Goal: Task Accomplishment & Management: Complete application form

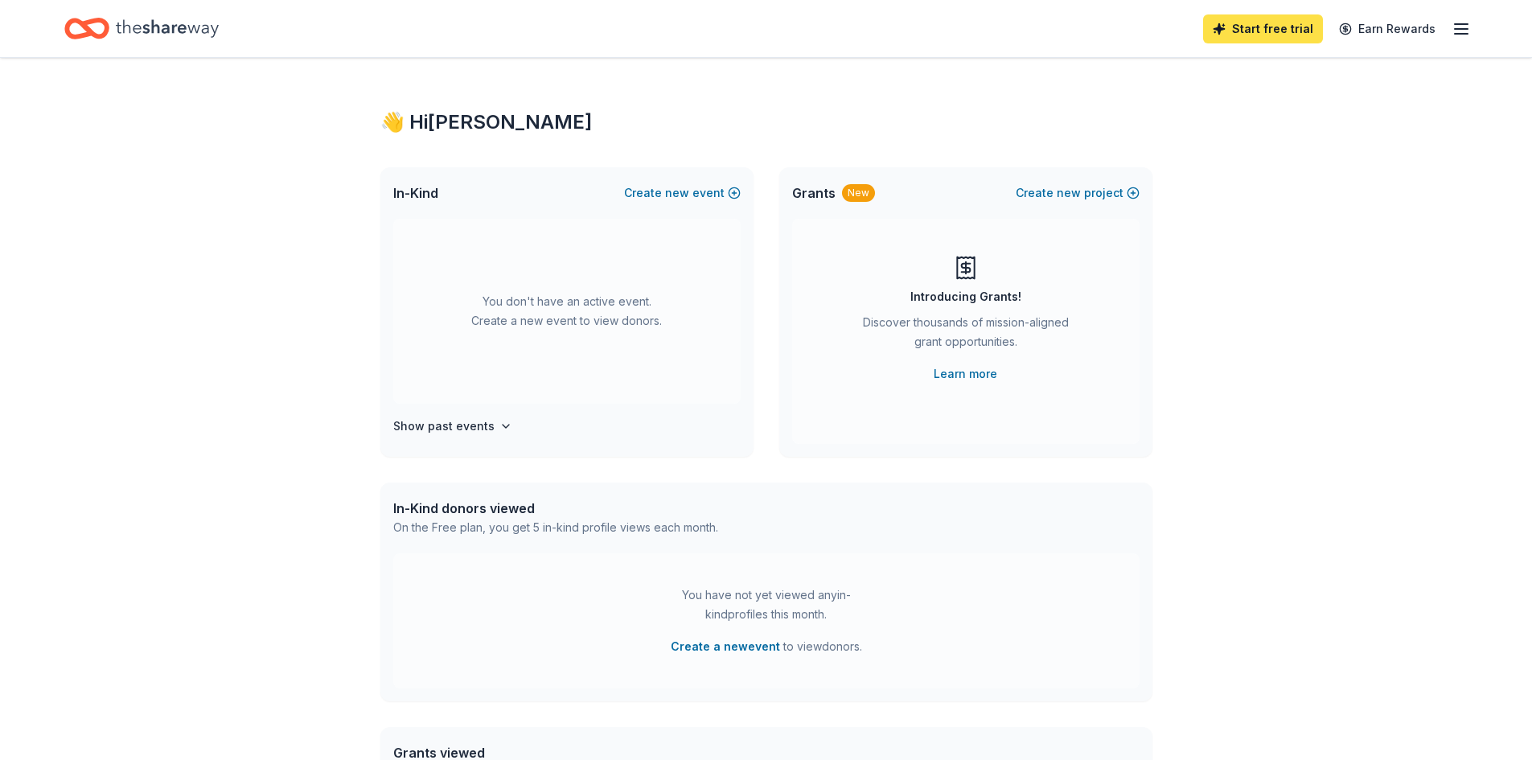
click at [1274, 31] on link "Start free trial" at bounding box center [1263, 28] width 120 height 29
click at [476, 423] on h4 "Show past events" at bounding box center [443, 426] width 101 height 19
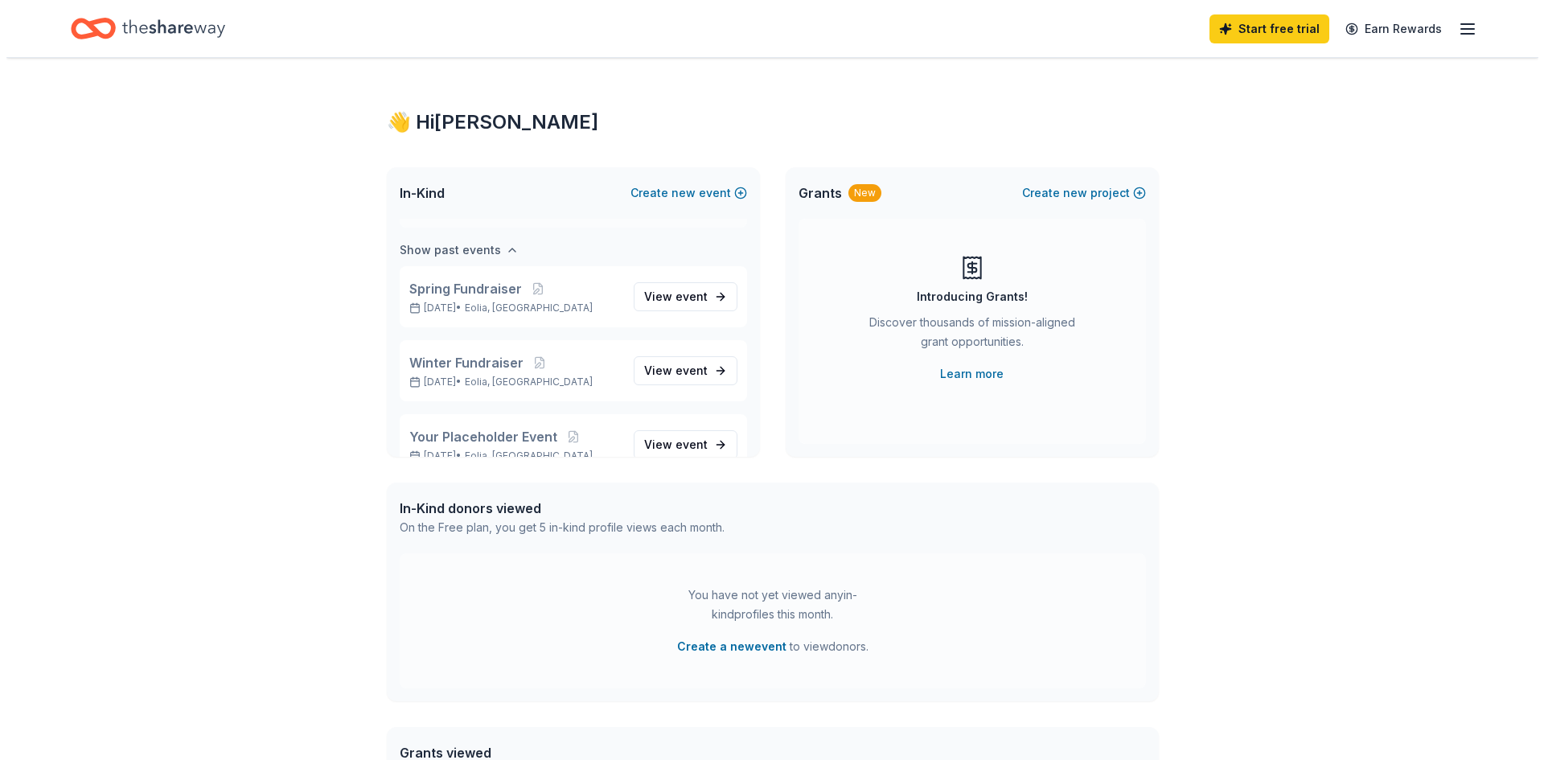
scroll to position [185, 0]
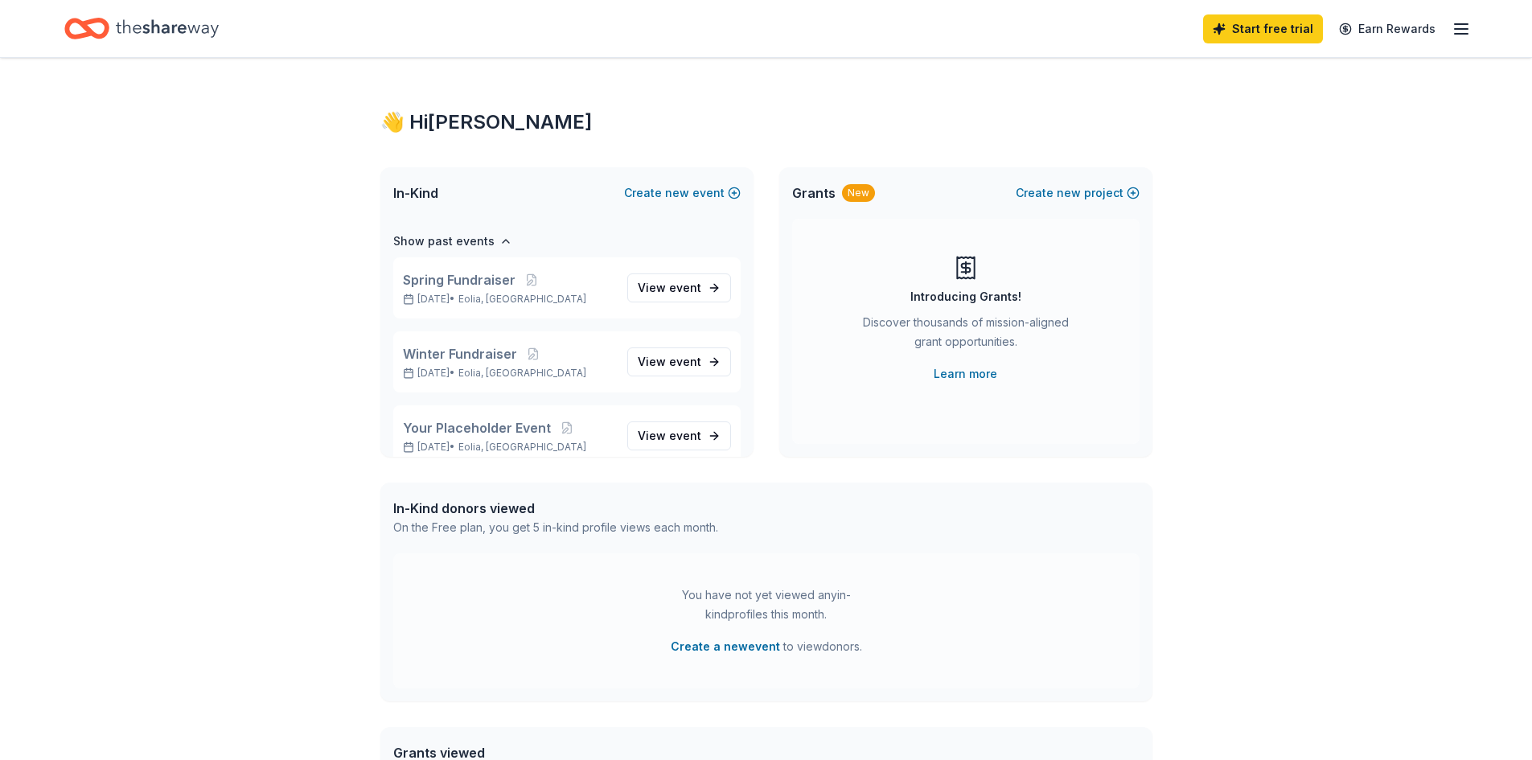
click at [541, 211] on div "In-Kind Create new event" at bounding box center [566, 192] width 373 height 51
click at [693, 187] on button "Create new event" at bounding box center [682, 192] width 117 height 19
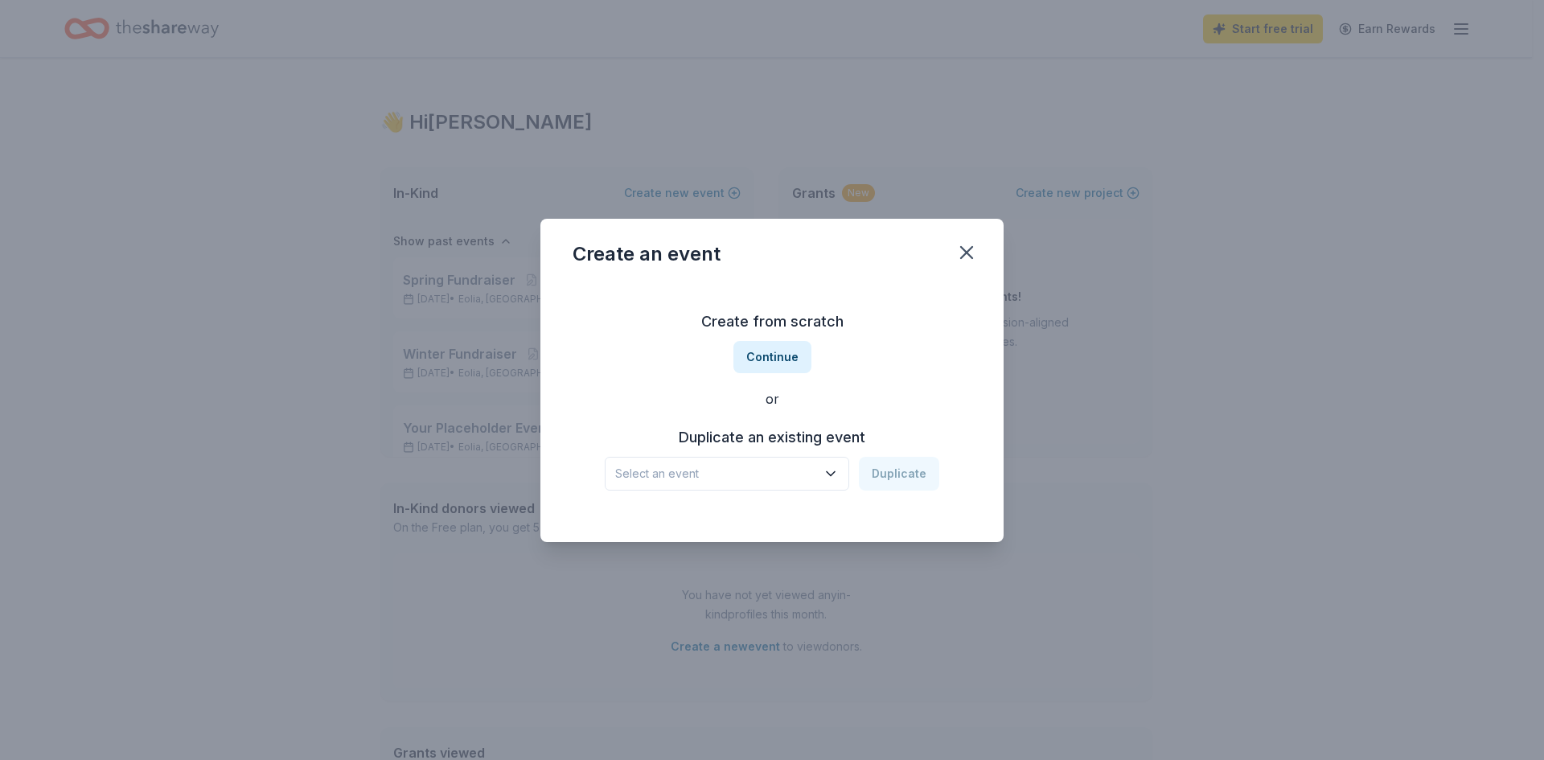
click at [835, 474] on icon "button" at bounding box center [831, 473] width 8 height 4
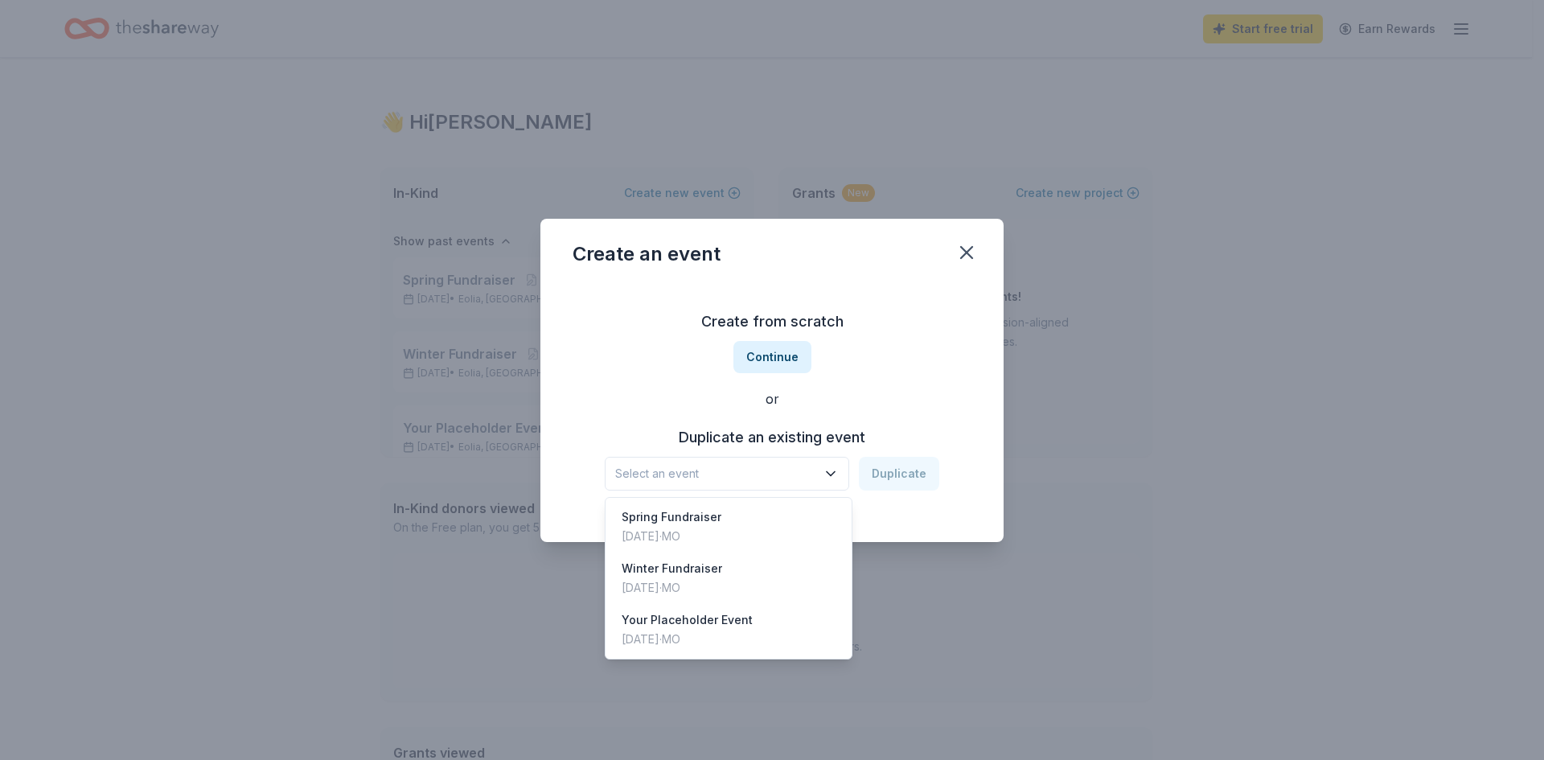
click at [786, 365] on div "Create from scratch Continue or Duplicate an existing event Select an event Dup…" at bounding box center [772, 399] width 399 height 233
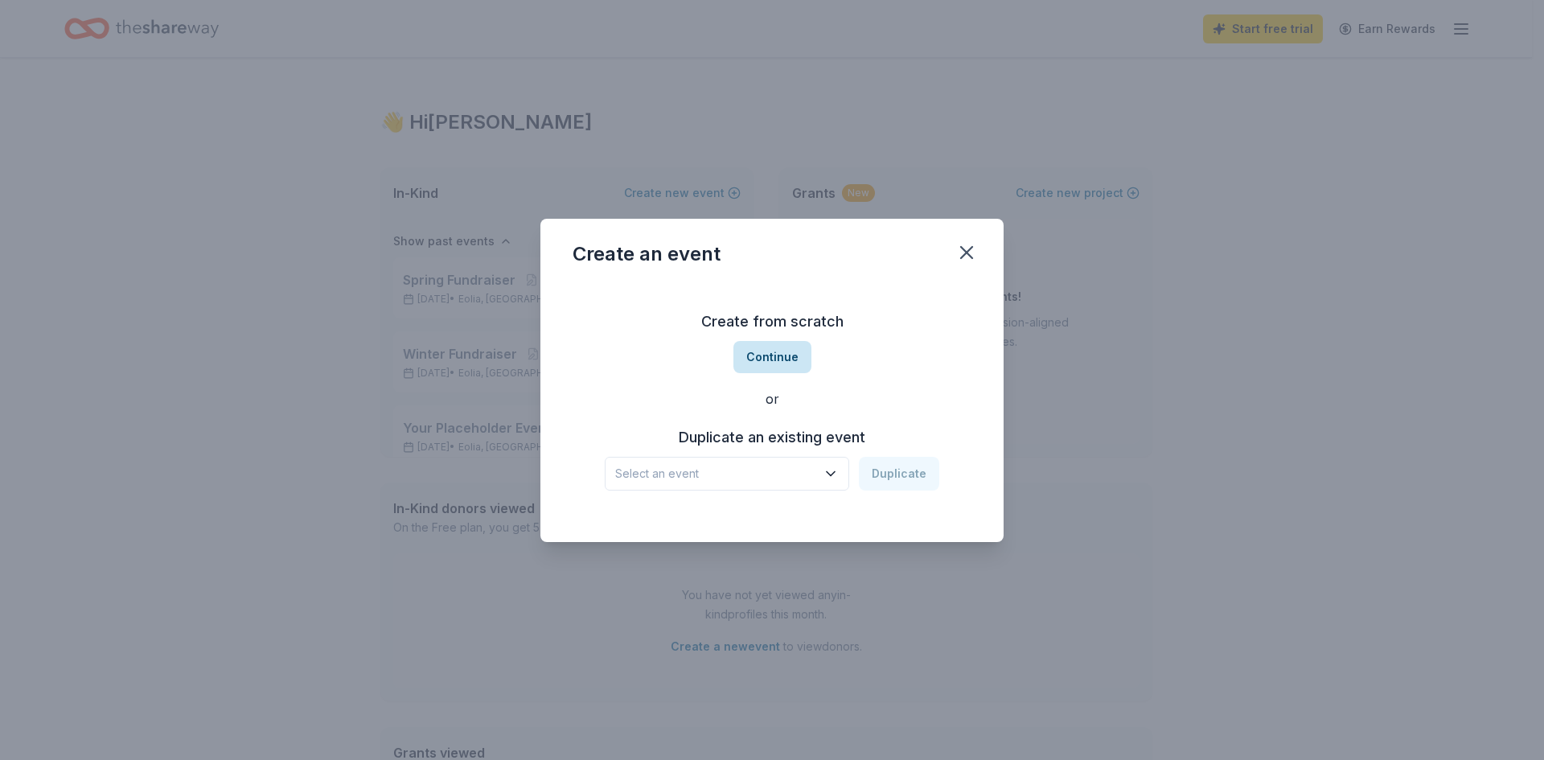
click at [783, 350] on button "Continue" at bounding box center [773, 357] width 78 height 32
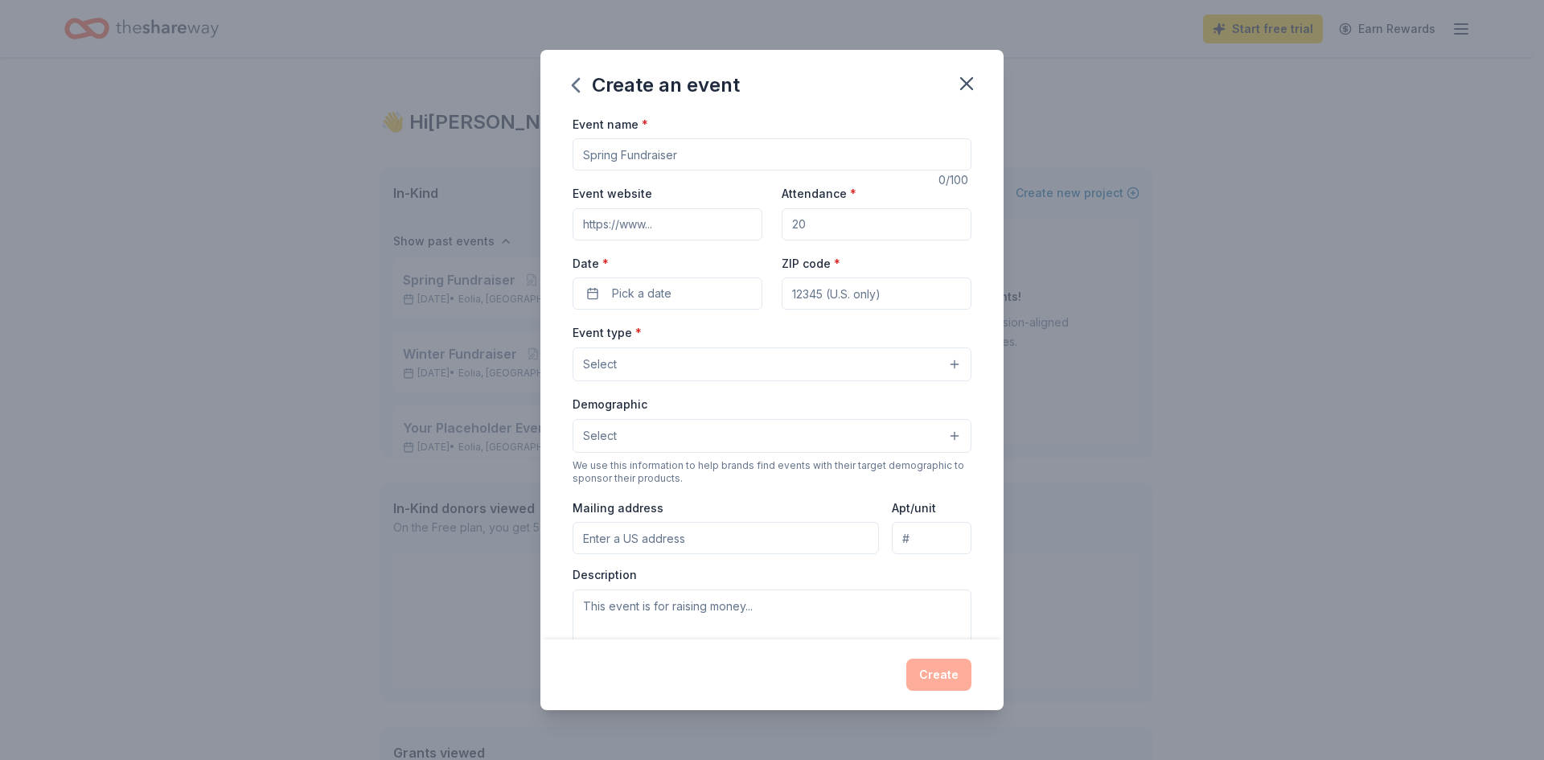
click at [615, 158] on input "Event name *" at bounding box center [772, 154] width 399 height 32
drag, startPoint x: 611, startPoint y: 157, endPoint x: 520, endPoint y: 154, distance: 90.9
click at [520, 154] on div "Create an event Event name * 0 /100 Event website Attendance * Date * Pick a da…" at bounding box center [772, 380] width 1544 height 760
type input "Fall Fundraiser"
click at [692, 229] on input "Event website" at bounding box center [668, 224] width 190 height 32
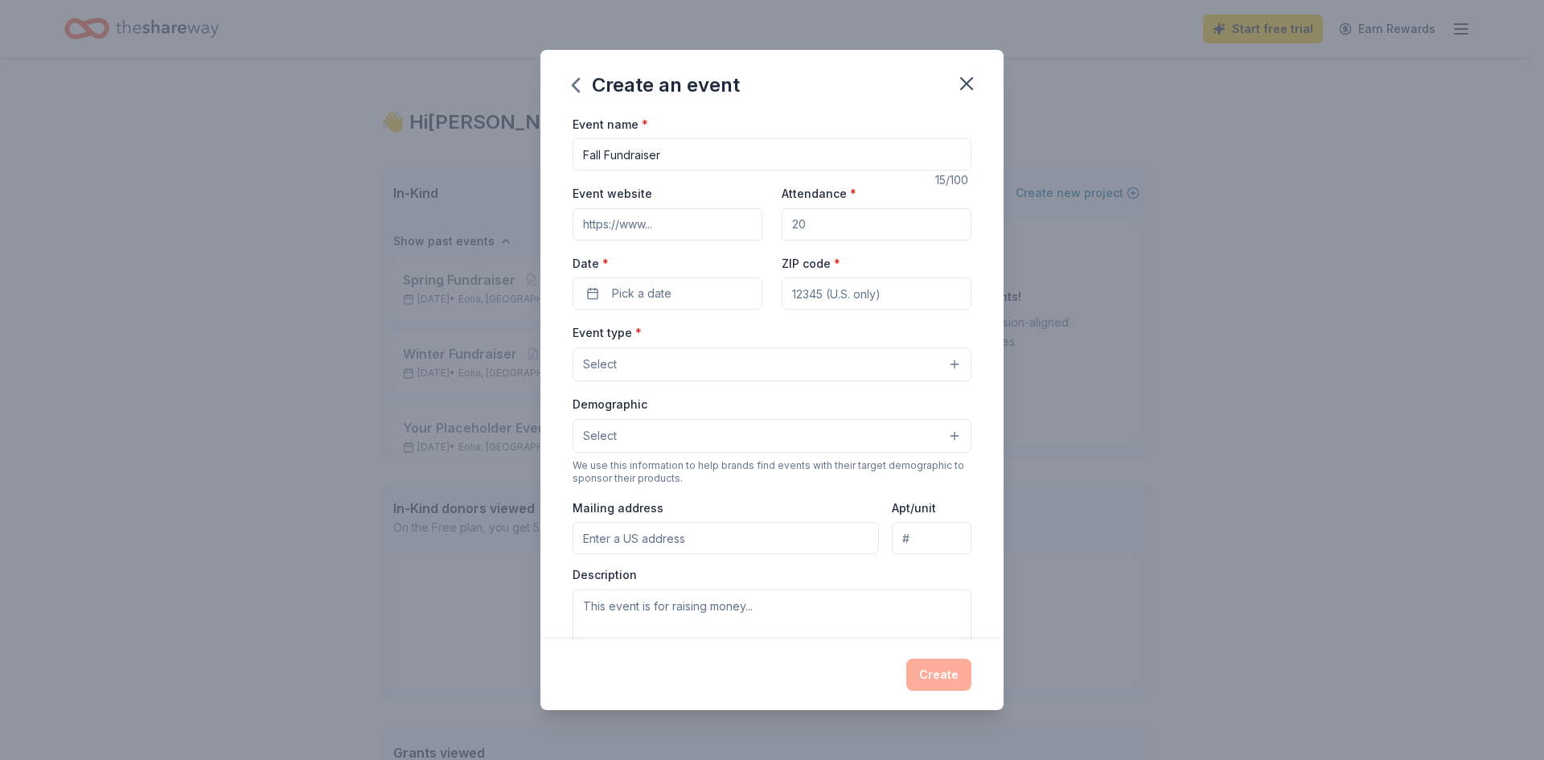
click at [600, 223] on input "Event website" at bounding box center [668, 224] width 190 height 32
paste input "https://www.facebook.com/groups/1281553608667277/posts/3083105361845417/"
type input "https://www.facebook.com/groups/1281553608667277/posts/3083105361845417/"
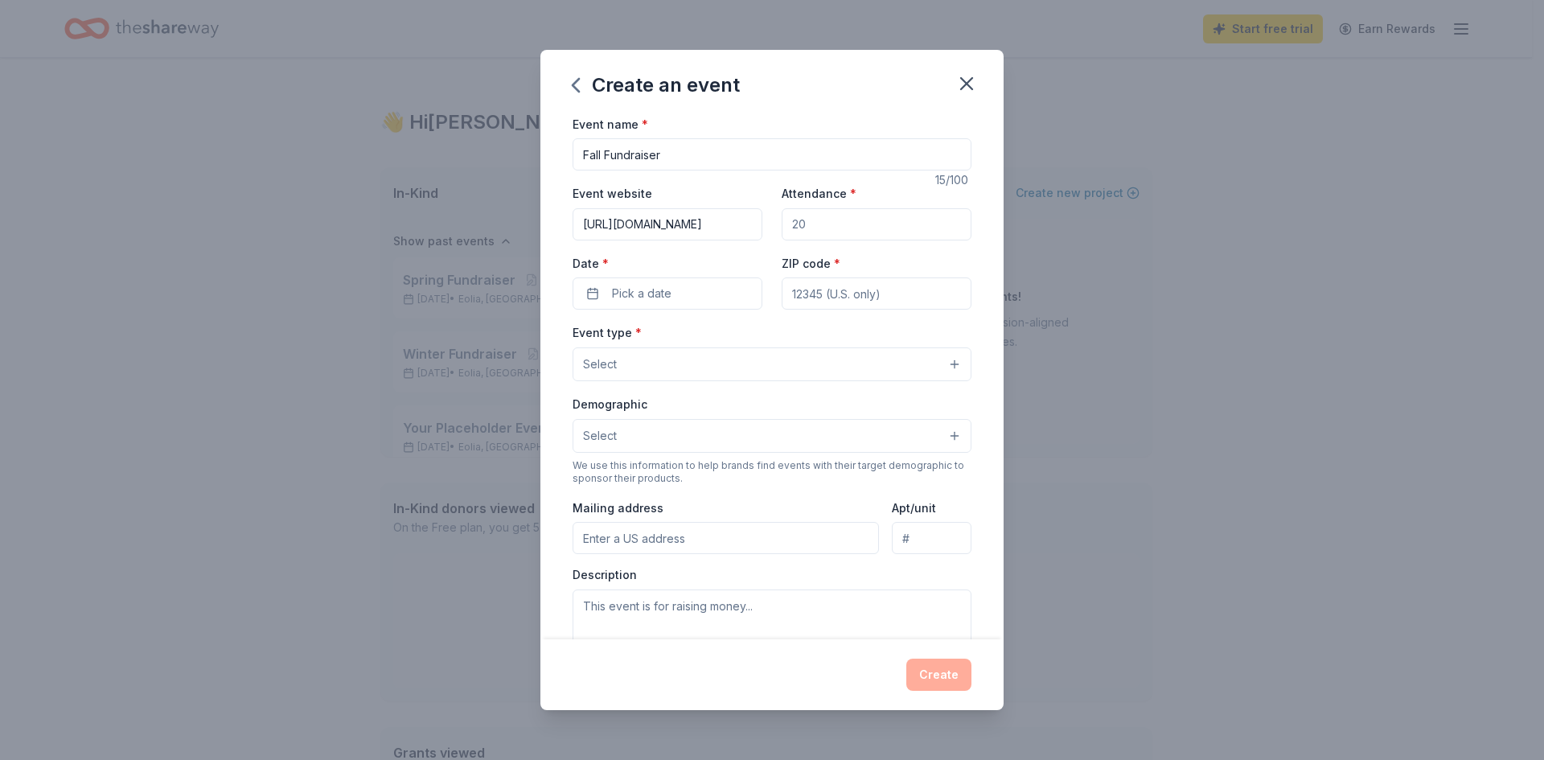
click at [804, 229] on input "Attendance *" at bounding box center [877, 224] width 190 height 32
type input "120"
click at [733, 298] on button "Pick a date" at bounding box center [668, 294] width 190 height 32
click at [749, 338] on button "Go to next month" at bounding box center [751, 336] width 23 height 23
click at [749, 337] on button "Go to next month" at bounding box center [751, 336] width 23 height 23
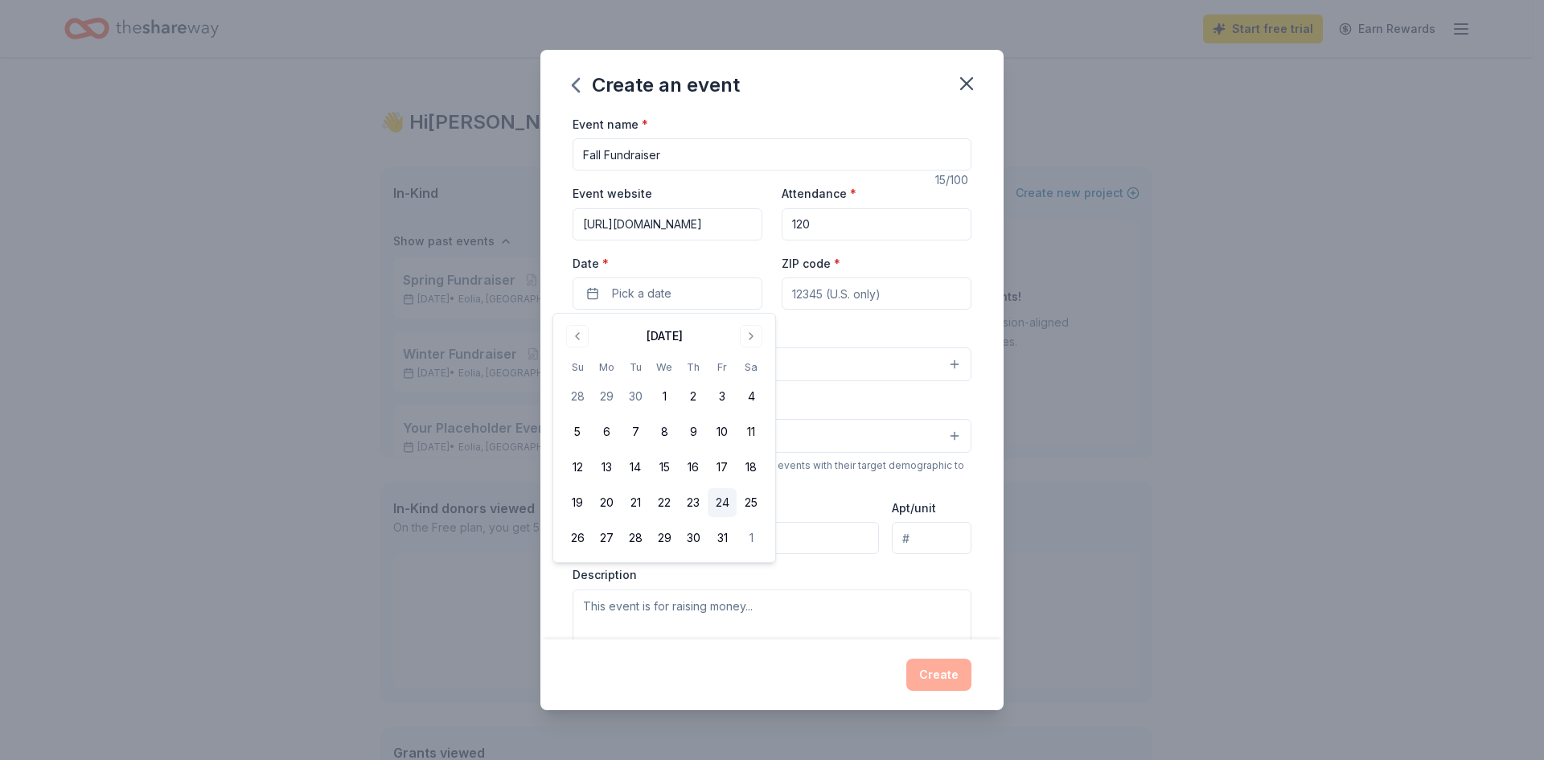
click at [729, 504] on button "24" at bounding box center [722, 502] width 29 height 29
click at [874, 291] on input "ZIP code *" at bounding box center [877, 294] width 190 height 32
click at [898, 287] on input "ZIP code *" at bounding box center [877, 294] width 190 height 32
type input "63344"
click at [653, 368] on button "Select" at bounding box center [772, 364] width 399 height 34
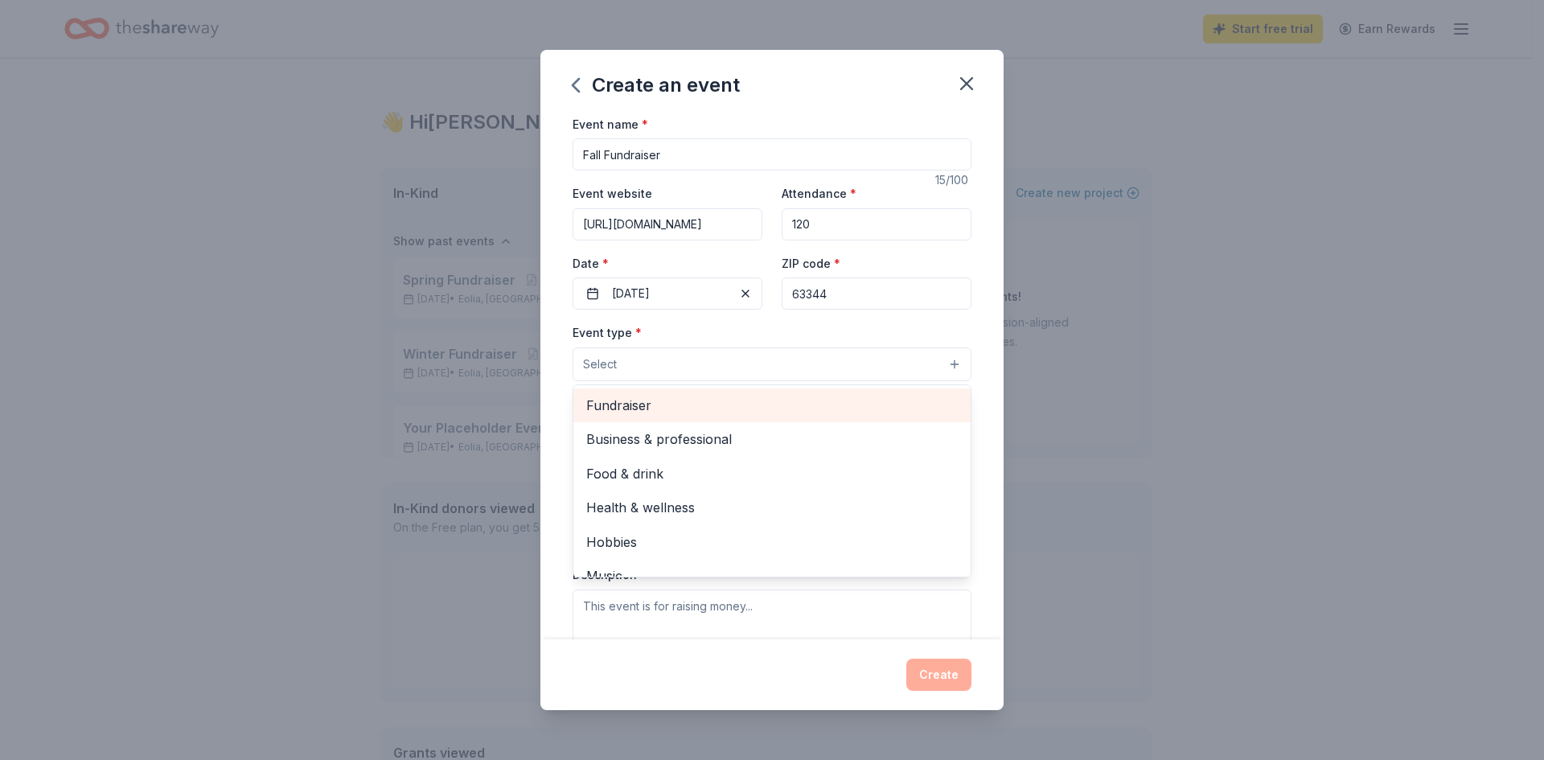
click at [622, 408] on span "Fundraiser" at bounding box center [772, 405] width 372 height 21
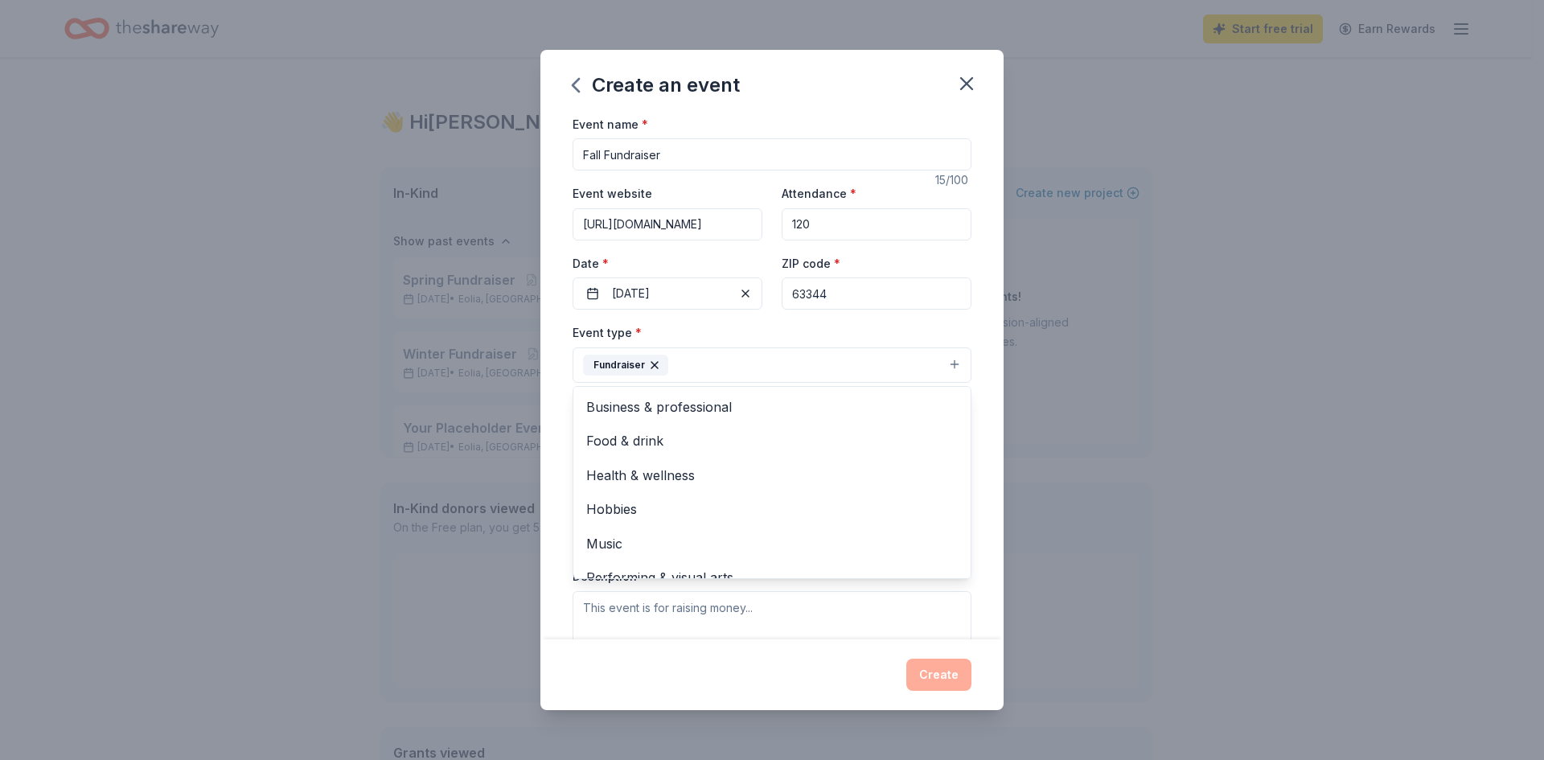
click at [1148, 390] on div "Create an event Event name * Fall Fundraiser 15 /100 Event website https://www.…" at bounding box center [772, 380] width 1544 height 760
click at [942, 441] on button "Select" at bounding box center [772, 438] width 399 height 34
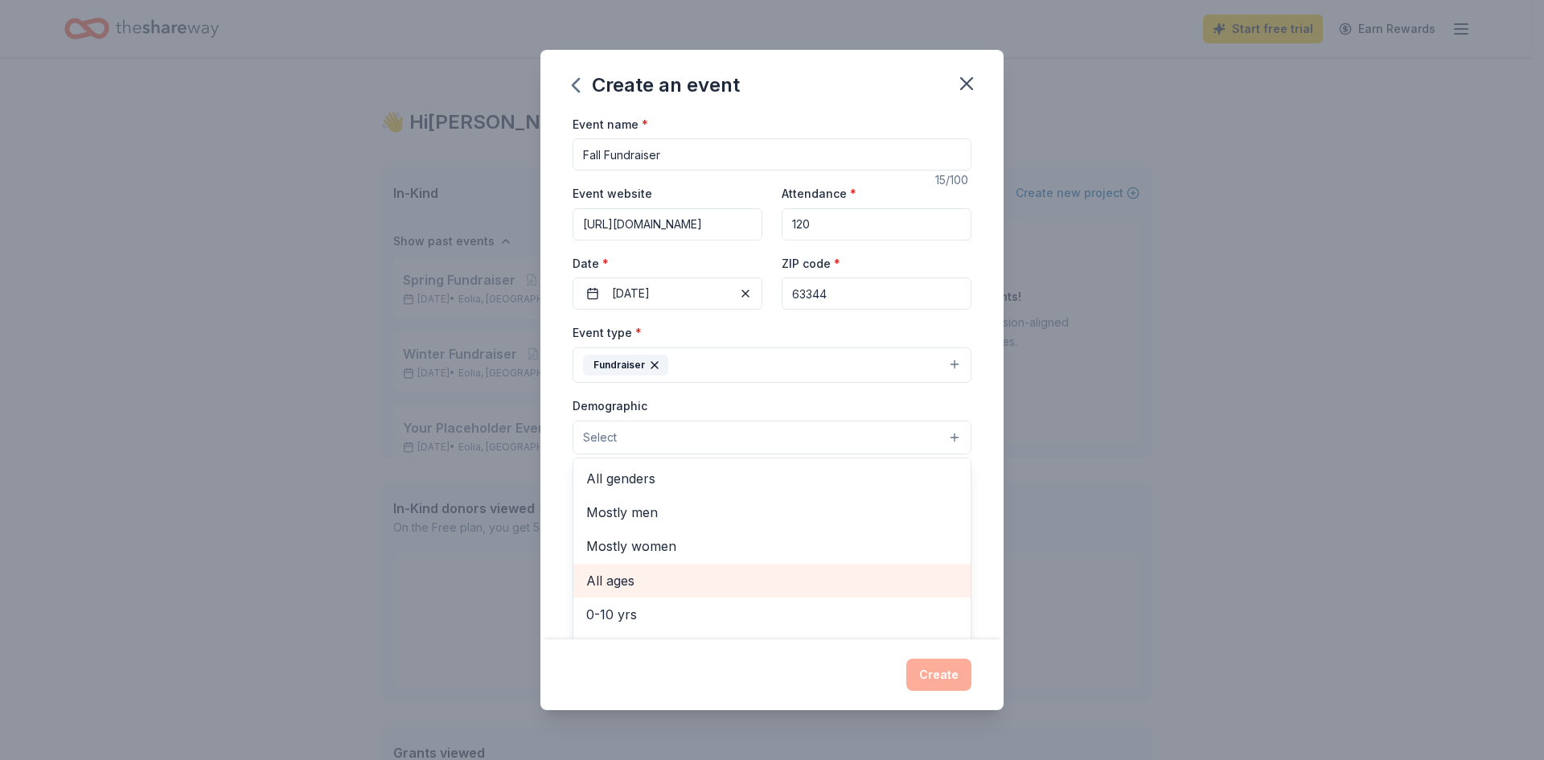
click at [628, 587] on span "All ages" at bounding box center [772, 580] width 372 height 21
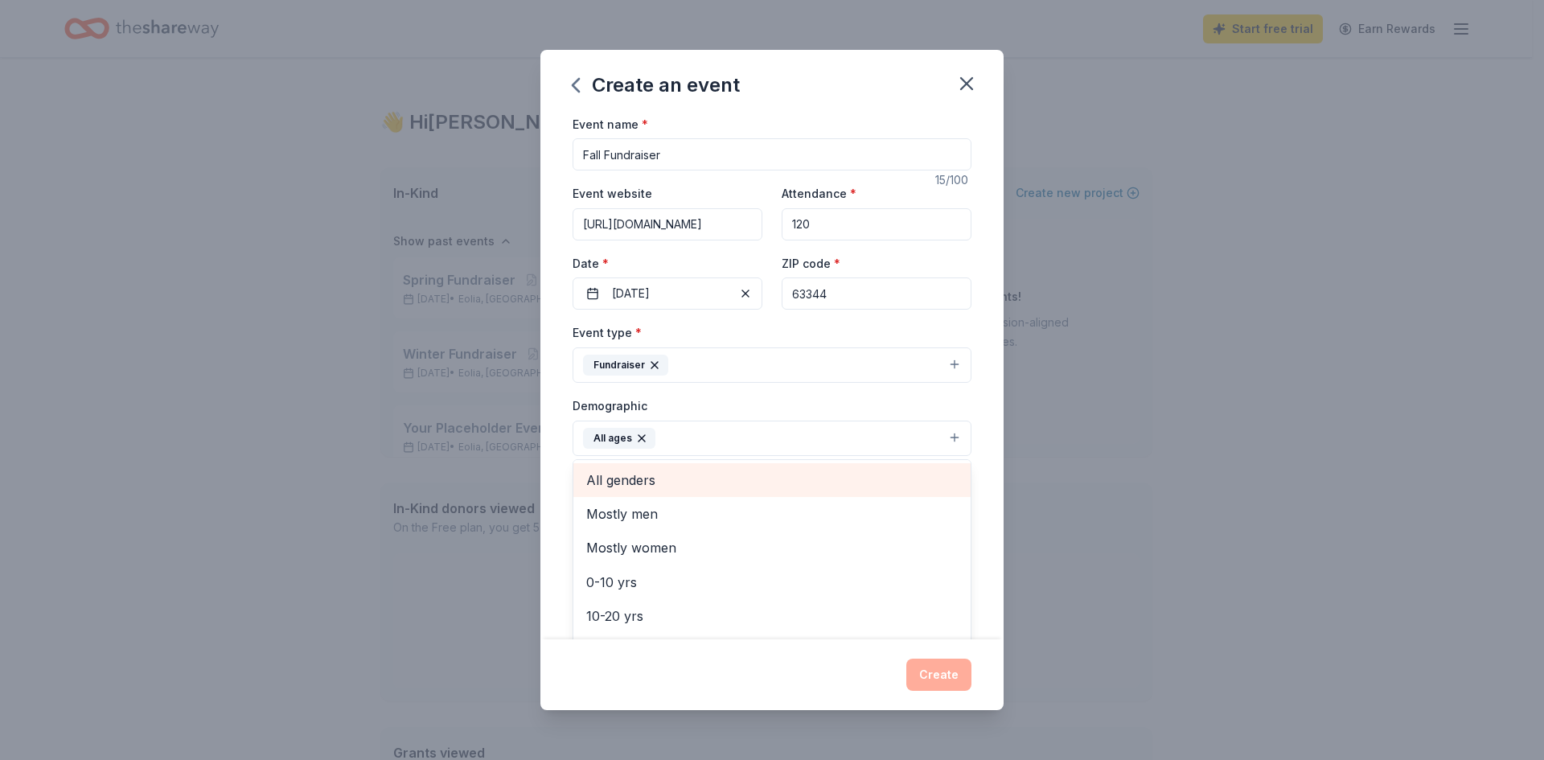
click at [639, 481] on span "All genders" at bounding box center [772, 480] width 372 height 21
click at [1107, 482] on div "Create an event Event name * Fall Fundraiser 15 /100 Event website https://www.…" at bounding box center [772, 380] width 1544 height 760
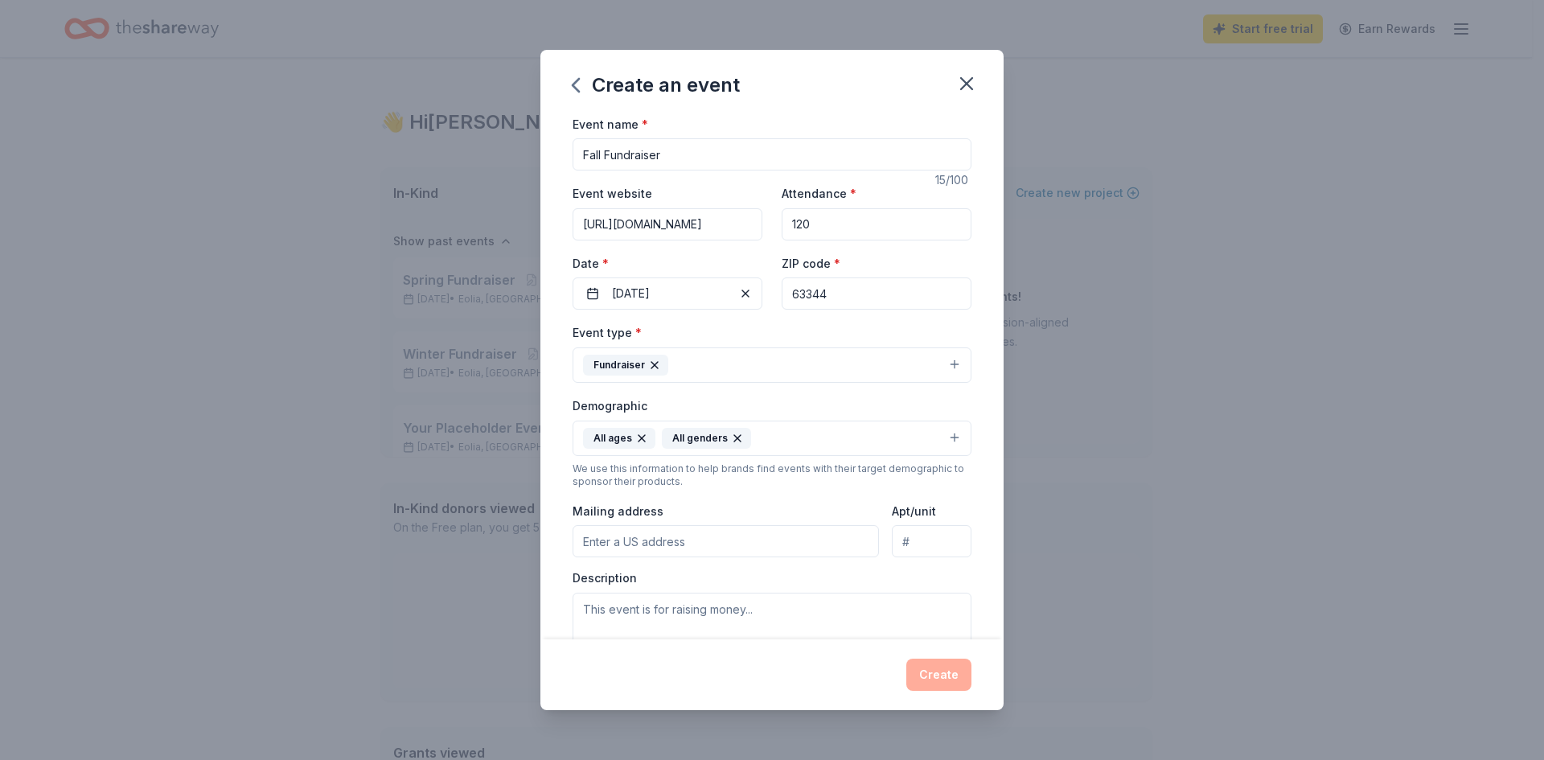
click at [794, 545] on input "Mailing address" at bounding box center [726, 541] width 306 height 32
type input "319 N Main St"
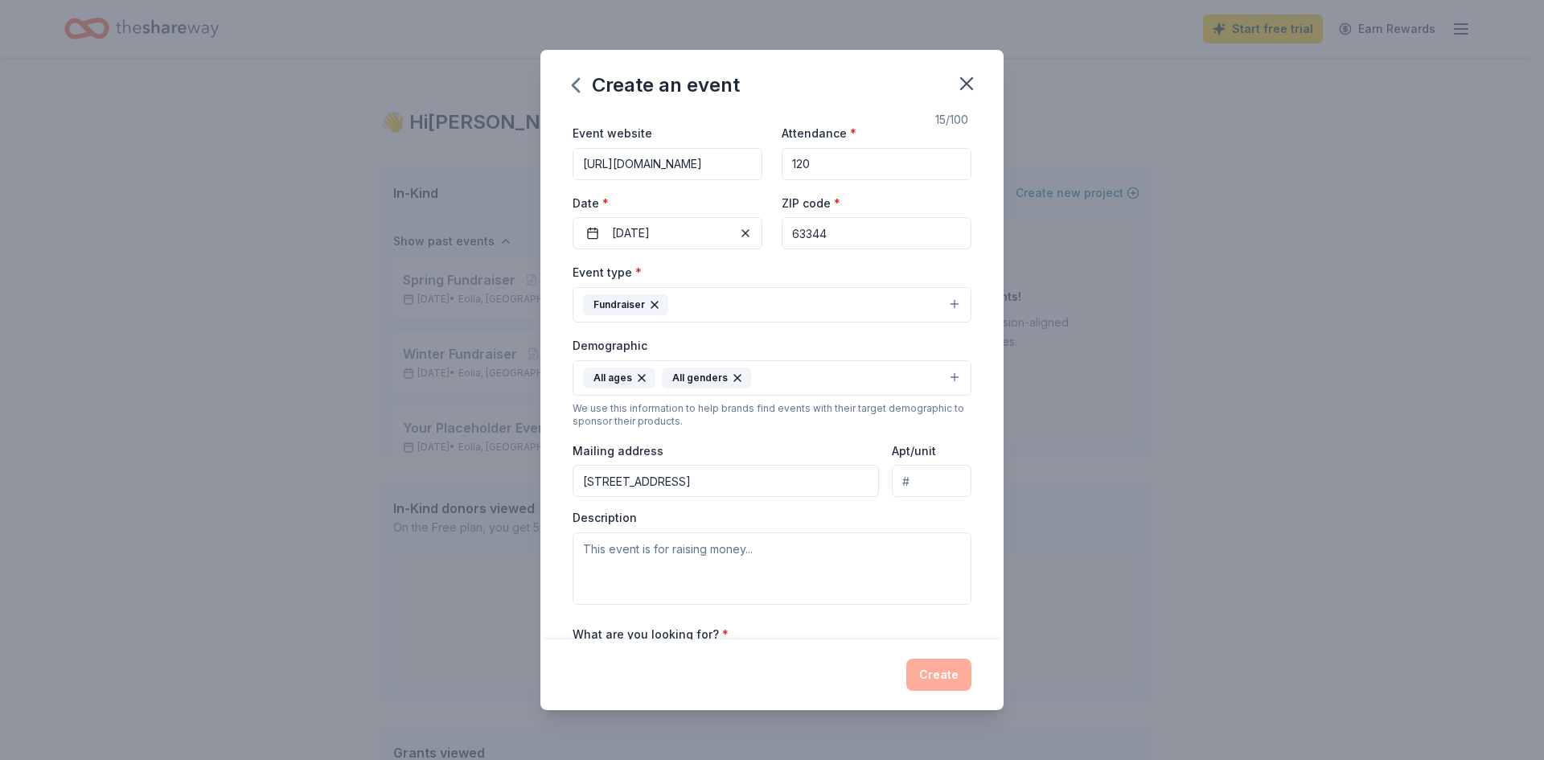
scroll to position [161, 0]
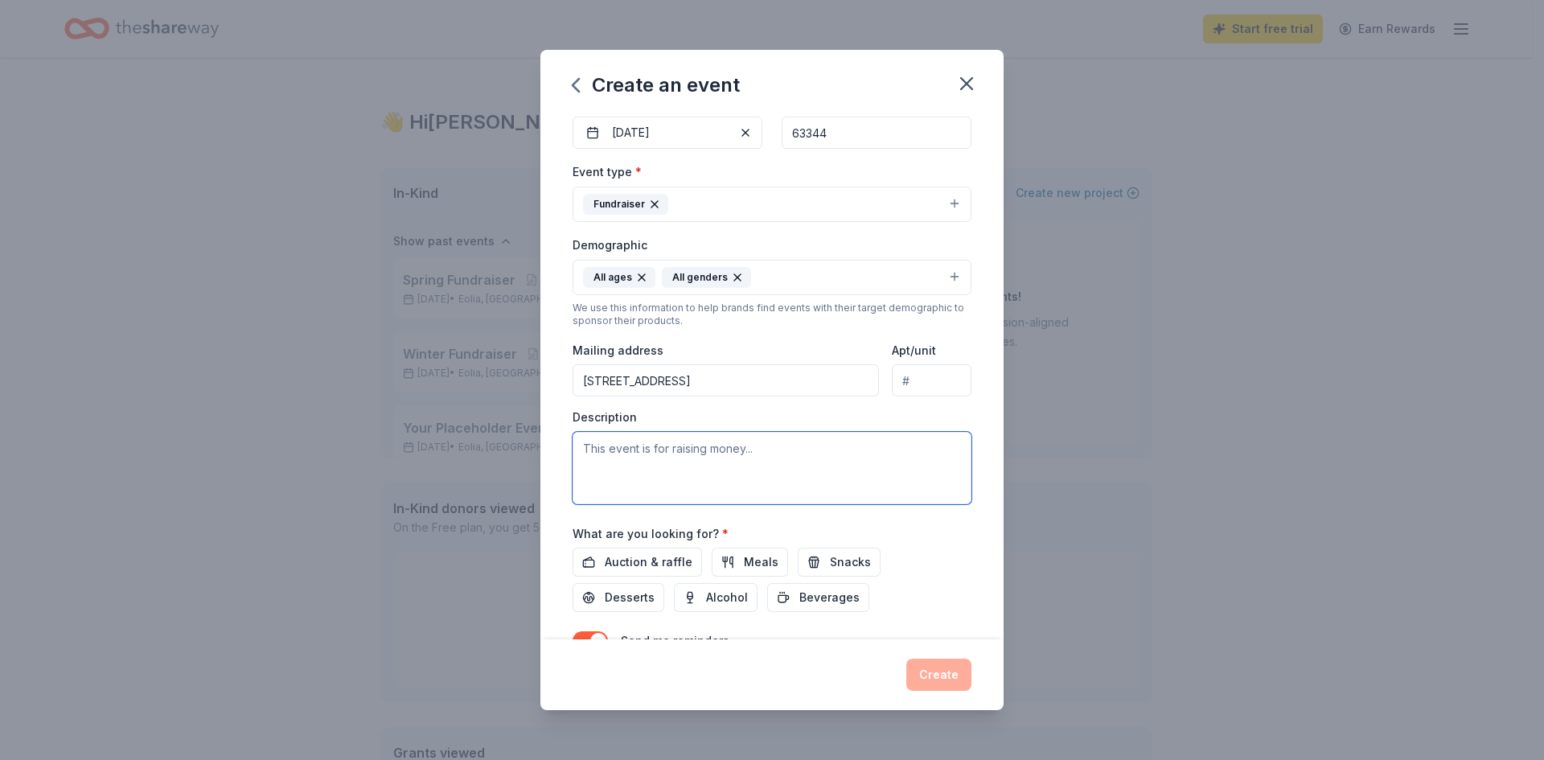
click at [800, 454] on textarea at bounding box center [772, 468] width 399 height 72
drag, startPoint x: 604, startPoint y: 471, endPoint x: 881, endPoint y: 483, distance: 277.0
click at [881, 483] on textarea "This event is for raising money to help students in extra curricular activites" at bounding box center [772, 468] width 399 height 72
click at [617, 471] on textarea "This event is for raising money to help students in extra curricular activites" at bounding box center [772, 468] width 399 height 72
click at [697, 476] on textarea "This event is for raising money to help students in extra curricular activities" at bounding box center [772, 468] width 399 height 72
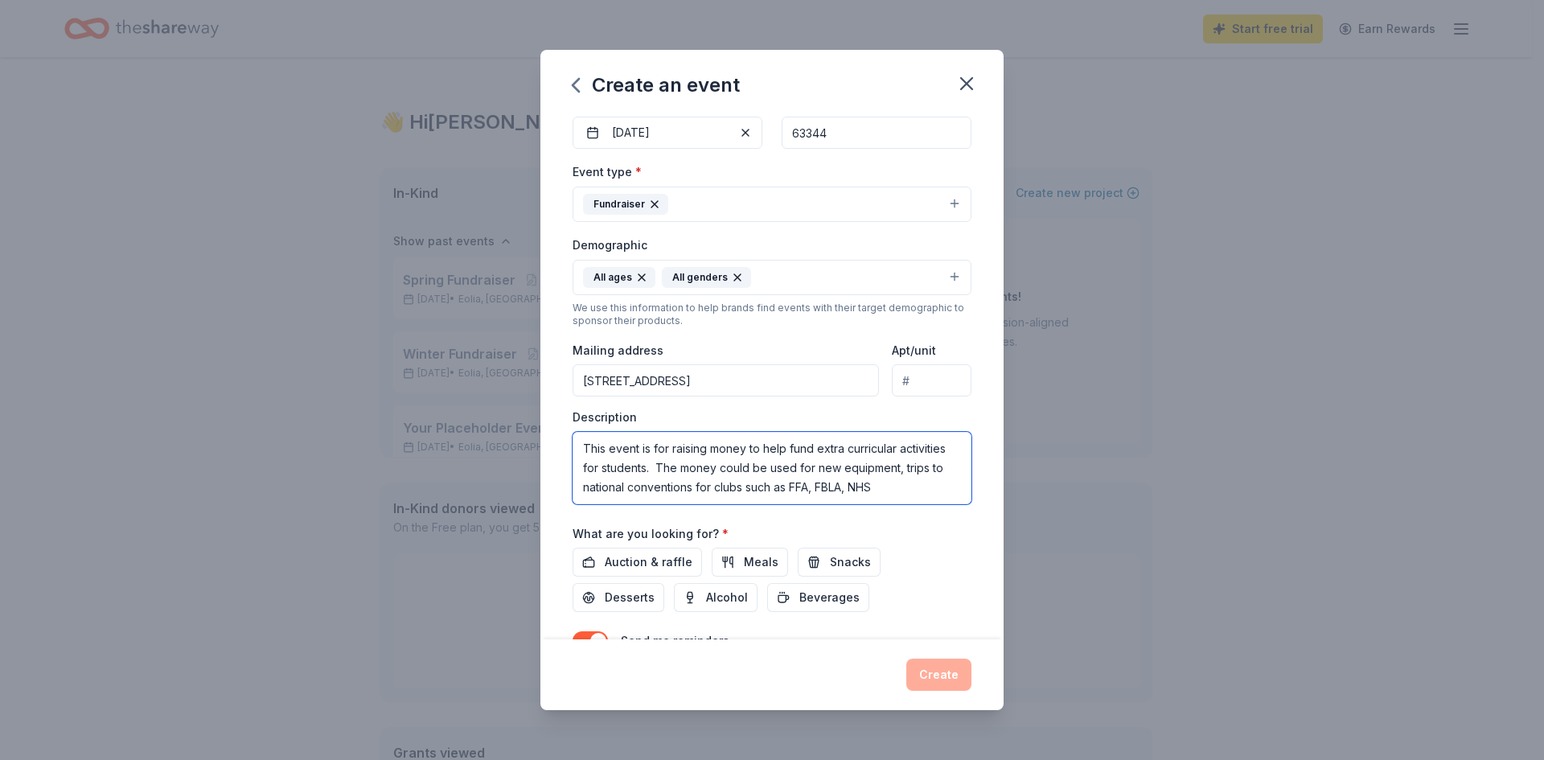
click at [900, 487] on textarea "This event is for raising money to help fund extra curricular activities for st…" at bounding box center [772, 468] width 399 height 72
click at [647, 477] on textarea "This event is for raising money to help fund extra curricular activities for st…" at bounding box center [772, 468] width 399 height 72
click at [904, 463] on textarea "This event is for raising money to help fund extra curricular activities for st…" at bounding box center [772, 468] width 399 height 72
click at [639, 482] on textarea "This event is for raising money to help fund extra curricular activities for st…" at bounding box center [772, 468] width 399 height 72
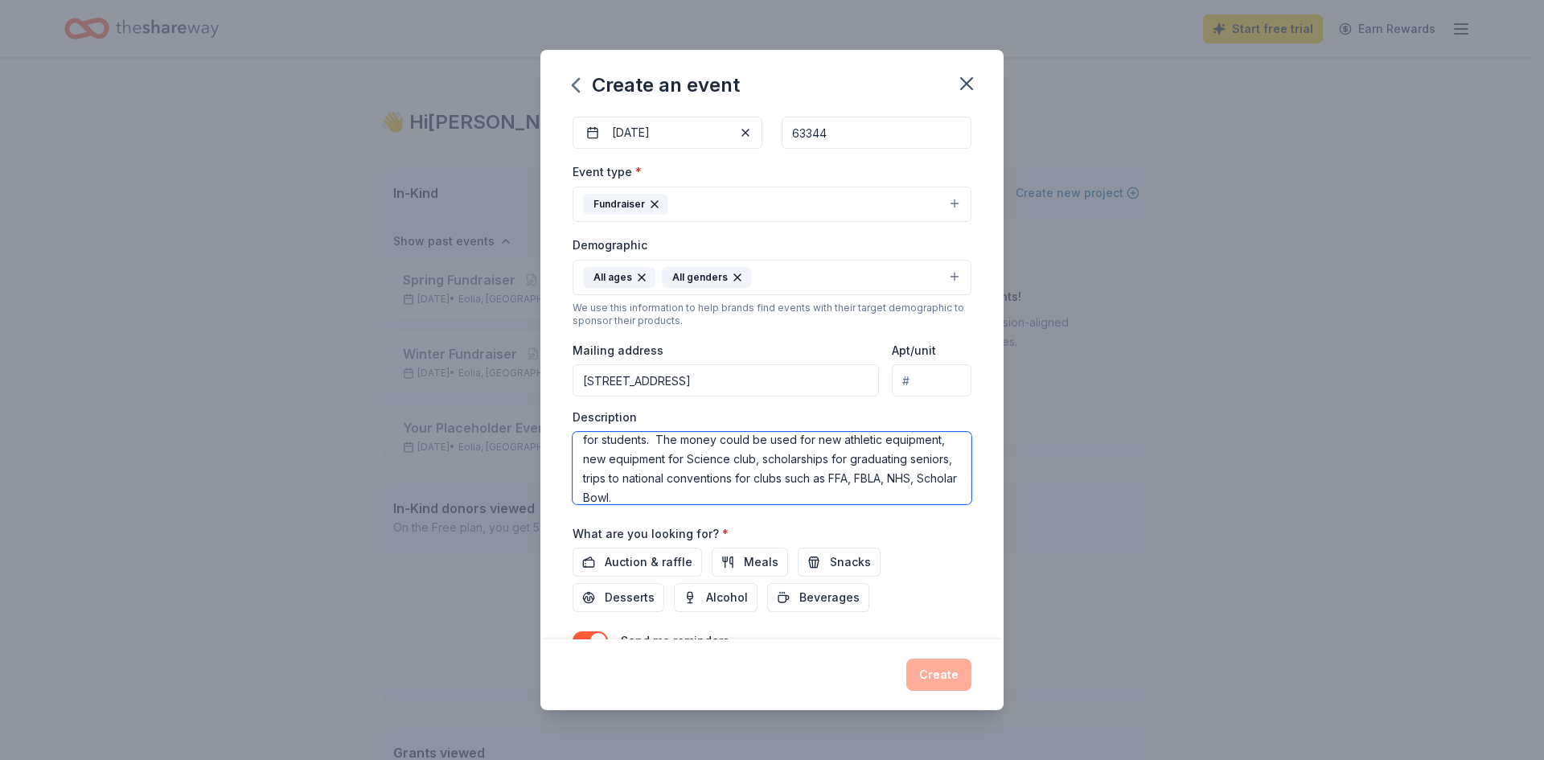
scroll to position [39, 0]
click at [847, 482] on textarea "This event is for raising money to help fund extra curricular activities for st…" at bounding box center [772, 468] width 399 height 72
type textarea "This event is for raising money to help fund extra curricular activities for st…"
click at [633, 558] on span "Auction & raffle" at bounding box center [649, 562] width 88 height 19
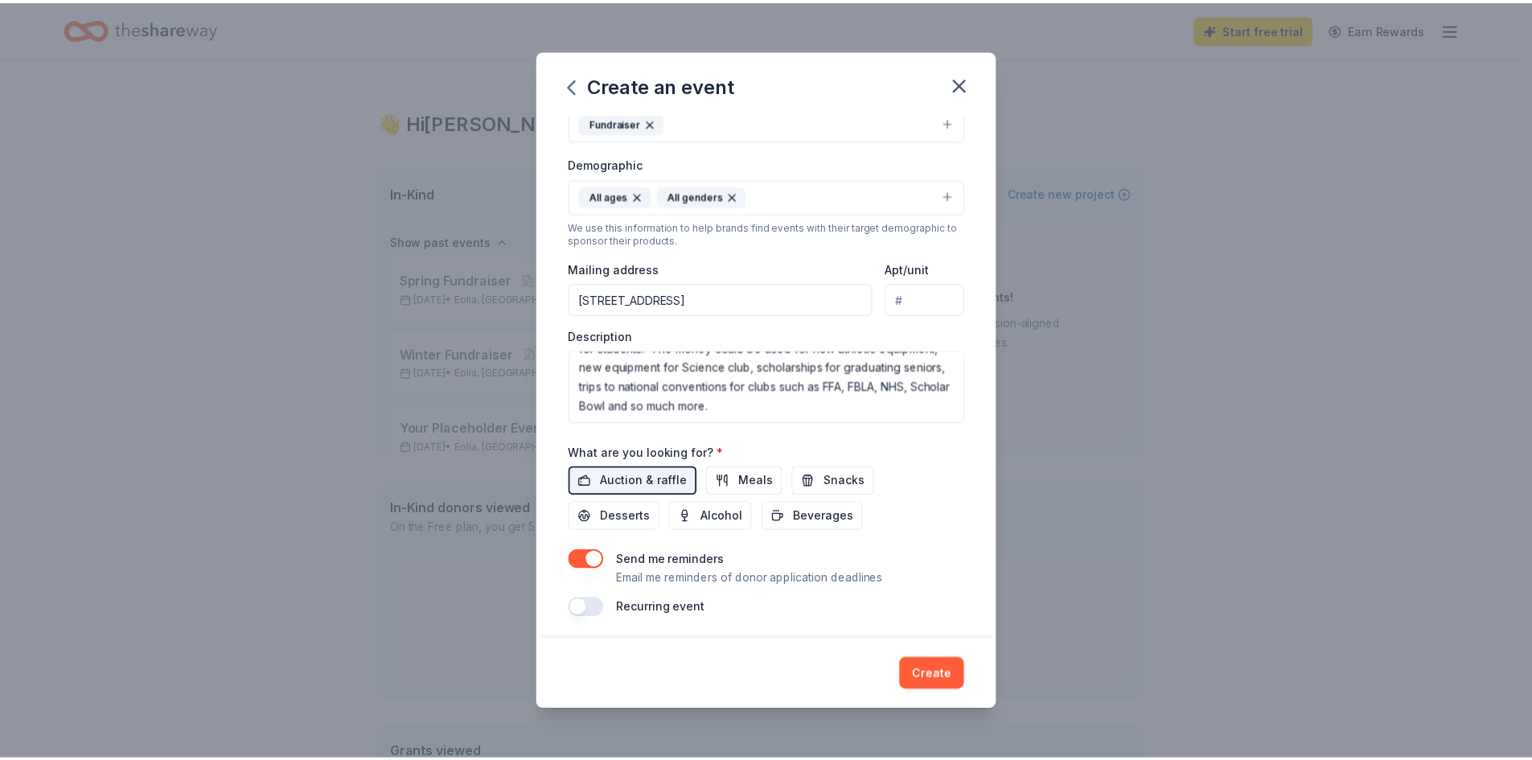
scroll to position [246, 0]
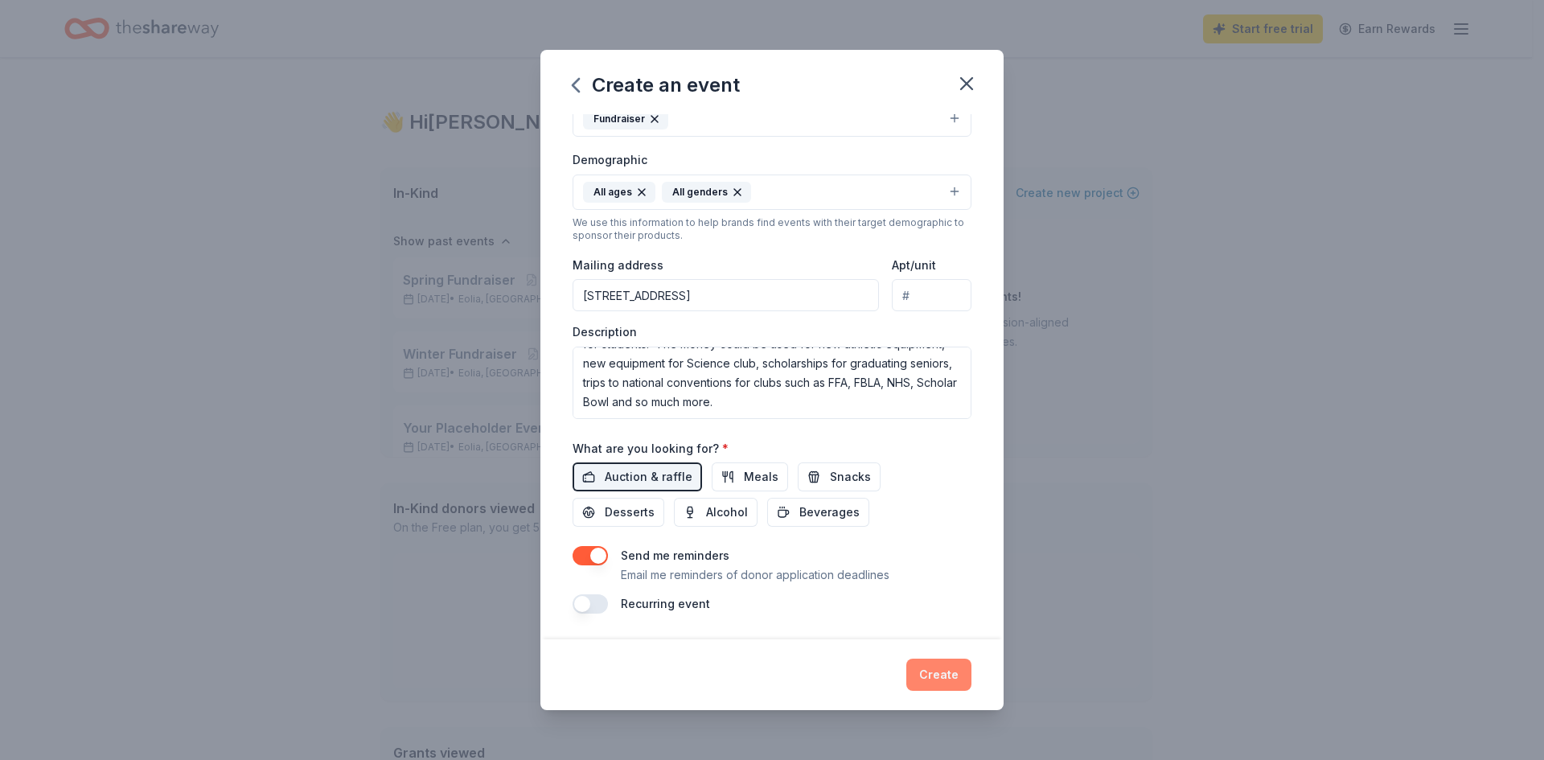
click at [933, 683] on button "Create" at bounding box center [939, 675] width 65 height 32
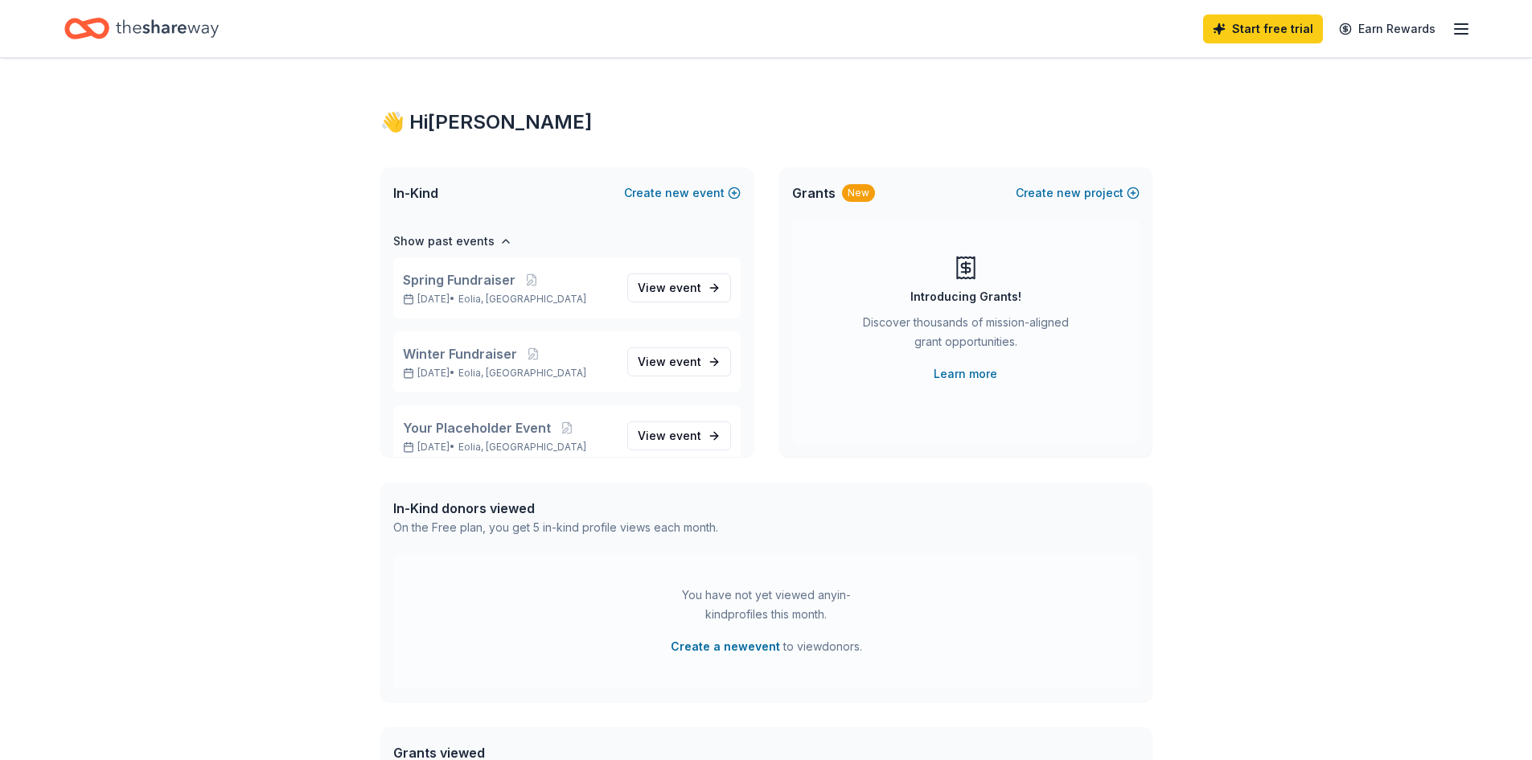
scroll to position [61, 0]
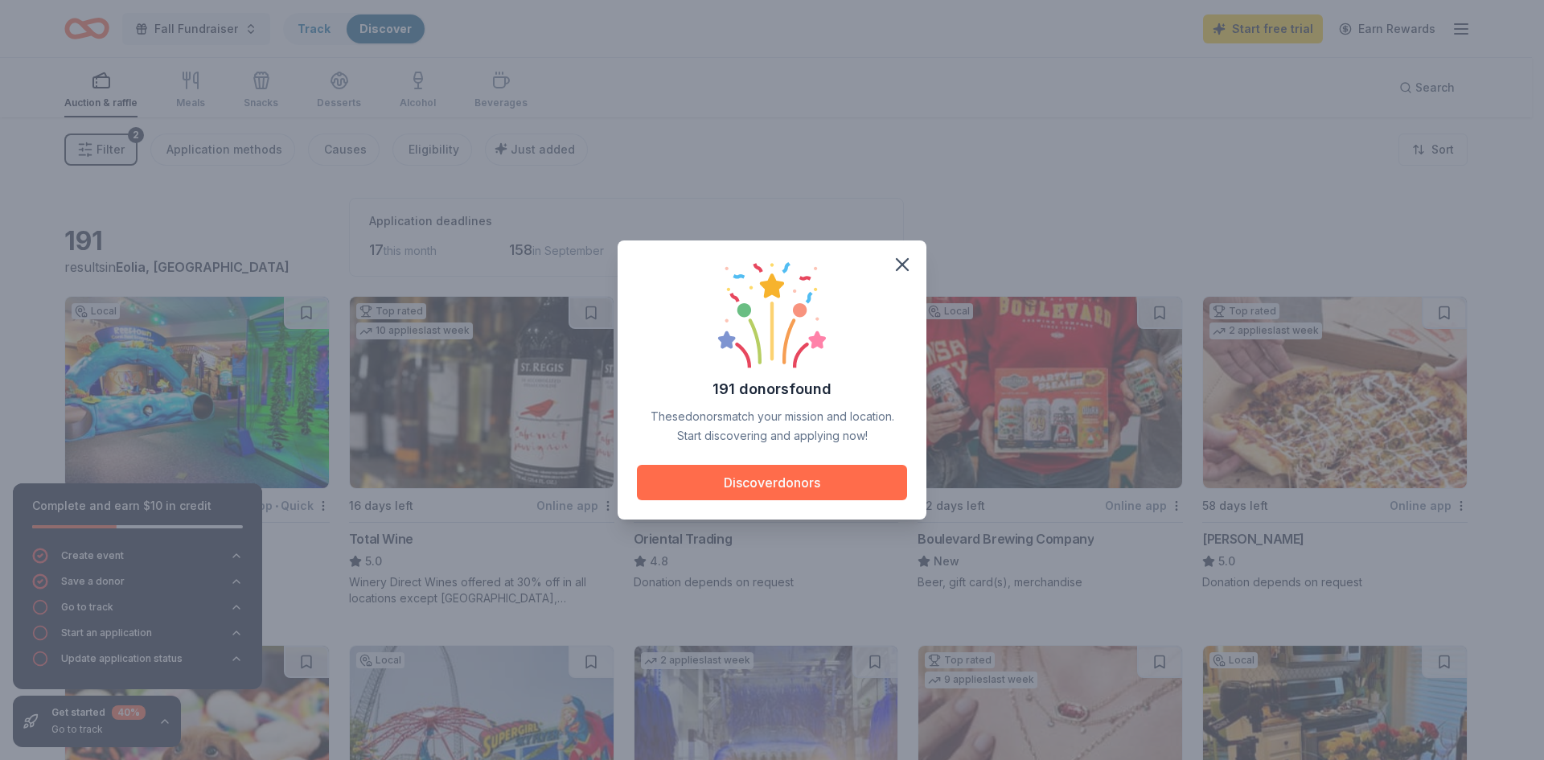
click at [791, 483] on button "Discover donors" at bounding box center [772, 482] width 270 height 35
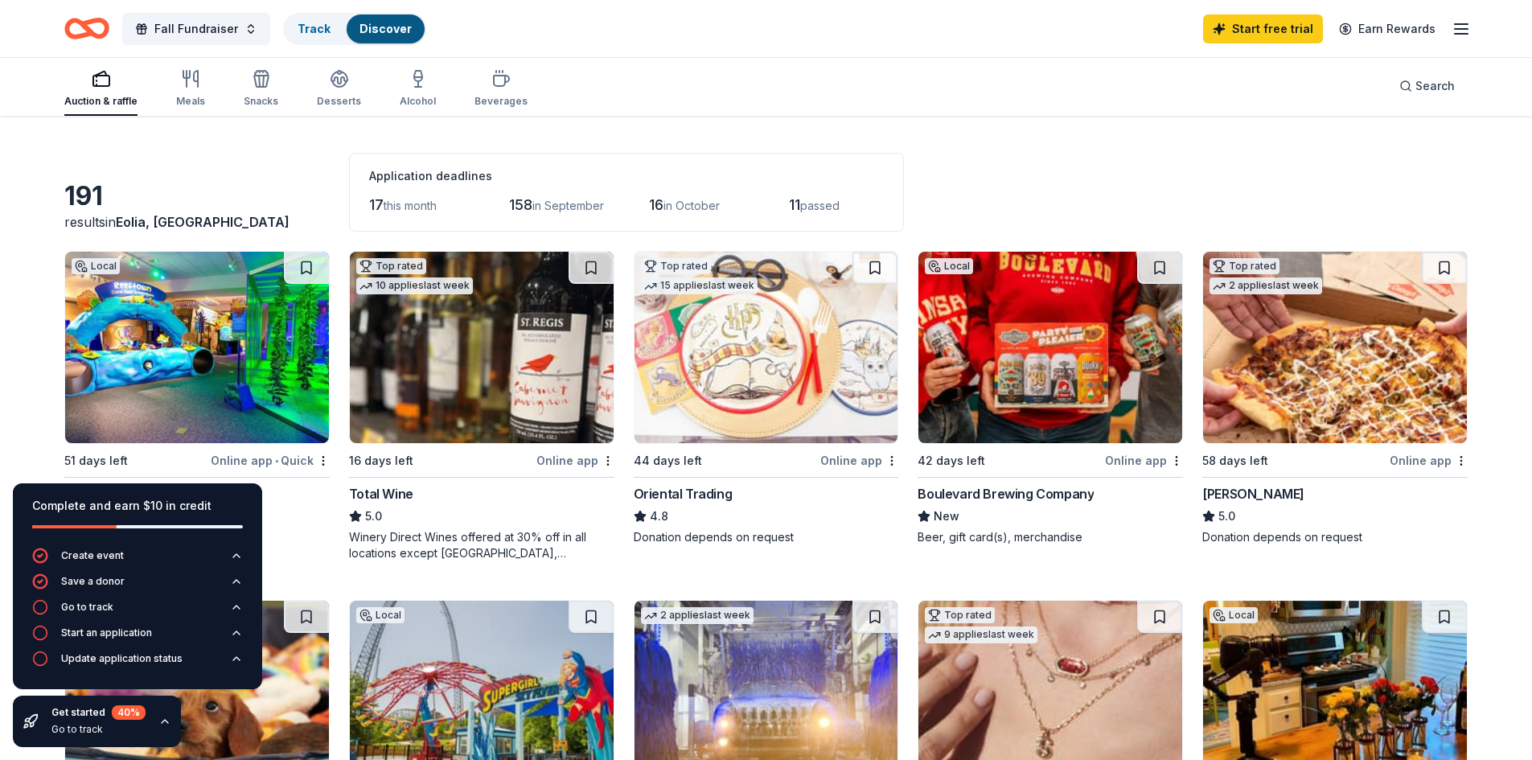
scroll to position [80, 0]
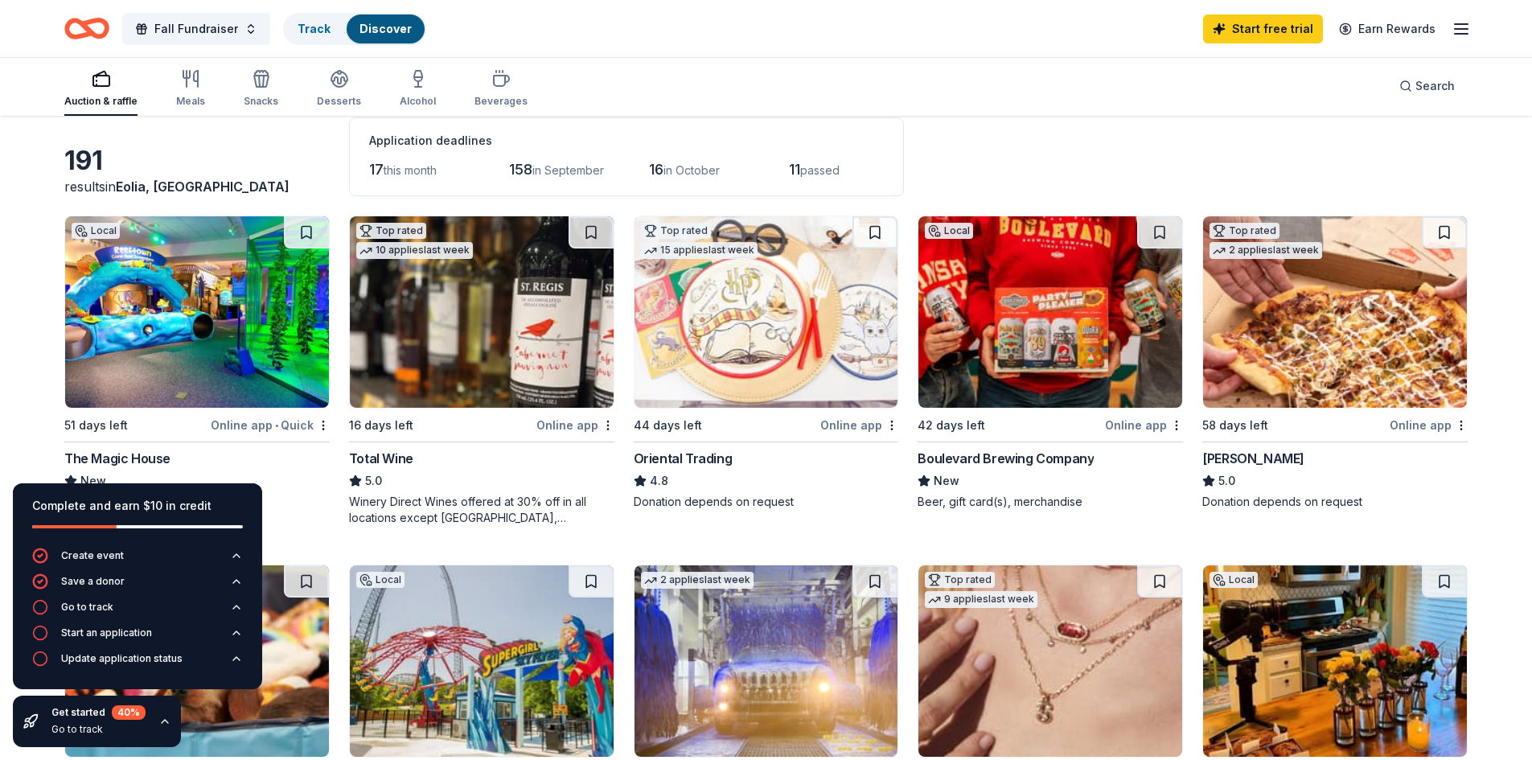
click at [1416, 423] on div "Online app" at bounding box center [1429, 425] width 78 height 20
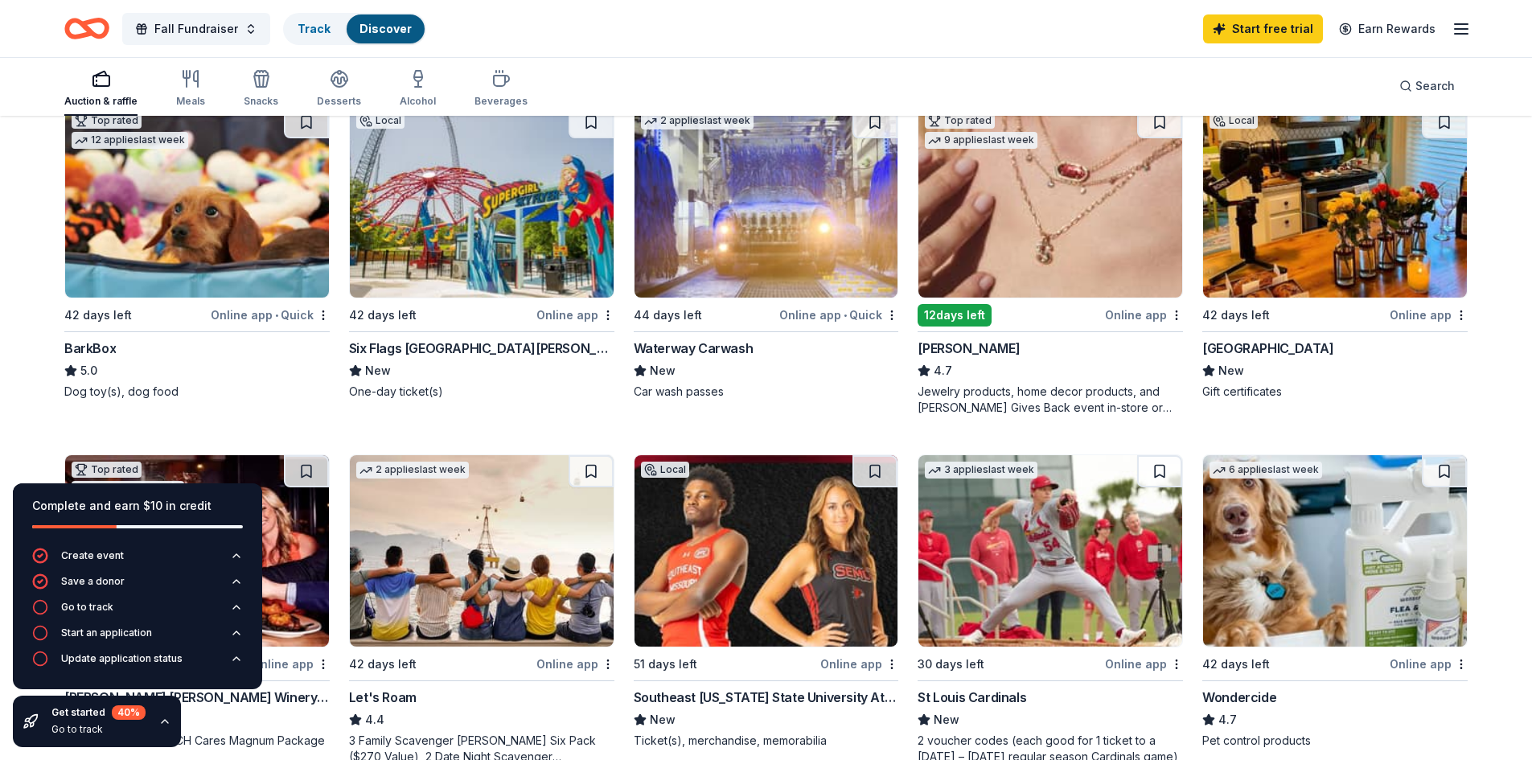
scroll to position [563, 0]
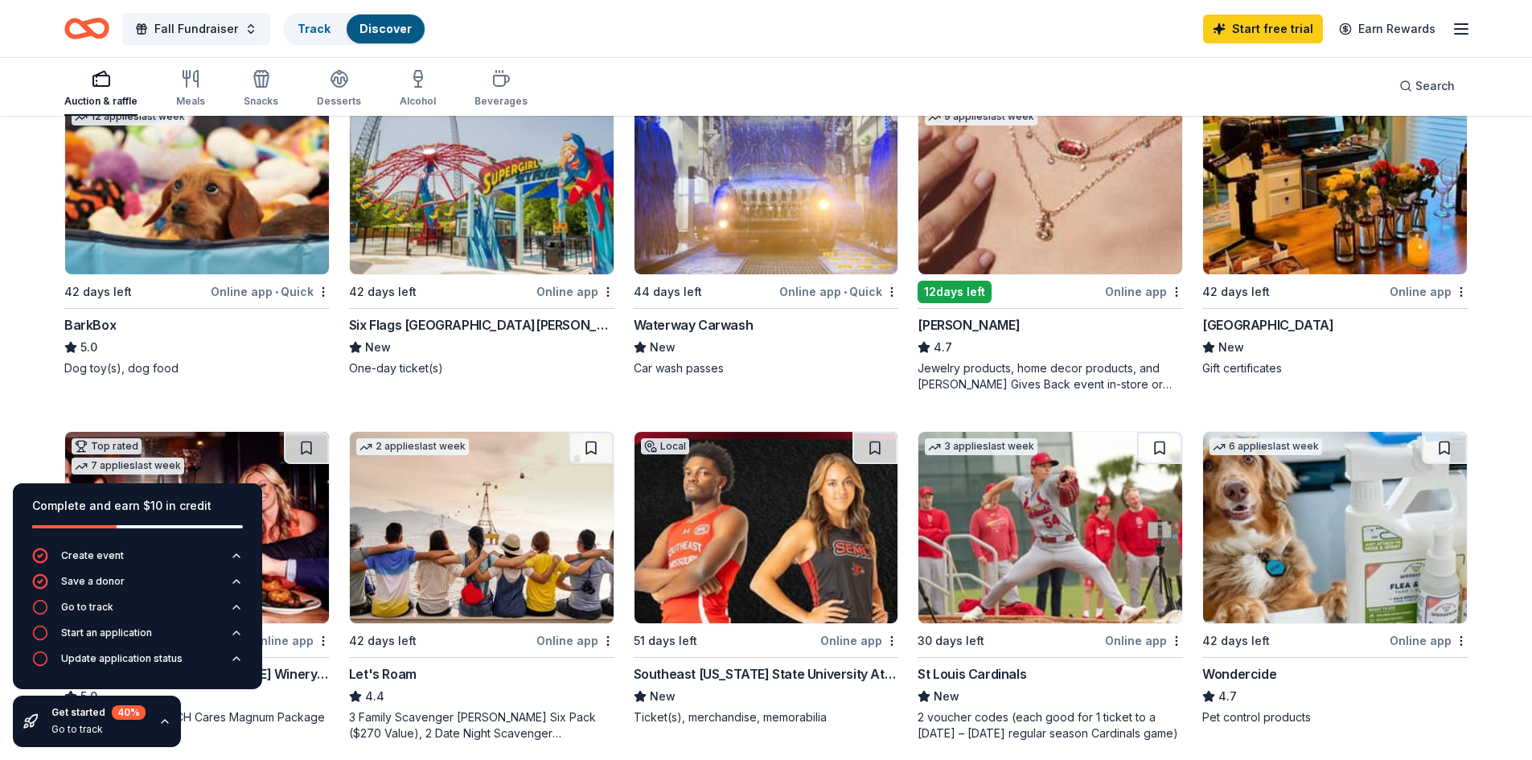
click at [968, 323] on div "Kendra Scott" at bounding box center [969, 324] width 102 height 19
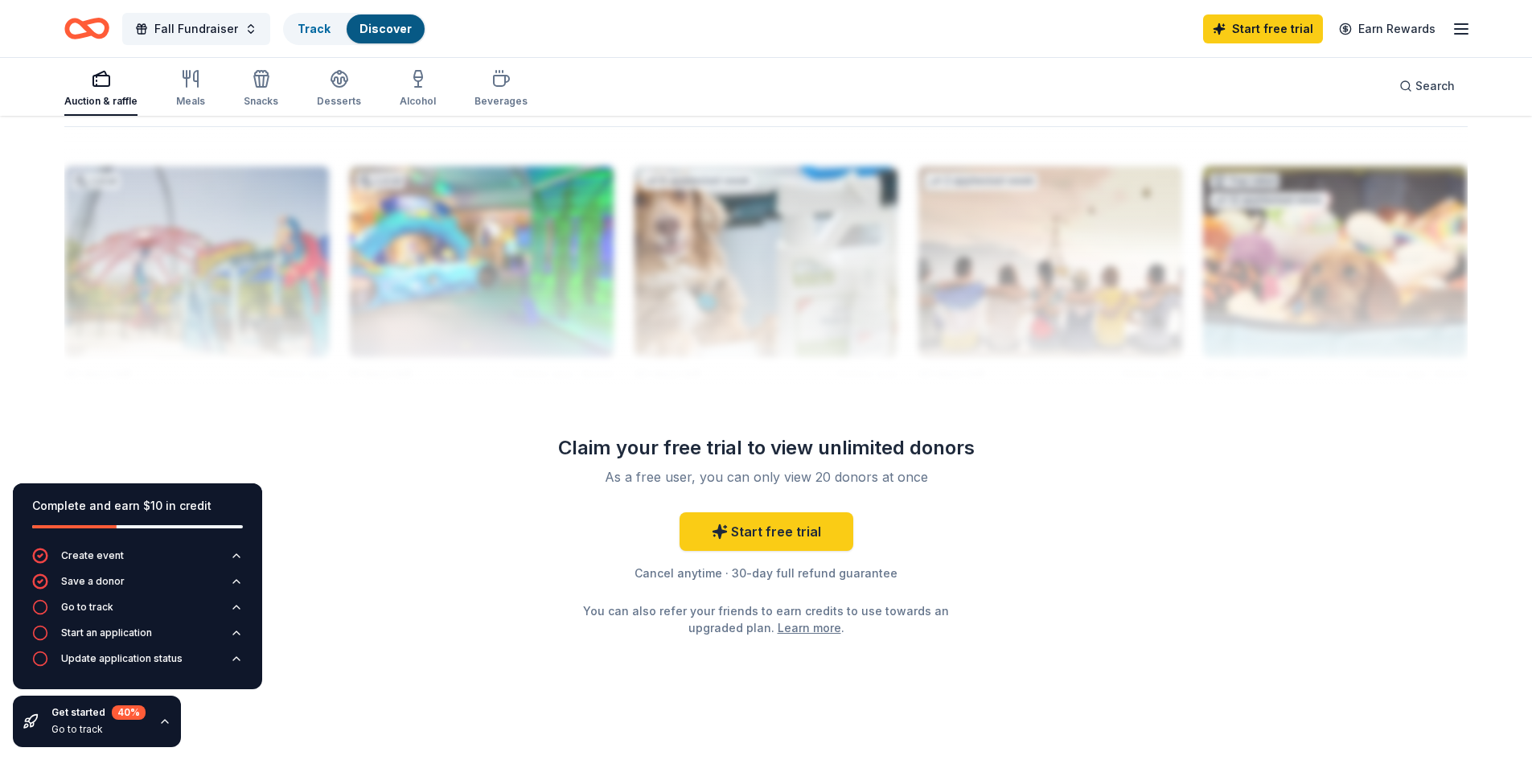
scroll to position [1577, 0]
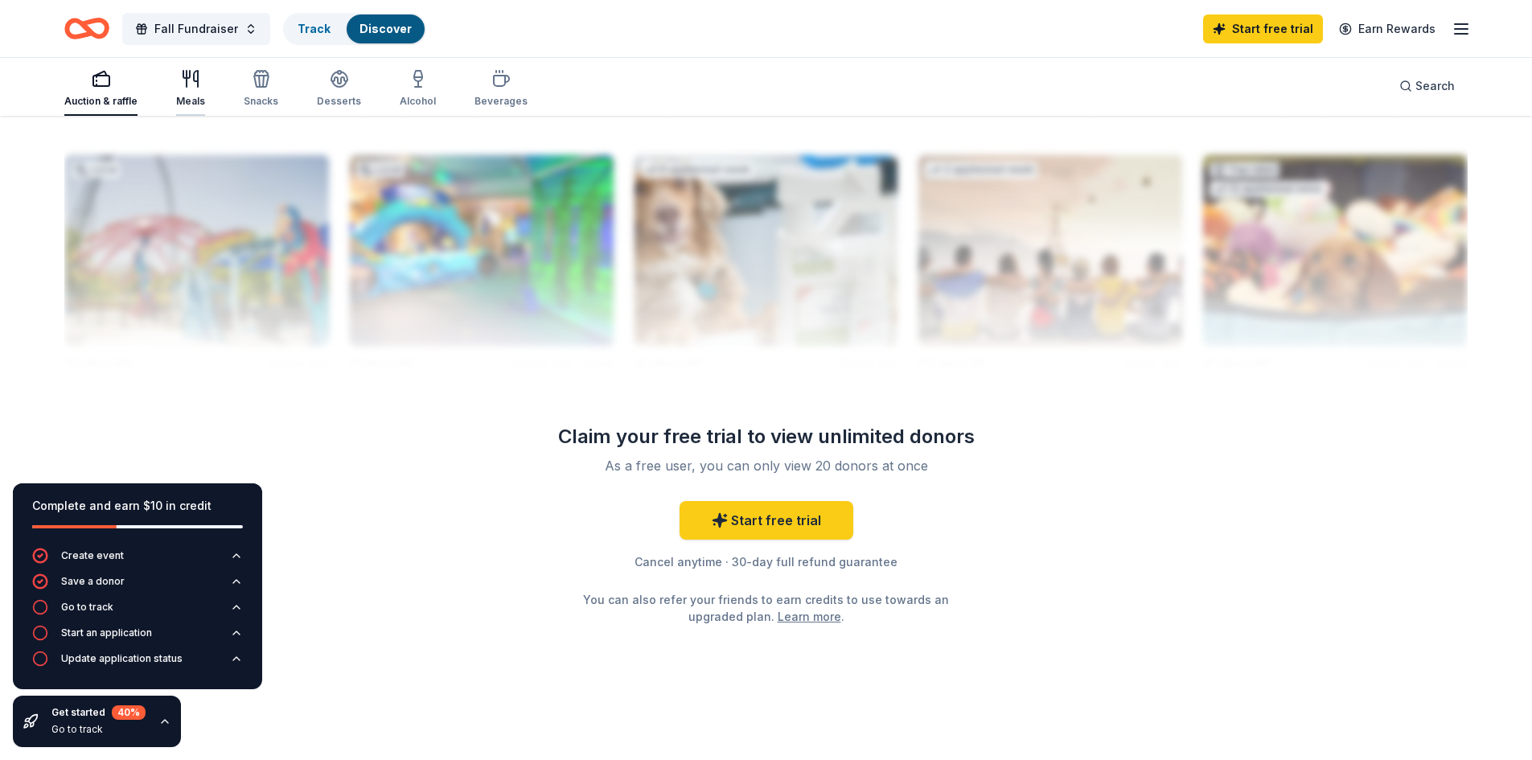
click at [188, 85] on icon "button" at bounding box center [190, 78] width 19 height 19
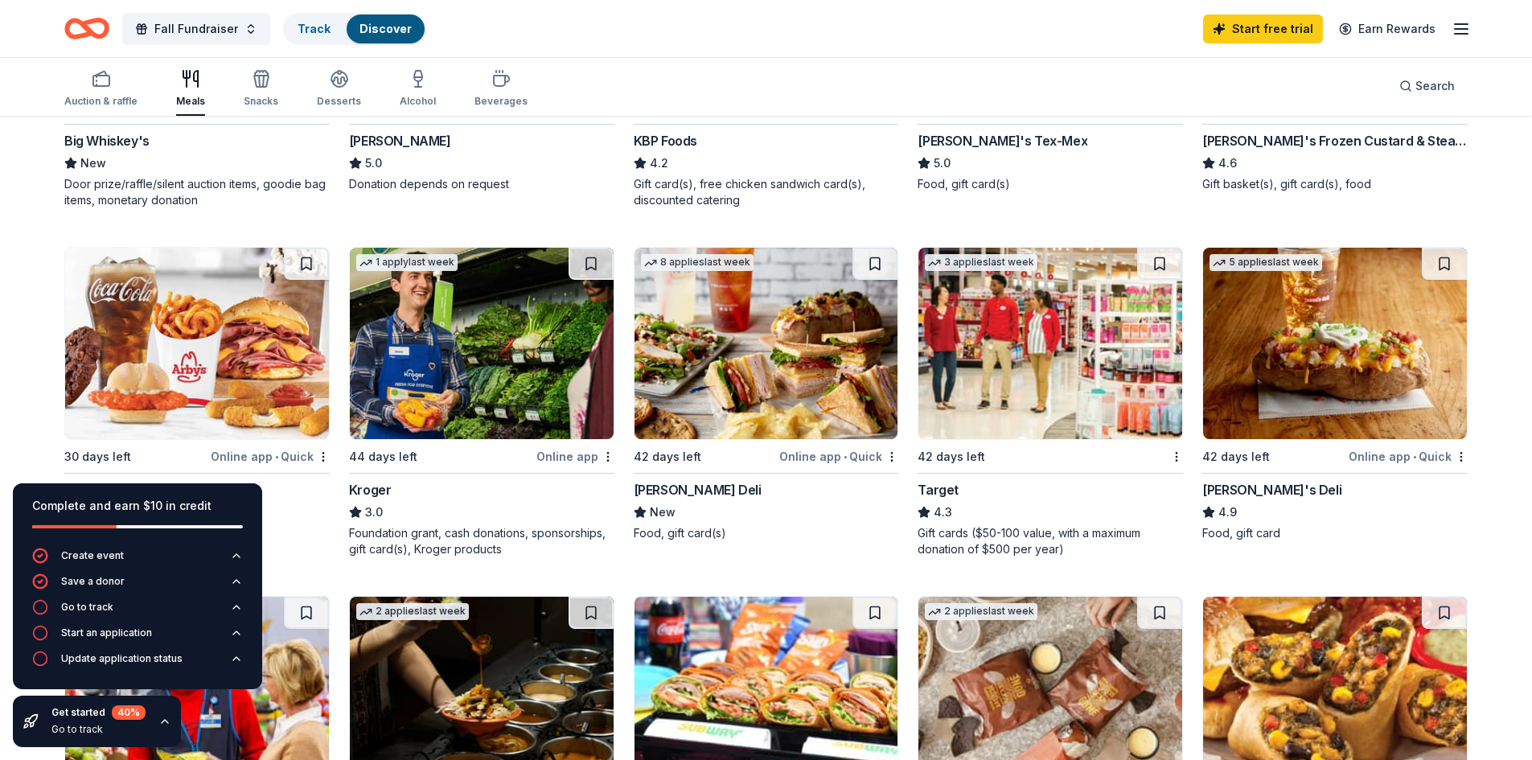
scroll to position [483, 0]
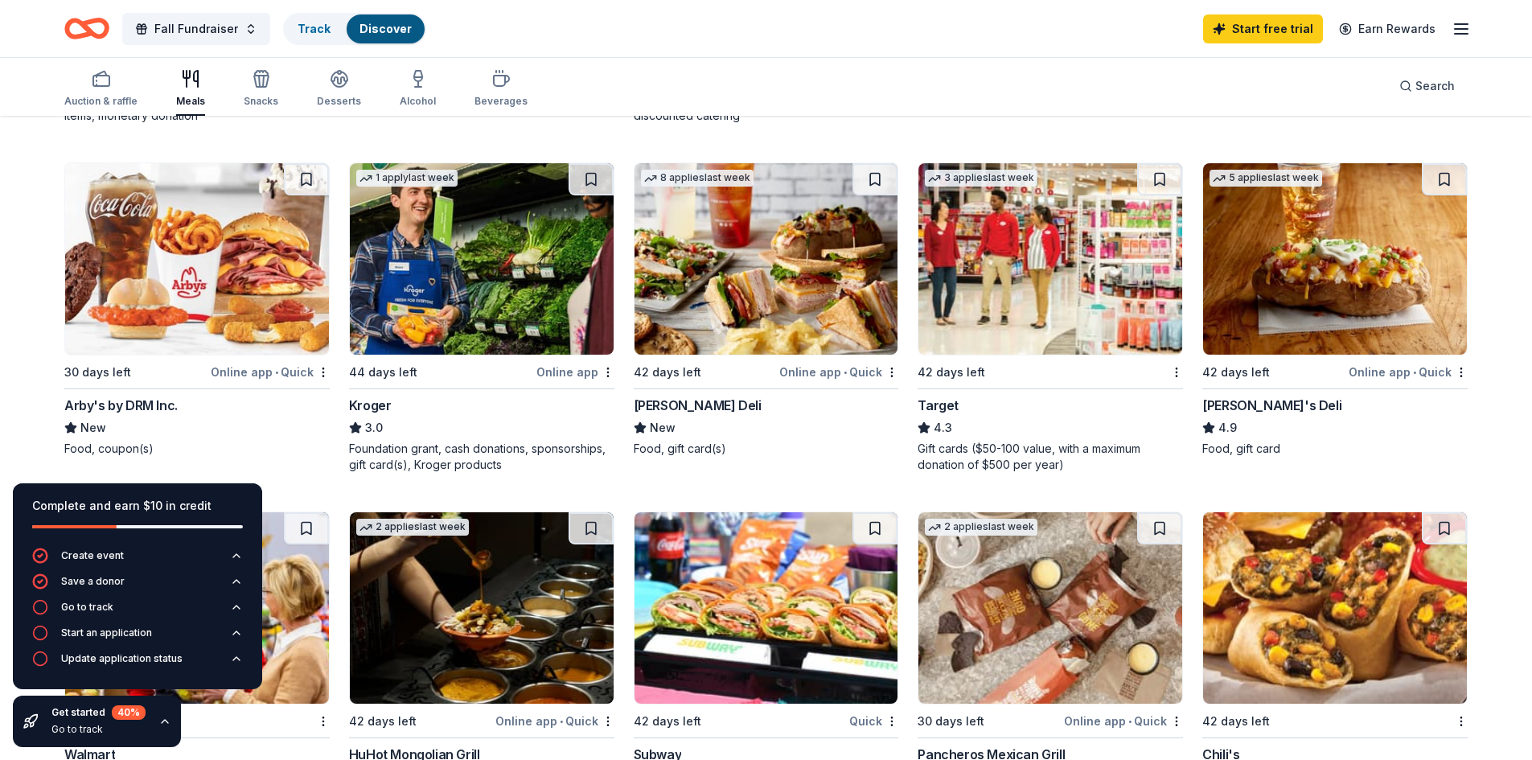
click at [1013, 260] on img at bounding box center [1051, 258] width 264 height 191
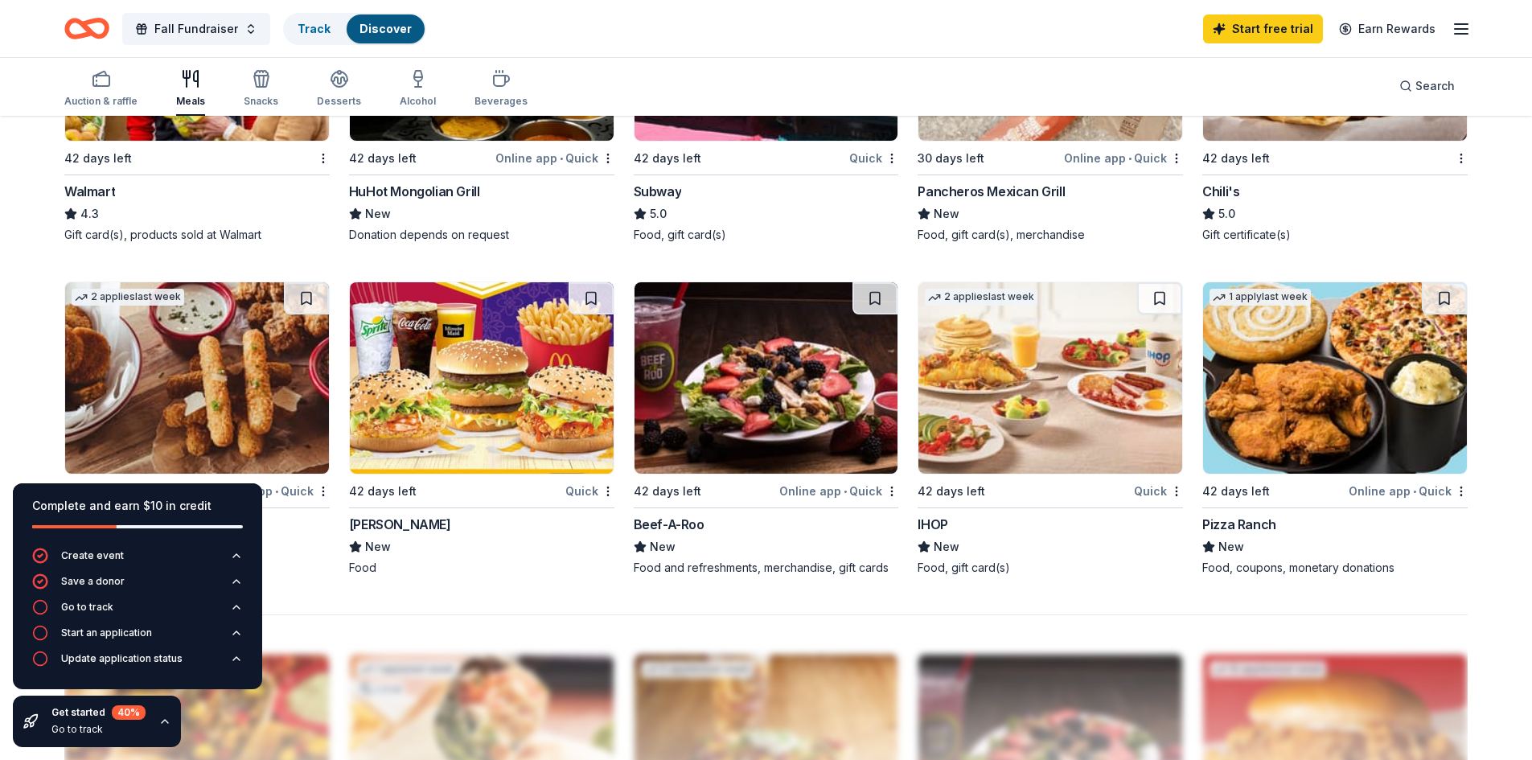
scroll to position [885, 0]
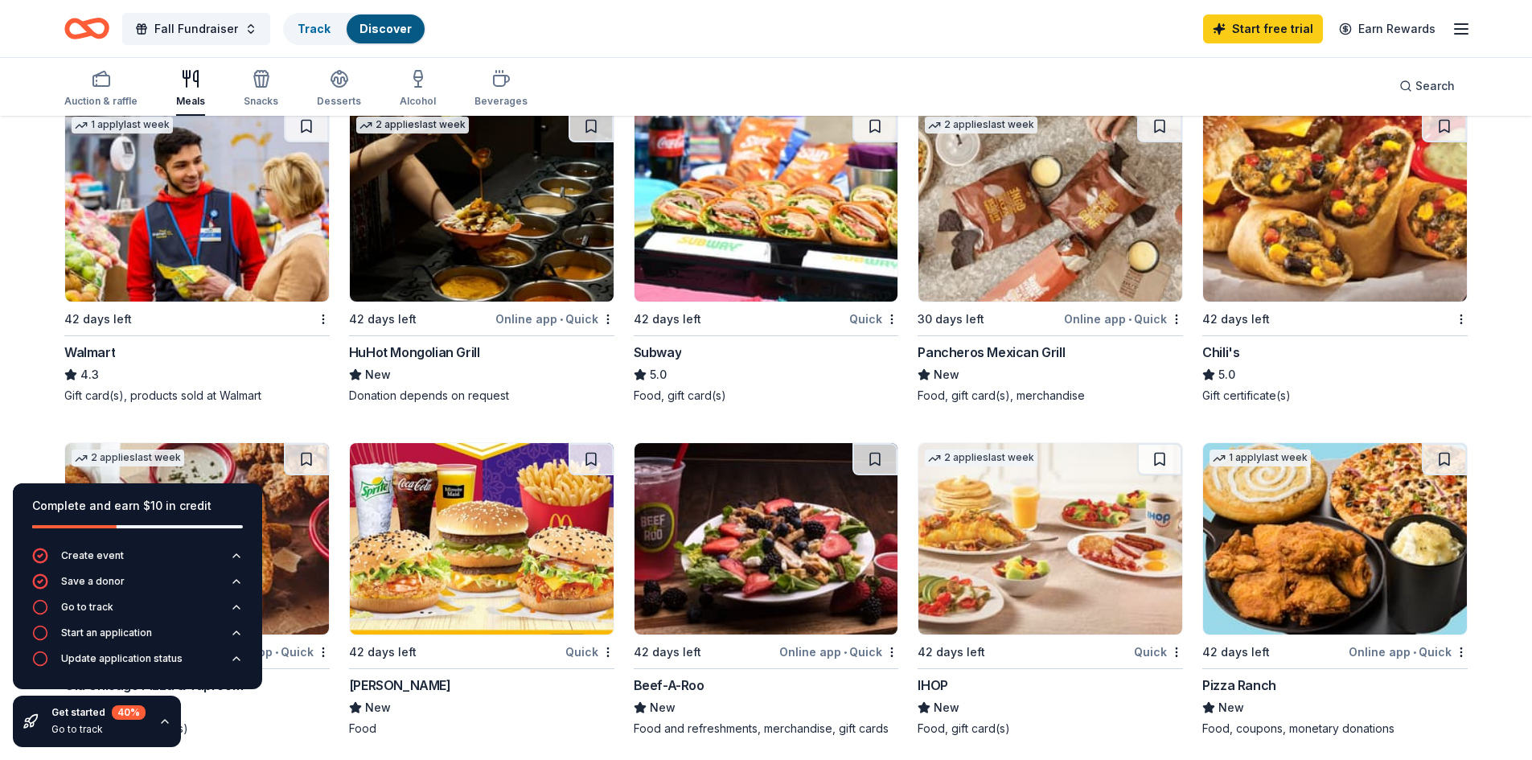
click at [783, 219] on img at bounding box center [767, 205] width 264 height 191
click at [171, 214] on img at bounding box center [197, 205] width 264 height 191
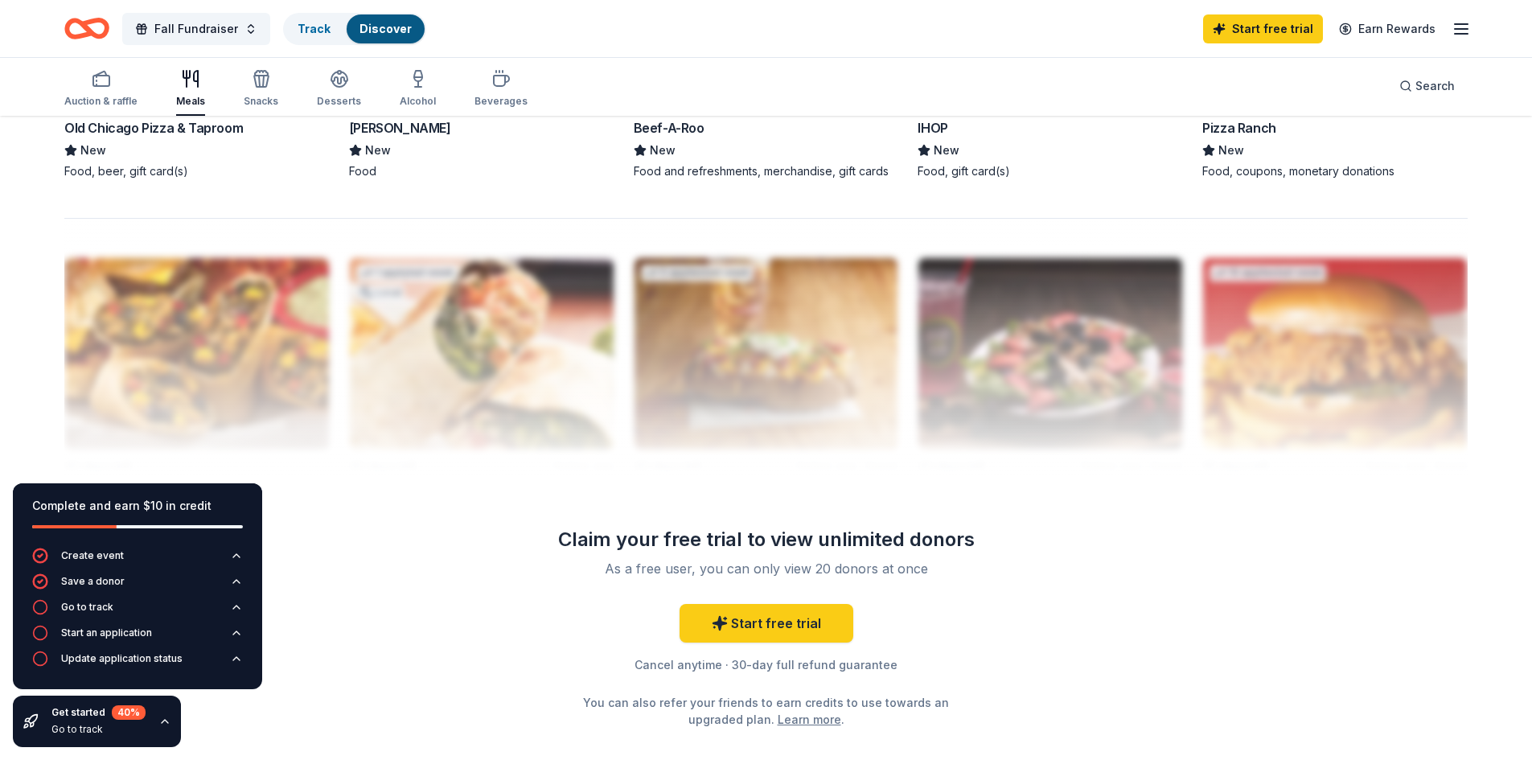
scroll to position [1528, 0]
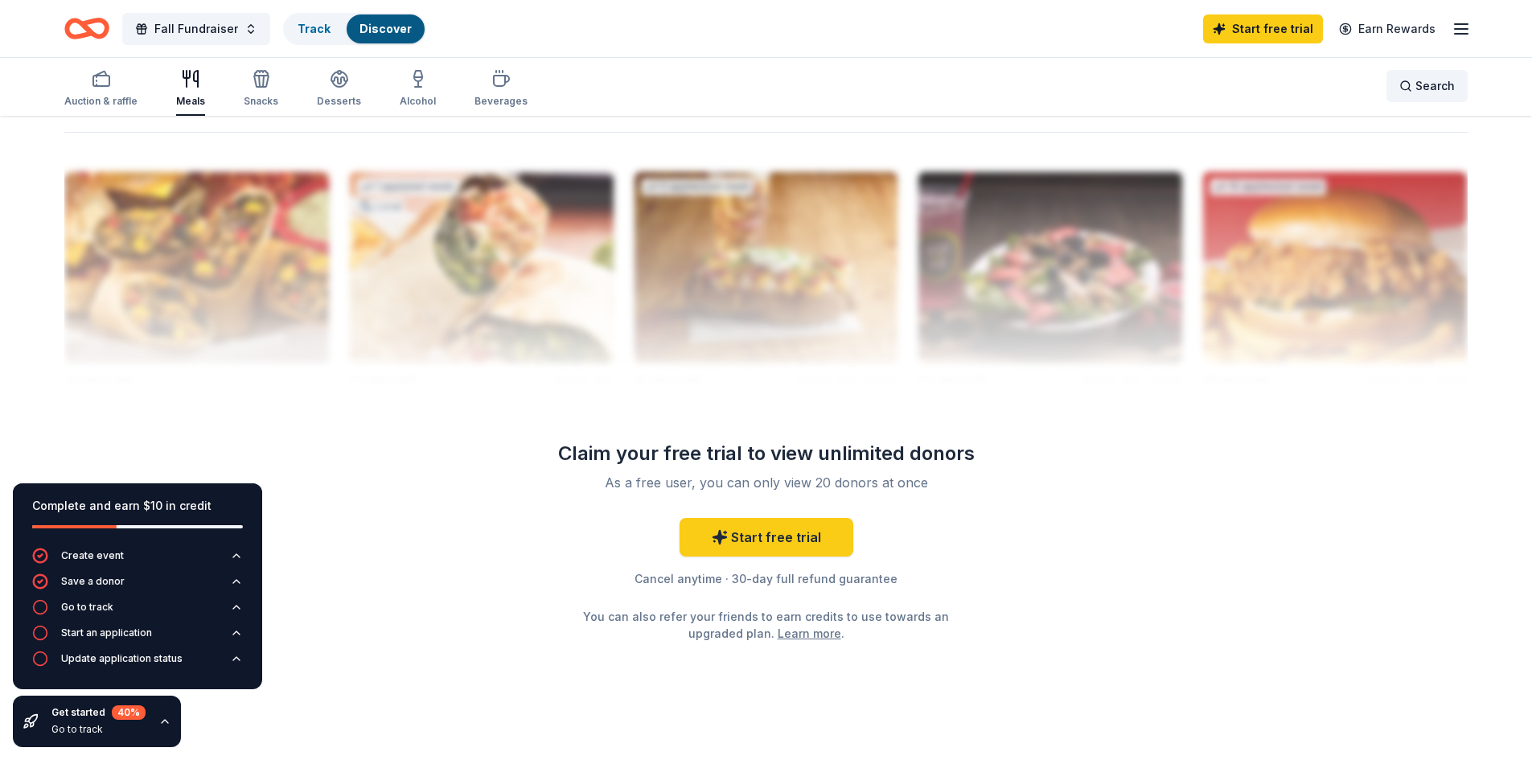
click at [1417, 80] on span "Search" at bounding box center [1435, 85] width 39 height 19
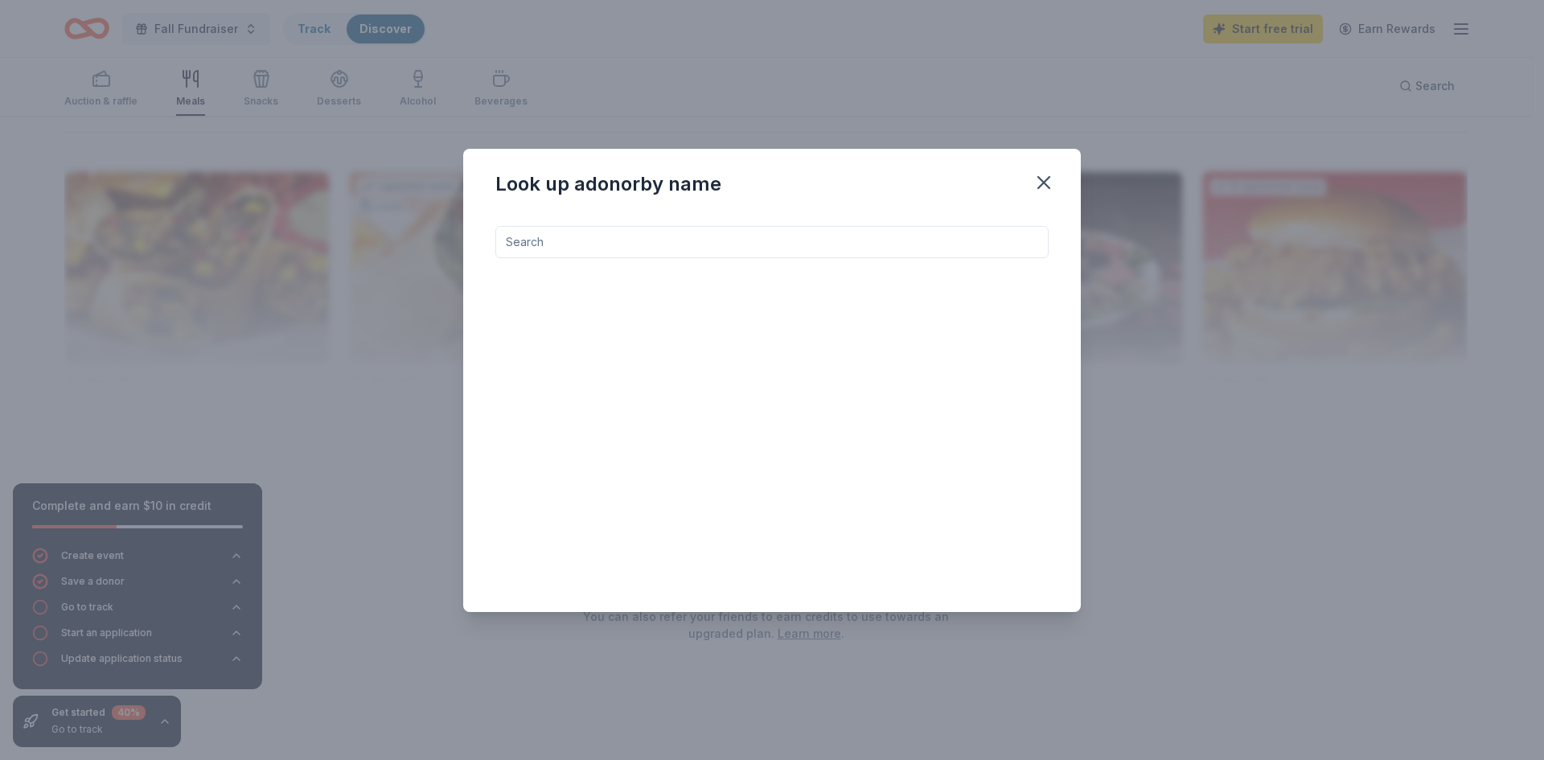
click at [605, 246] on input at bounding box center [771, 242] width 553 height 32
click at [1049, 186] on icon "button" at bounding box center [1043, 182] width 11 height 11
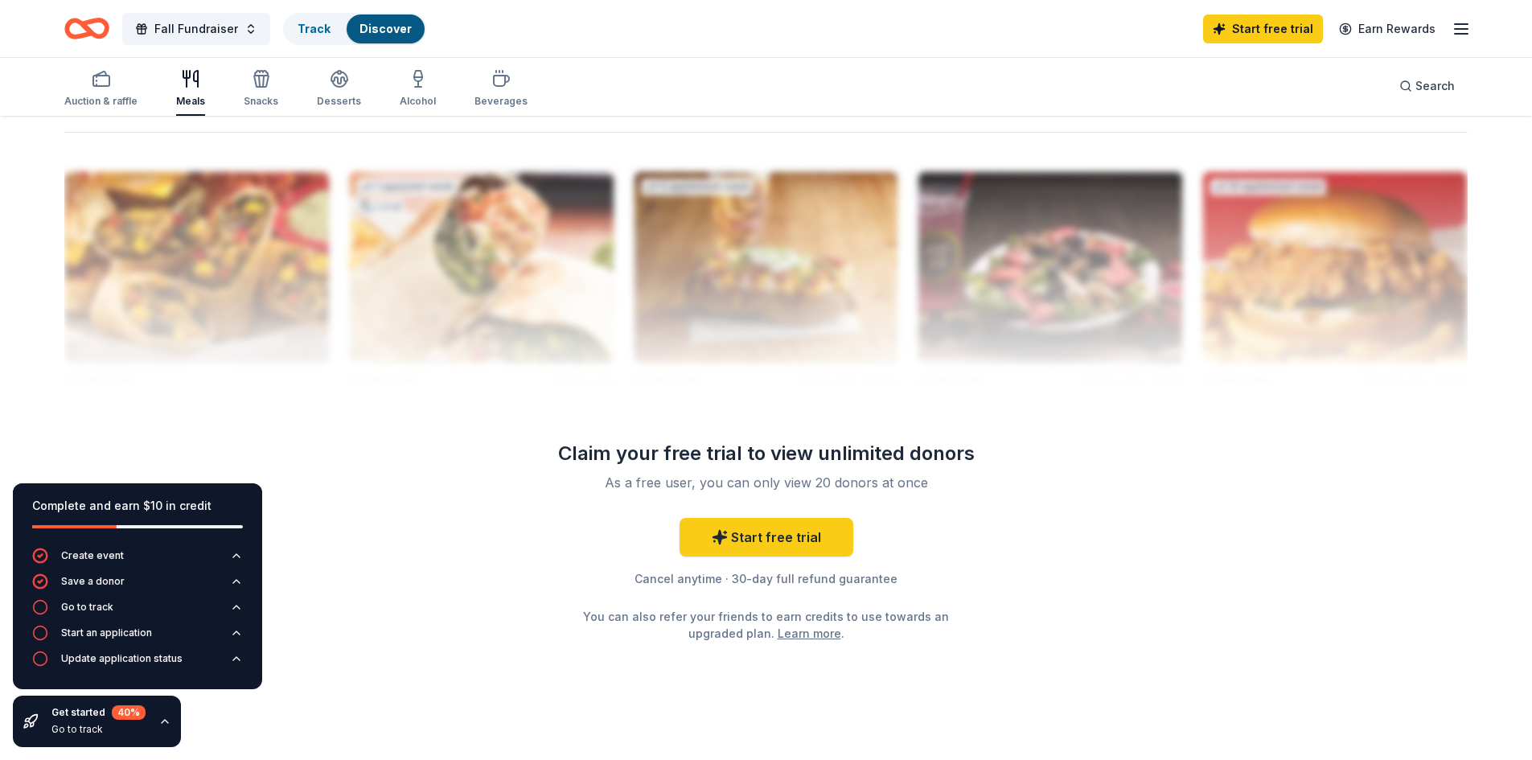
scroll to position [1126, 0]
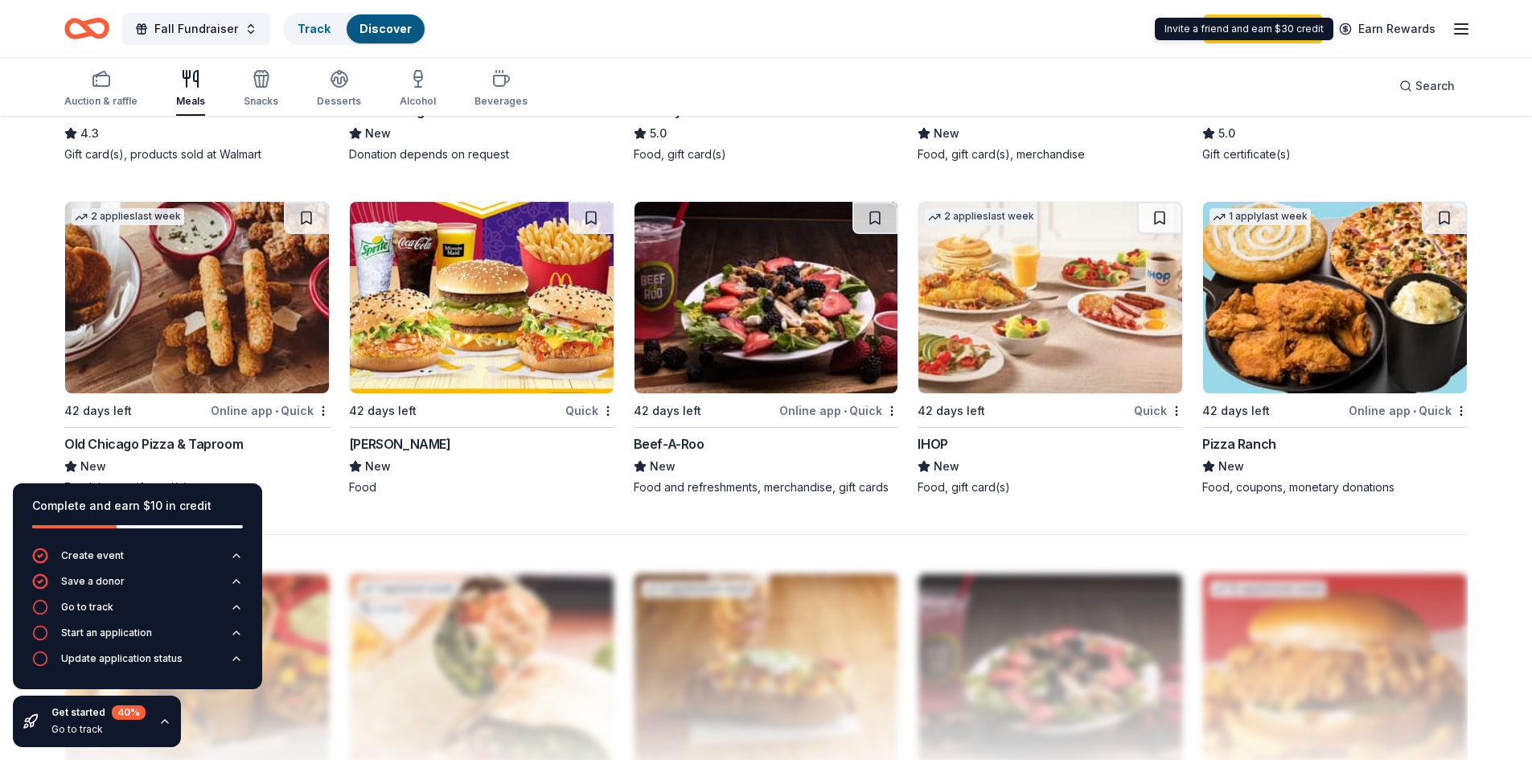
click at [1454, 24] on icon "button" at bounding box center [1461, 28] width 19 height 19
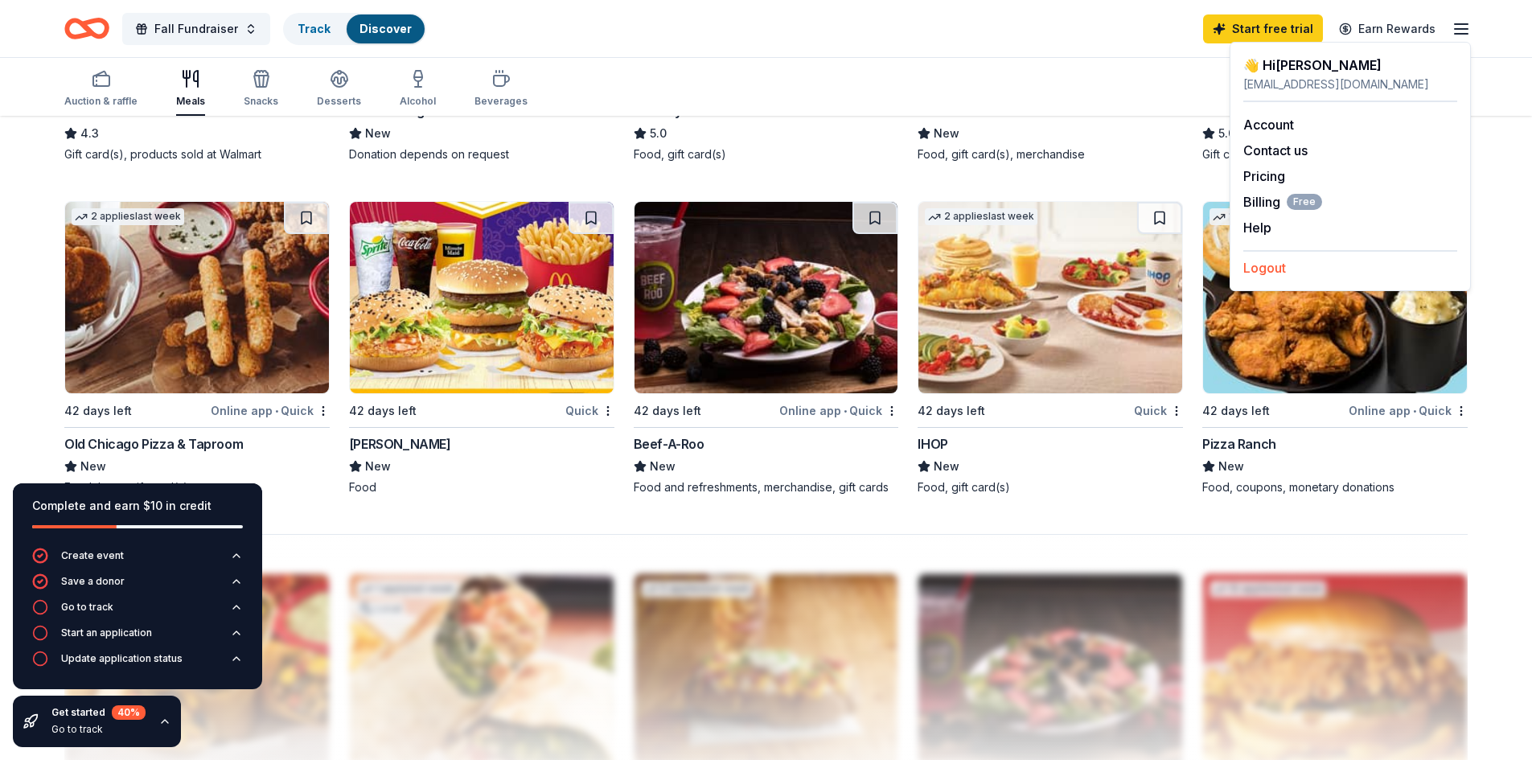
click at [1261, 269] on button "Logout" at bounding box center [1265, 267] width 43 height 19
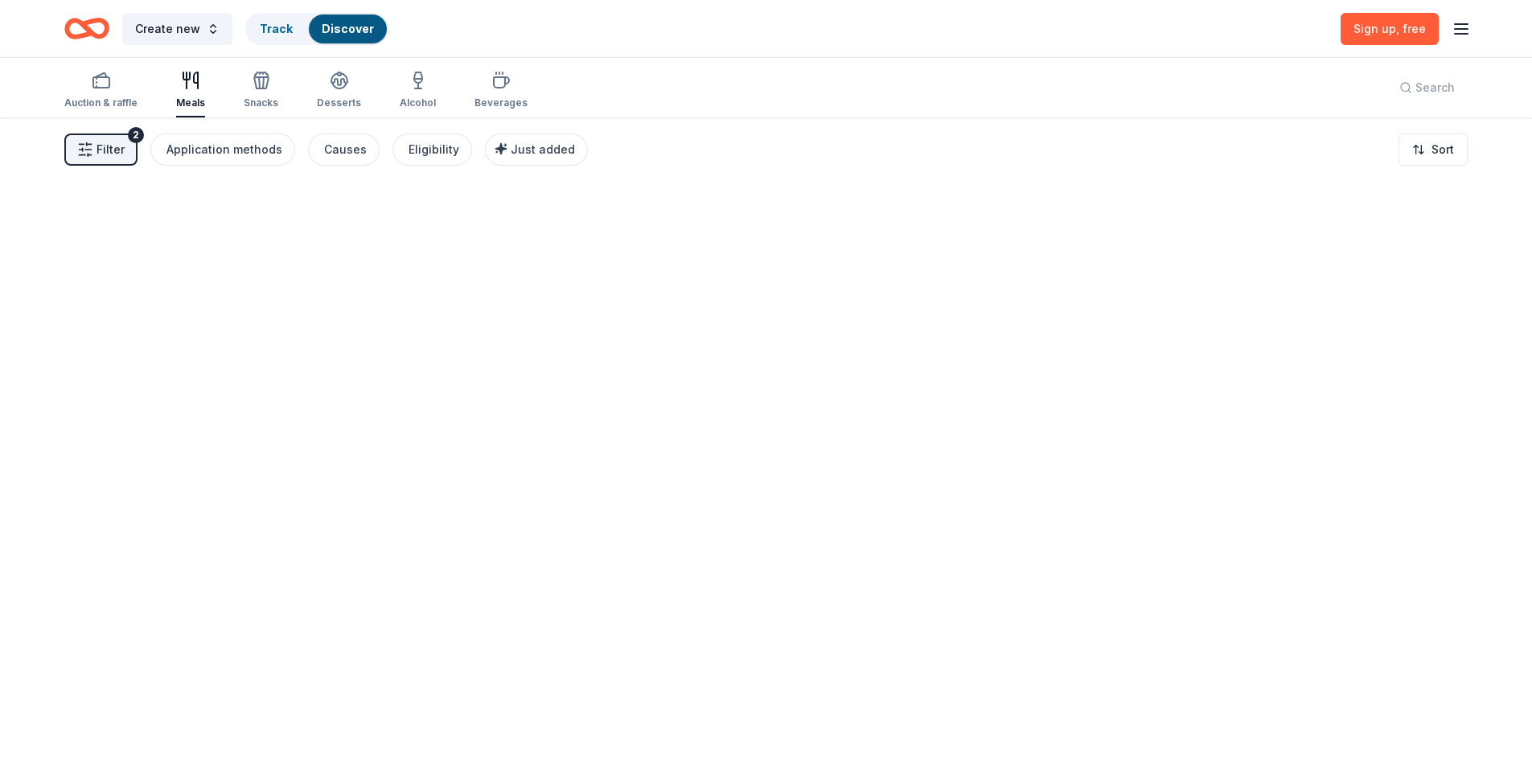
scroll to position [0, 0]
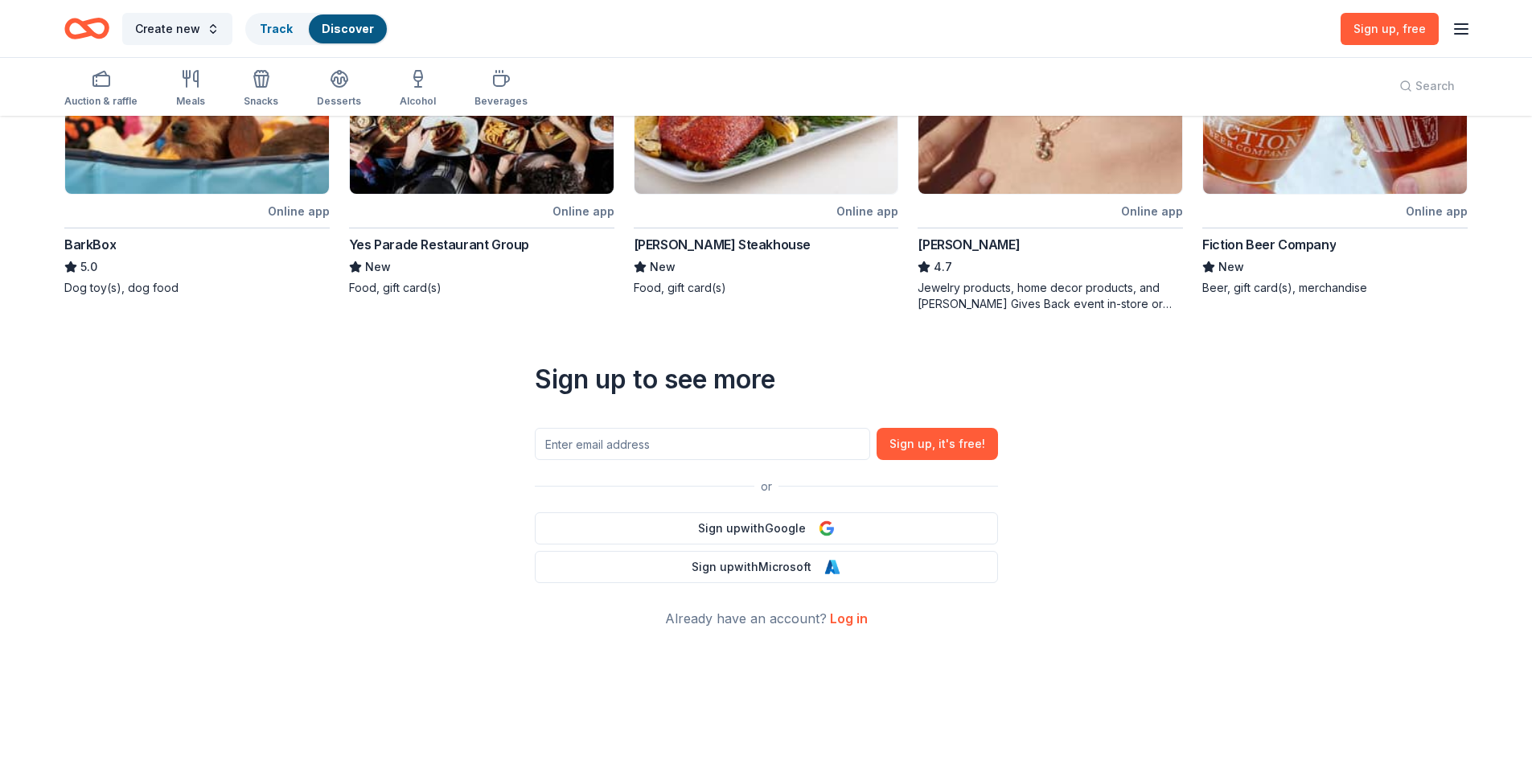
scroll to position [584, 0]
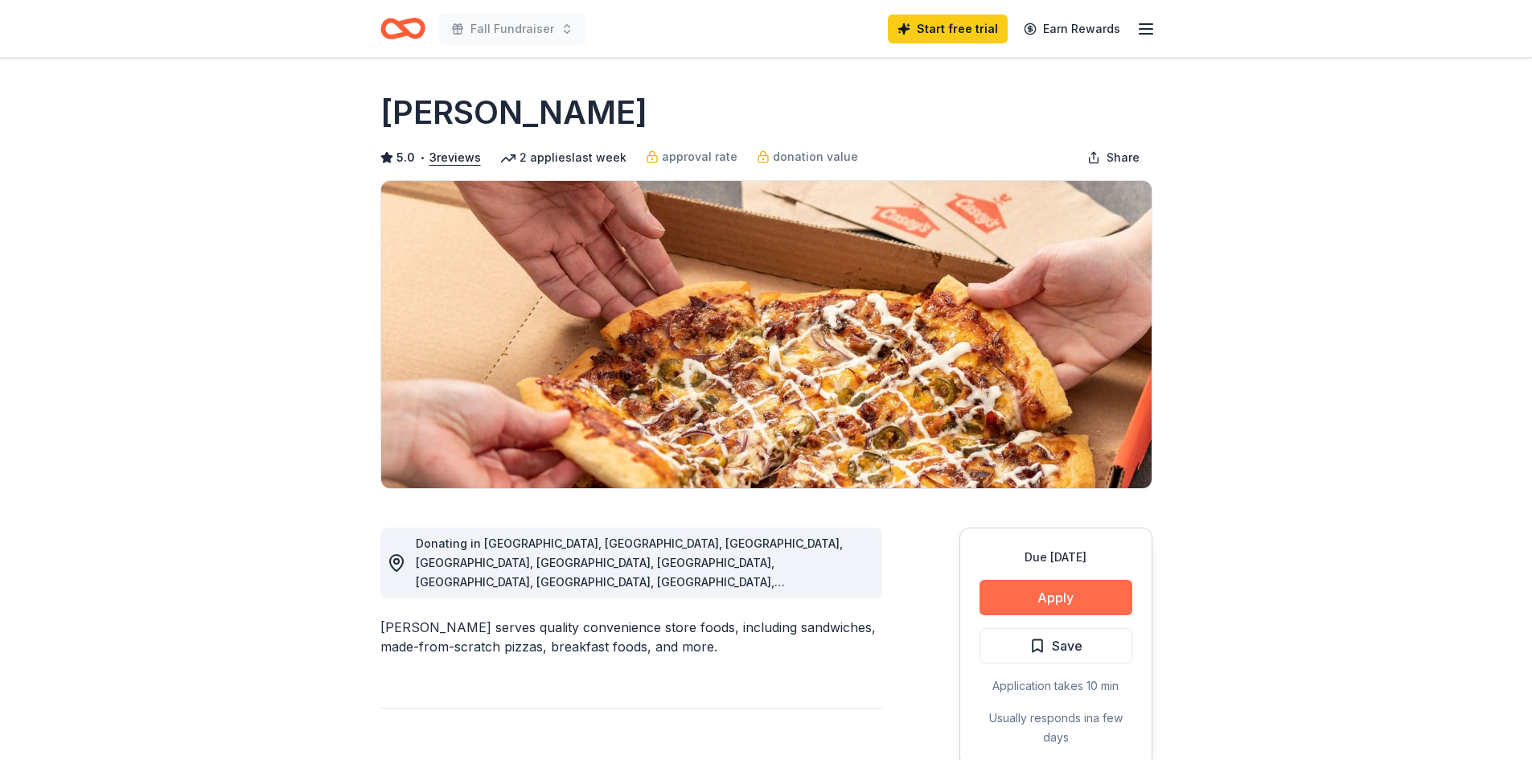
click at [1099, 603] on button "Apply" at bounding box center [1056, 597] width 153 height 35
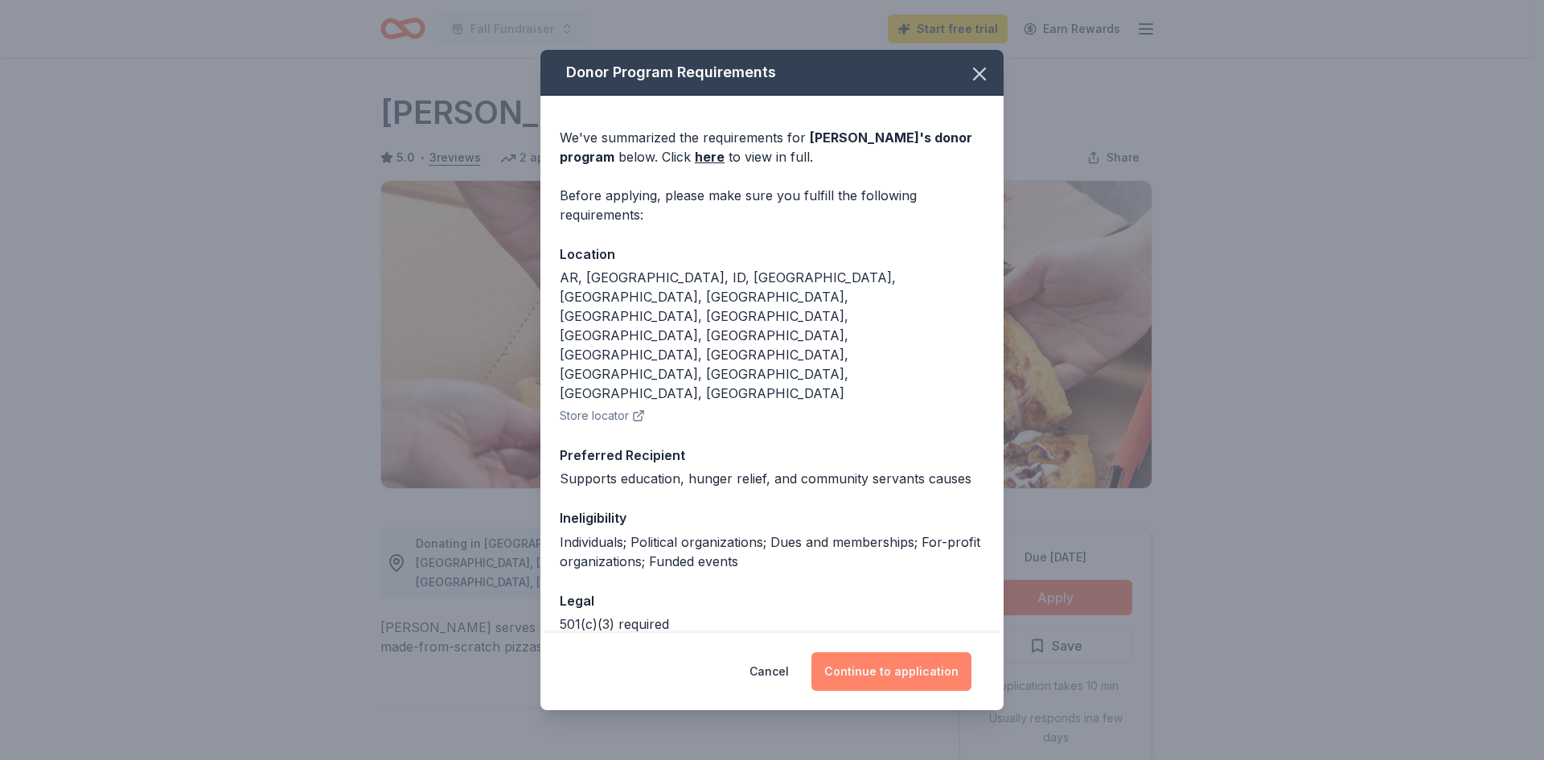
click at [868, 652] on button "Continue to application" at bounding box center [892, 671] width 160 height 39
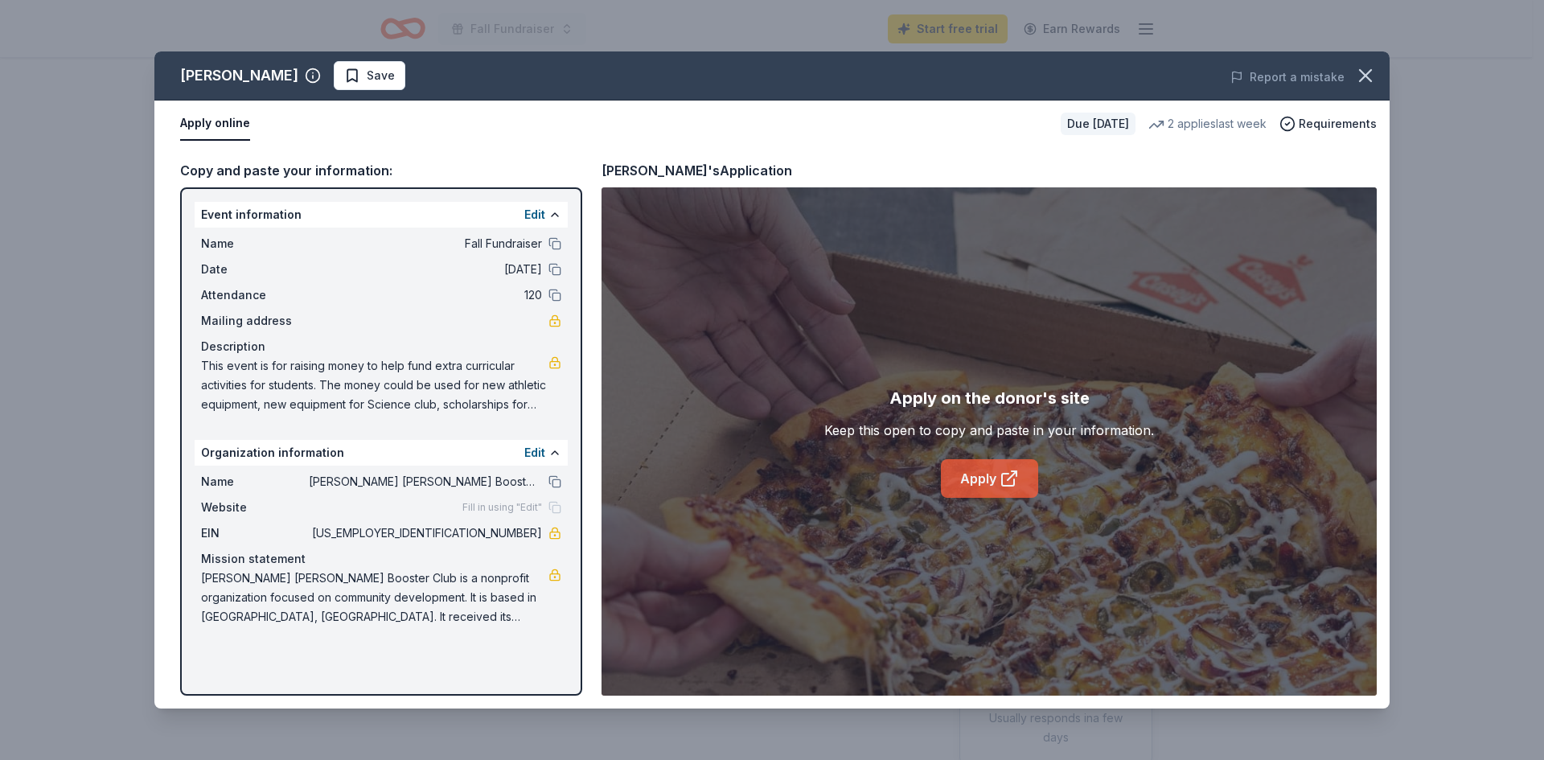
click at [1005, 475] on icon at bounding box center [1008, 480] width 12 height 12
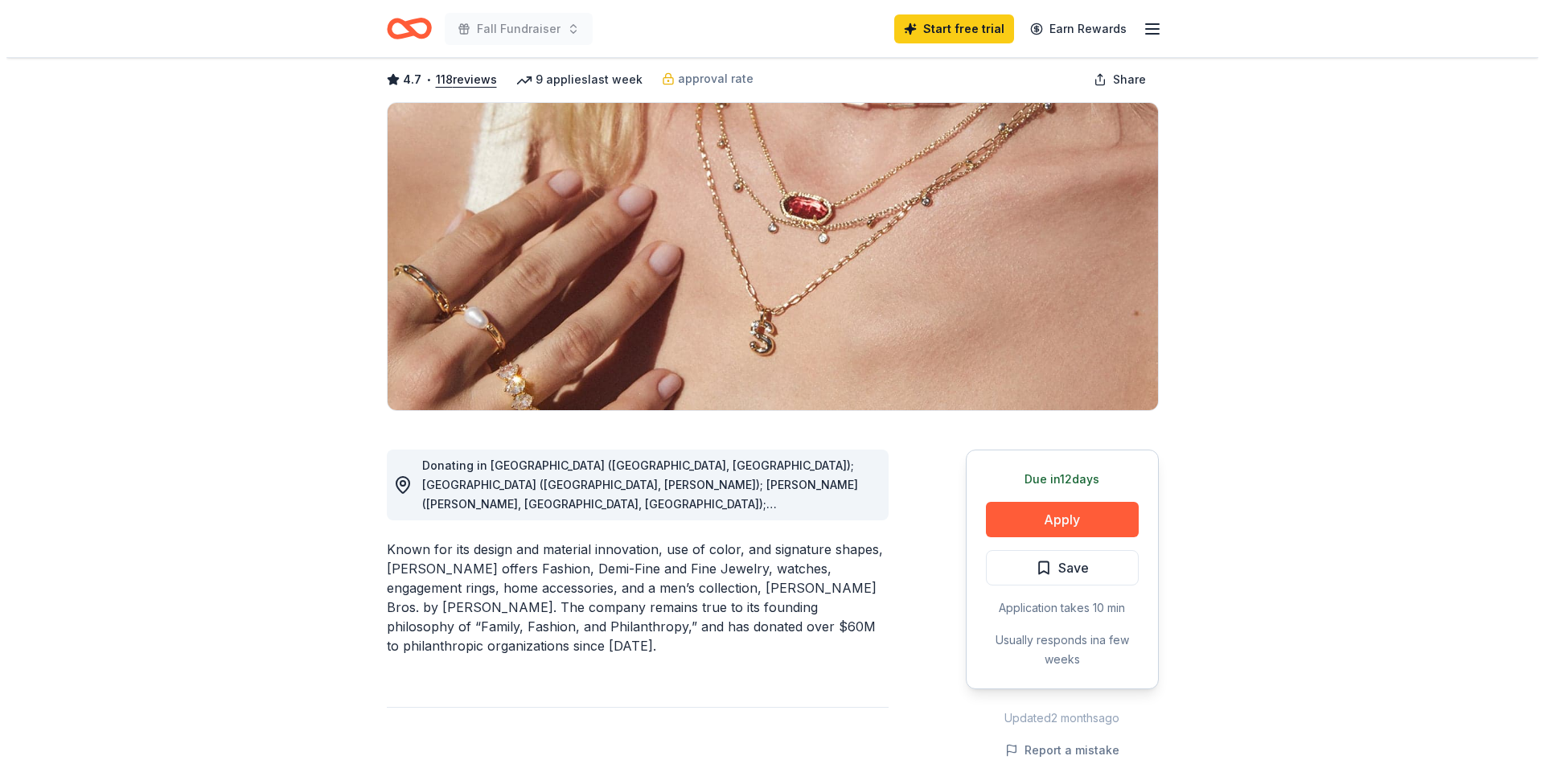
scroll to position [80, 0]
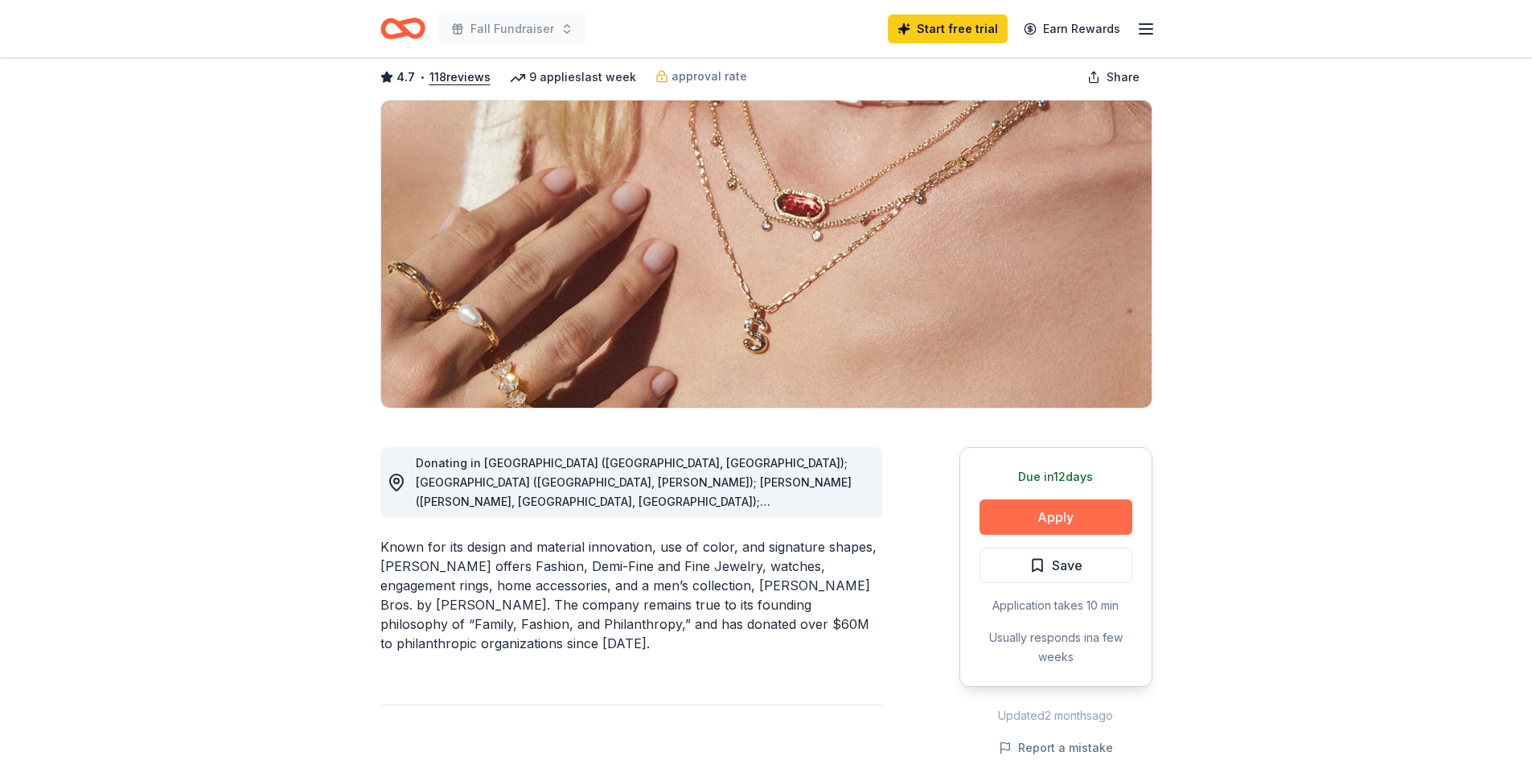
click at [1090, 515] on button "Apply" at bounding box center [1056, 517] width 153 height 35
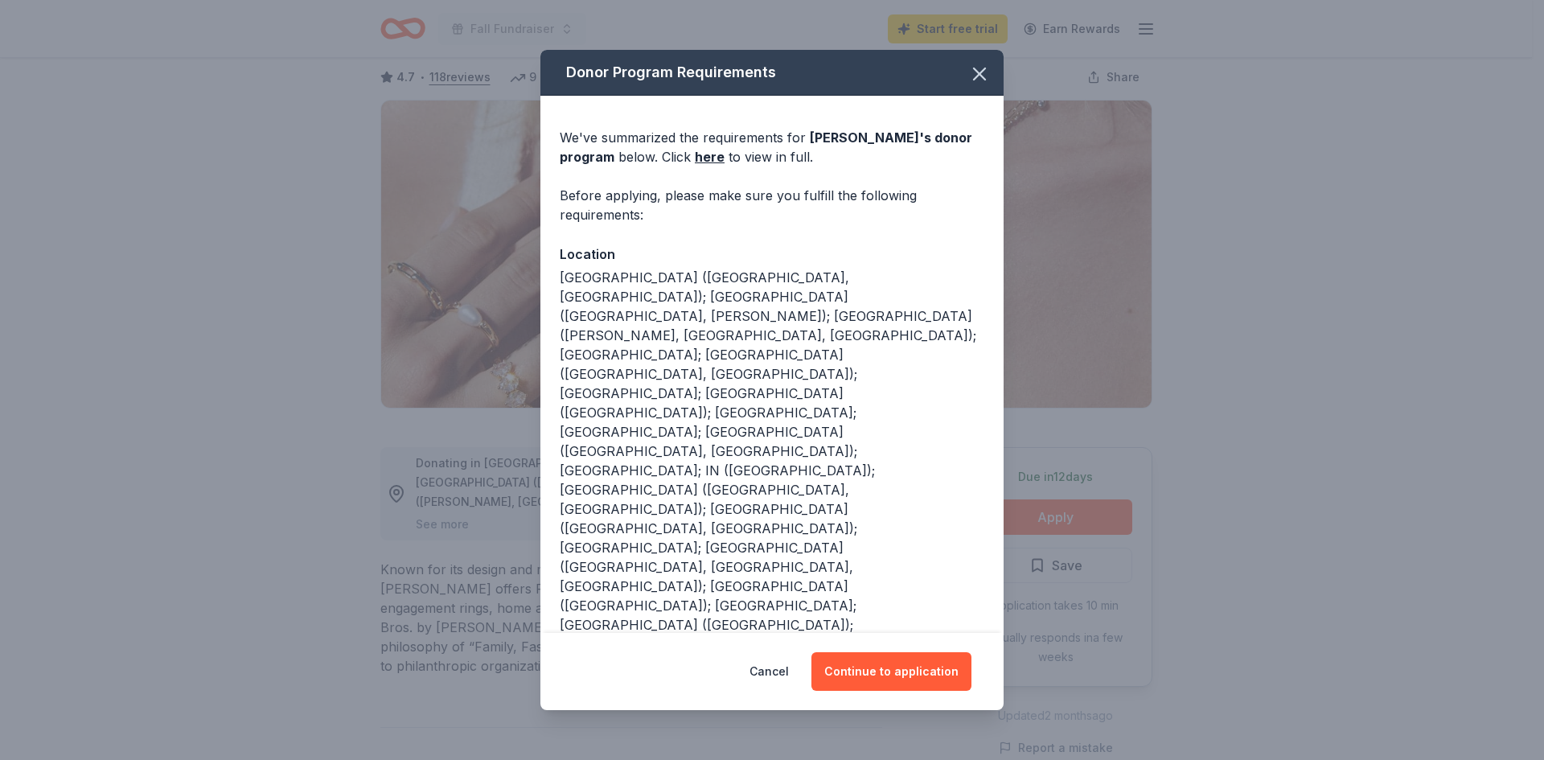
scroll to position [43, 0]
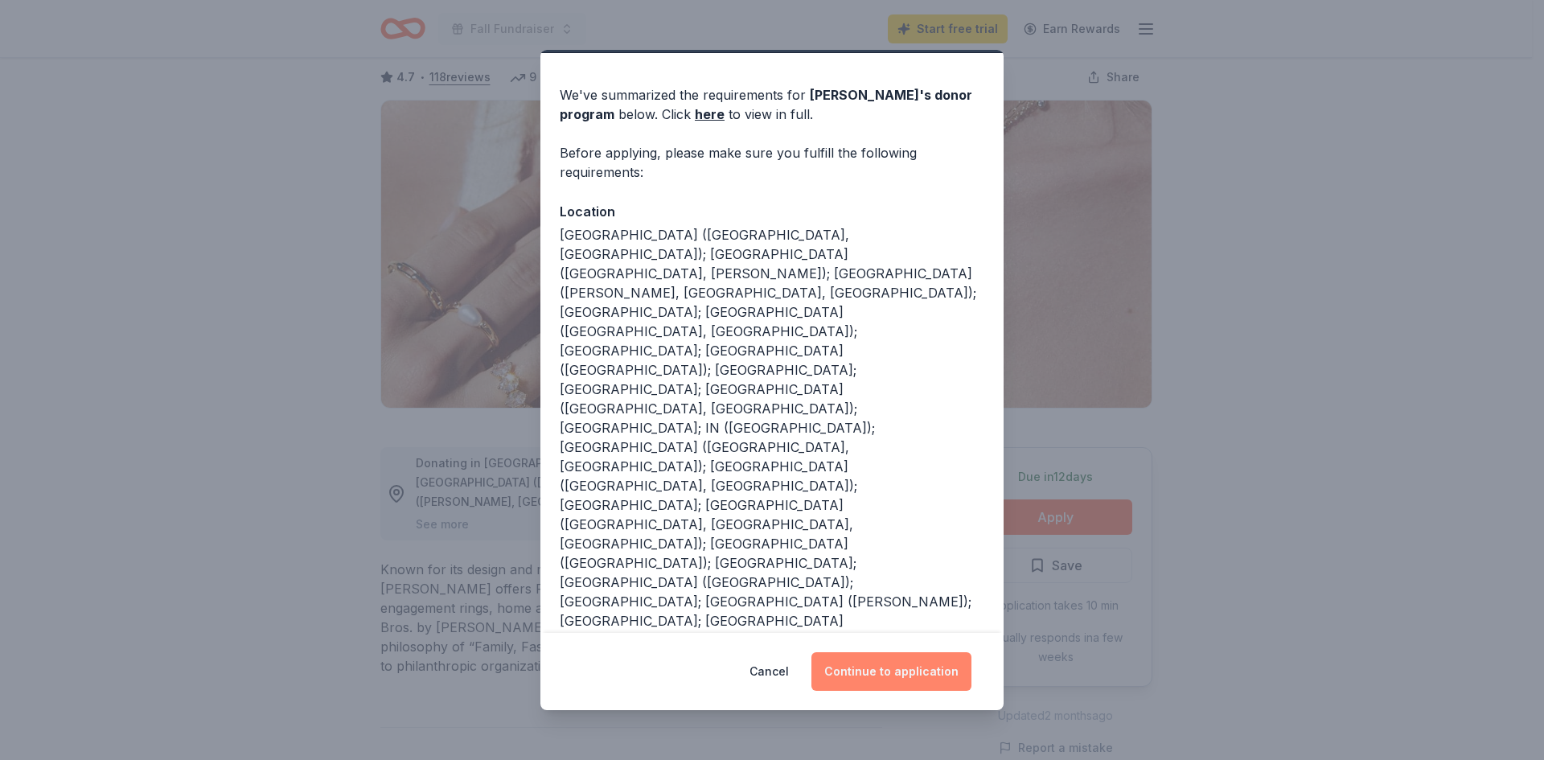
click at [911, 672] on button "Continue to application" at bounding box center [892, 671] width 160 height 39
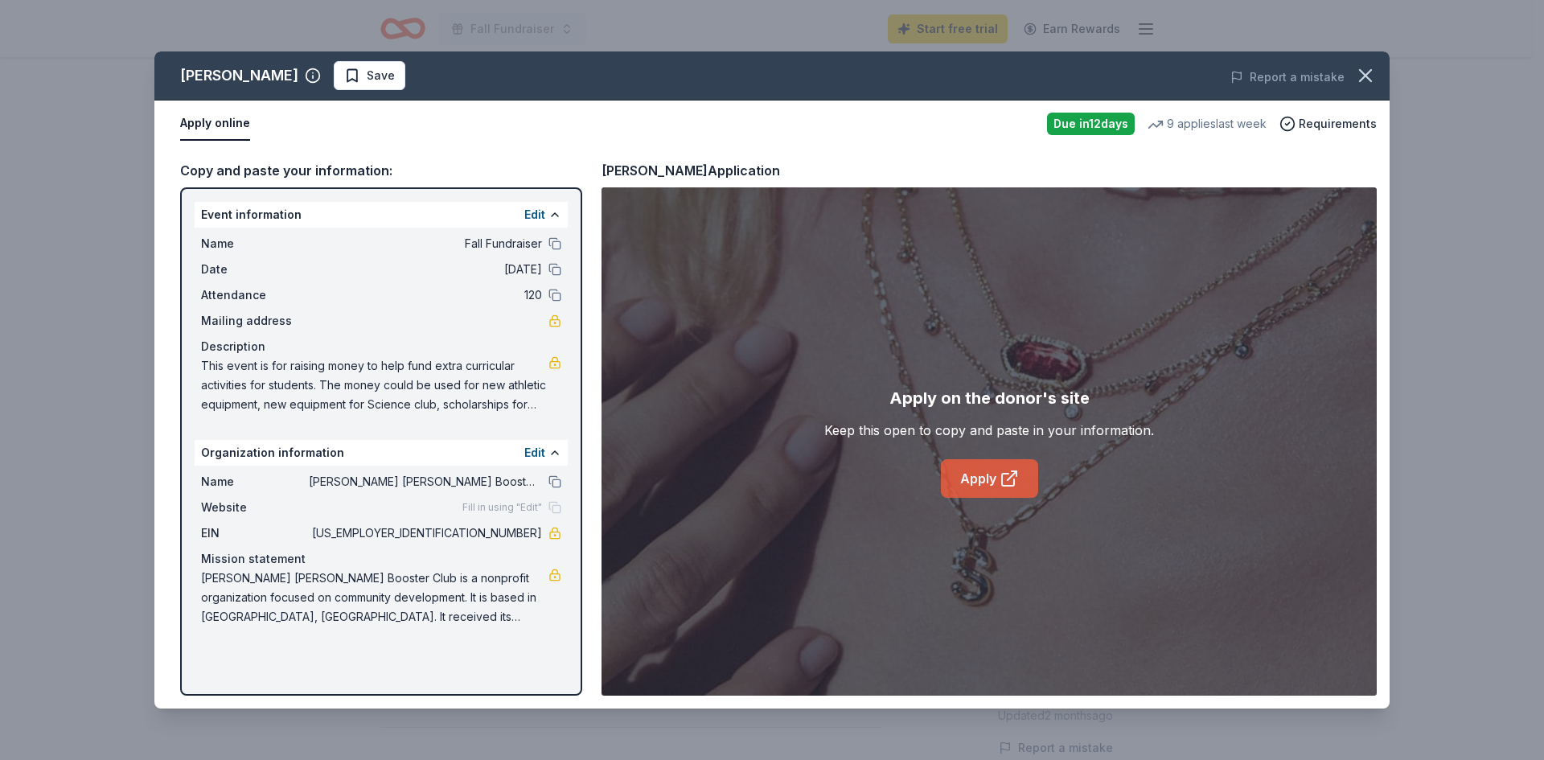
click at [983, 479] on link "Apply" at bounding box center [989, 478] width 97 height 39
click at [1006, 474] on icon at bounding box center [1008, 480] width 12 height 12
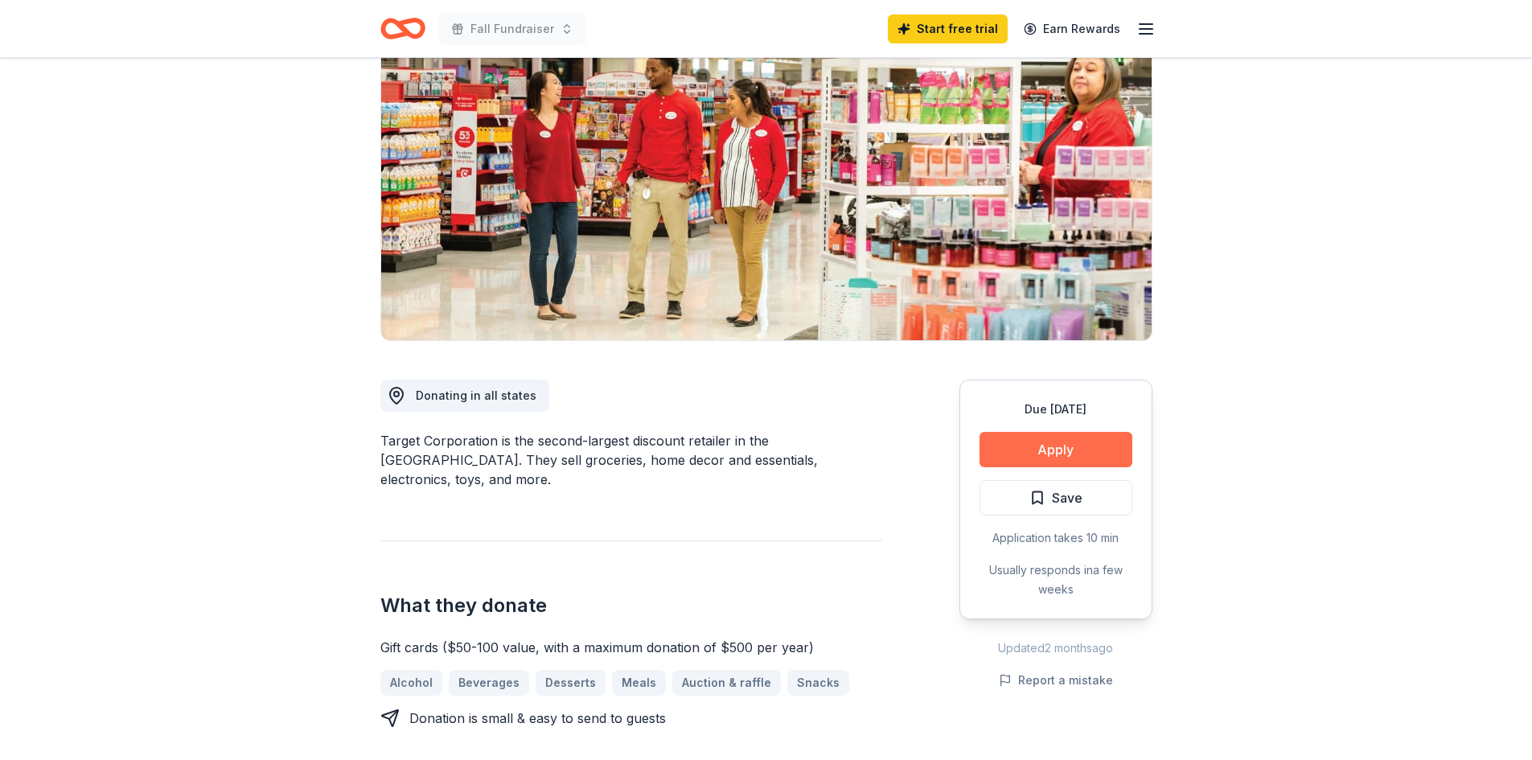
scroll to position [161, 0]
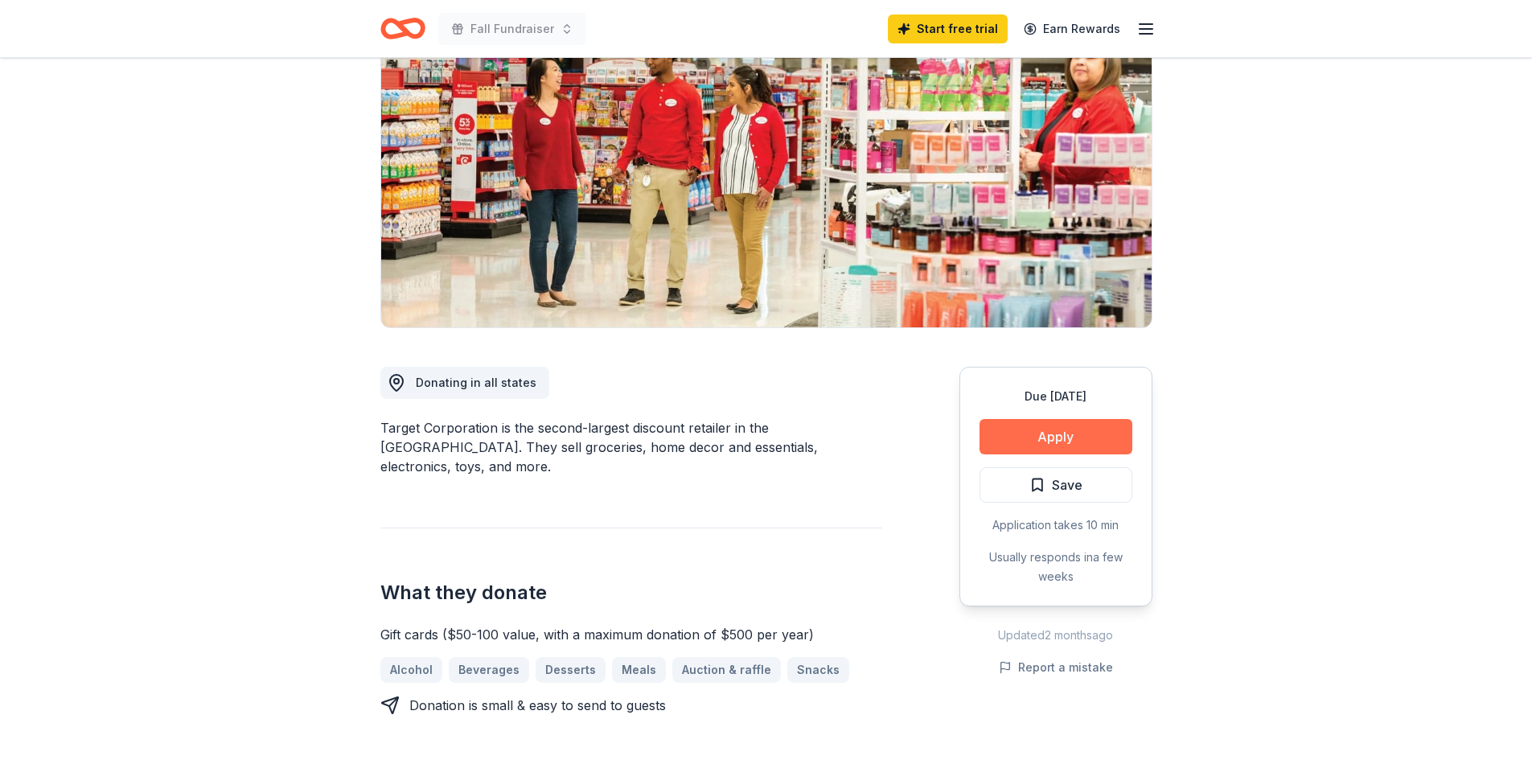
click at [1029, 442] on button "Apply" at bounding box center [1056, 436] width 153 height 35
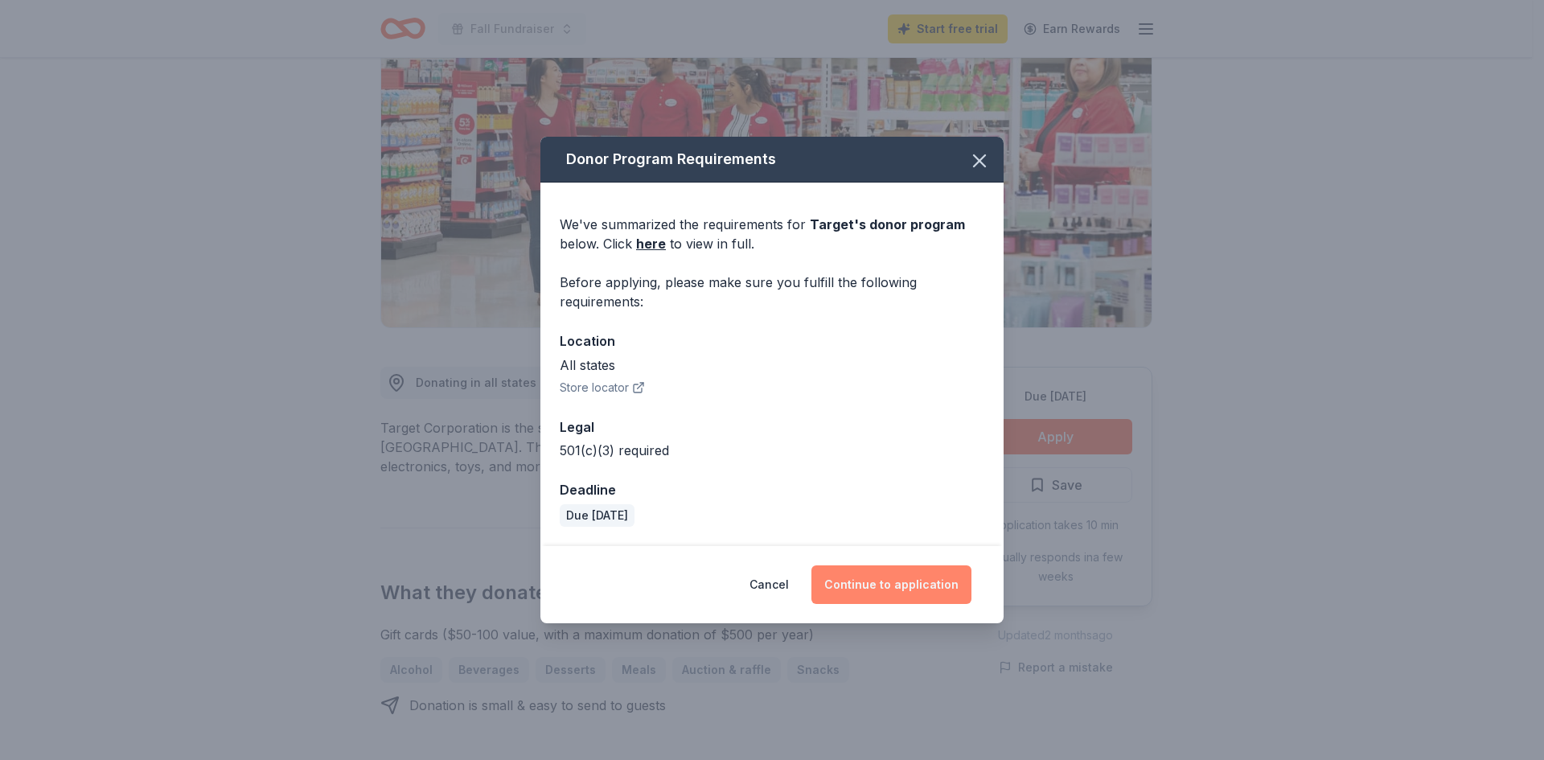
click at [901, 587] on button "Continue to application" at bounding box center [892, 584] width 160 height 39
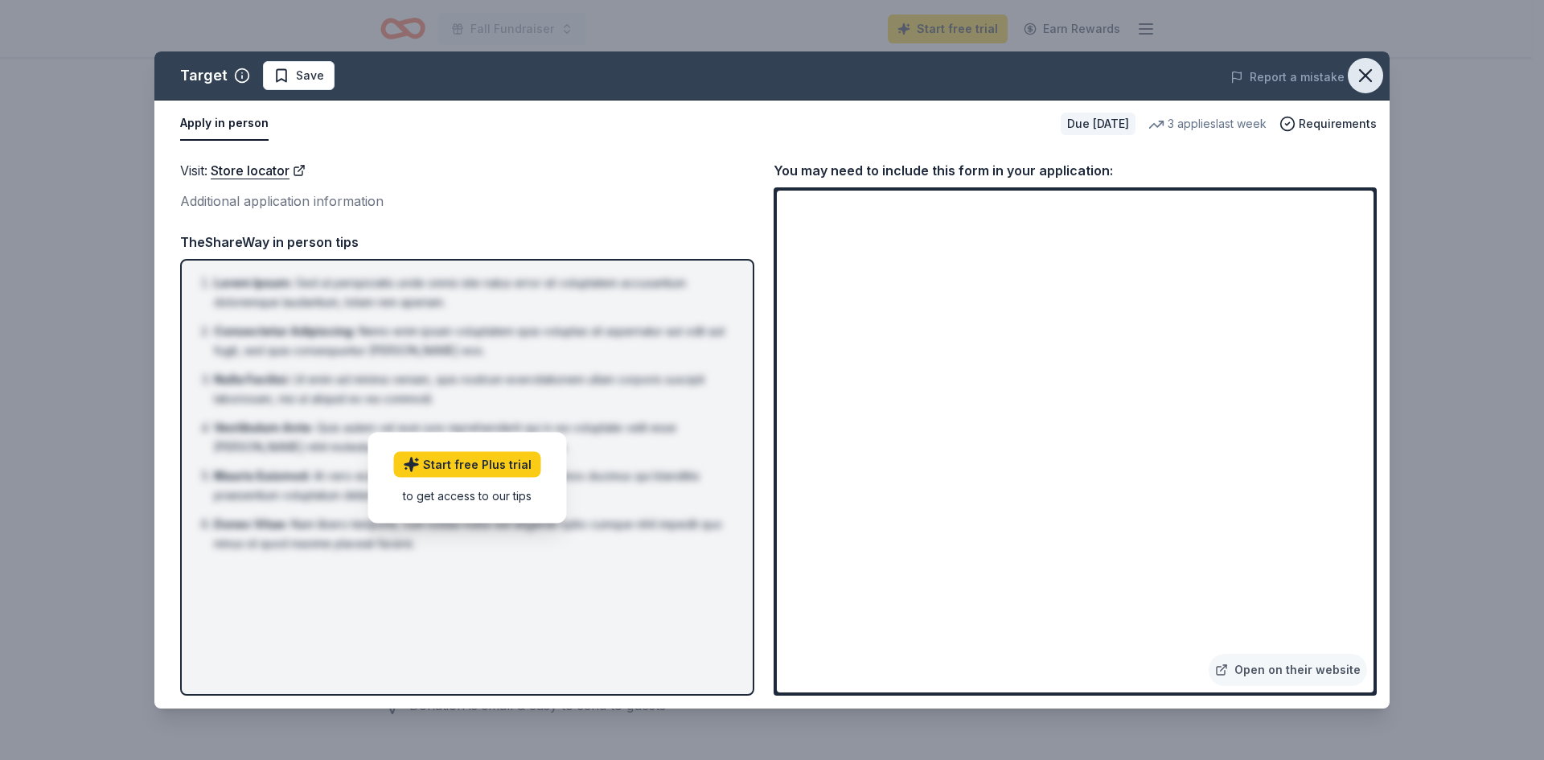
click at [1367, 74] on icon "button" at bounding box center [1365, 75] width 11 height 11
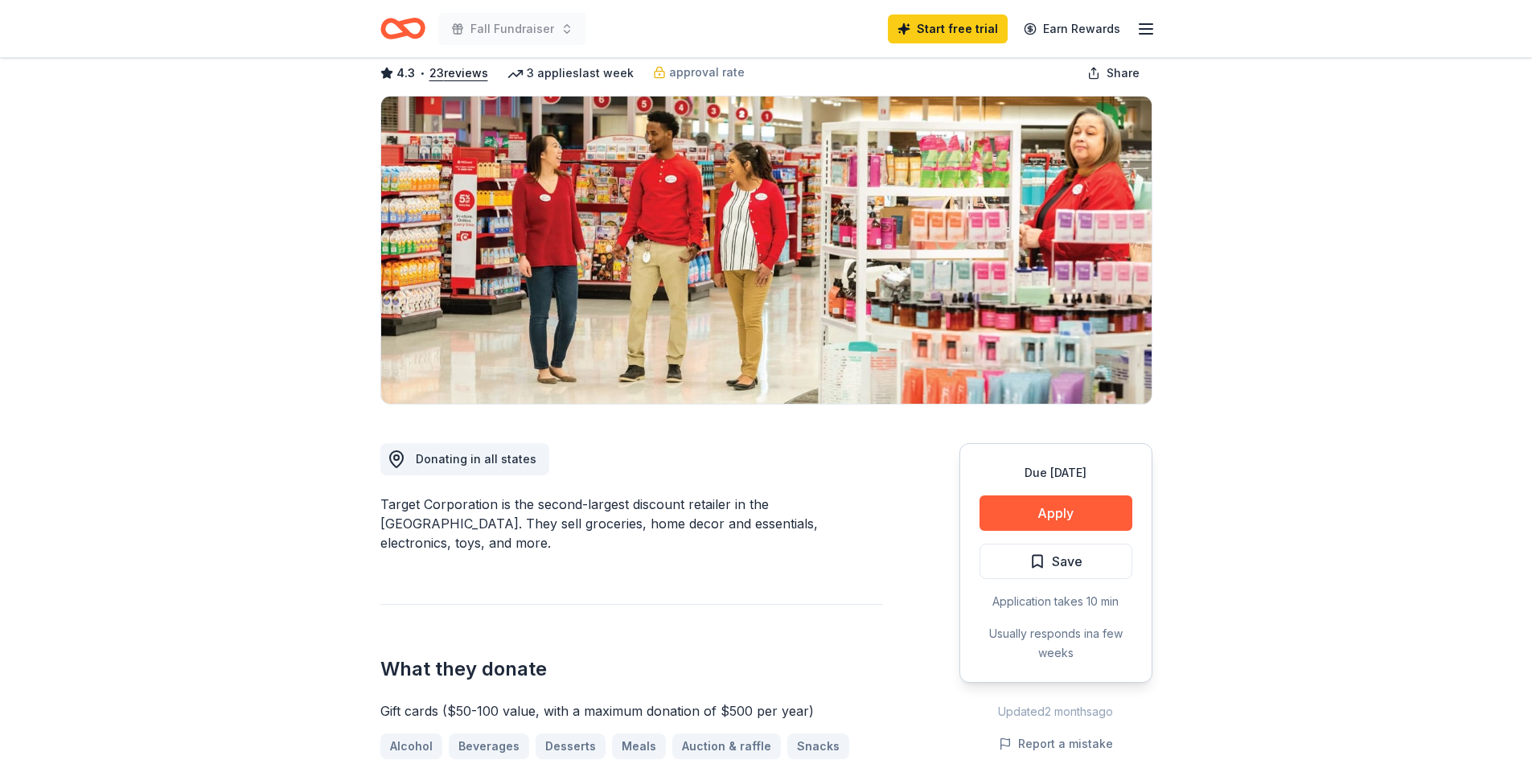
scroll to position [0, 0]
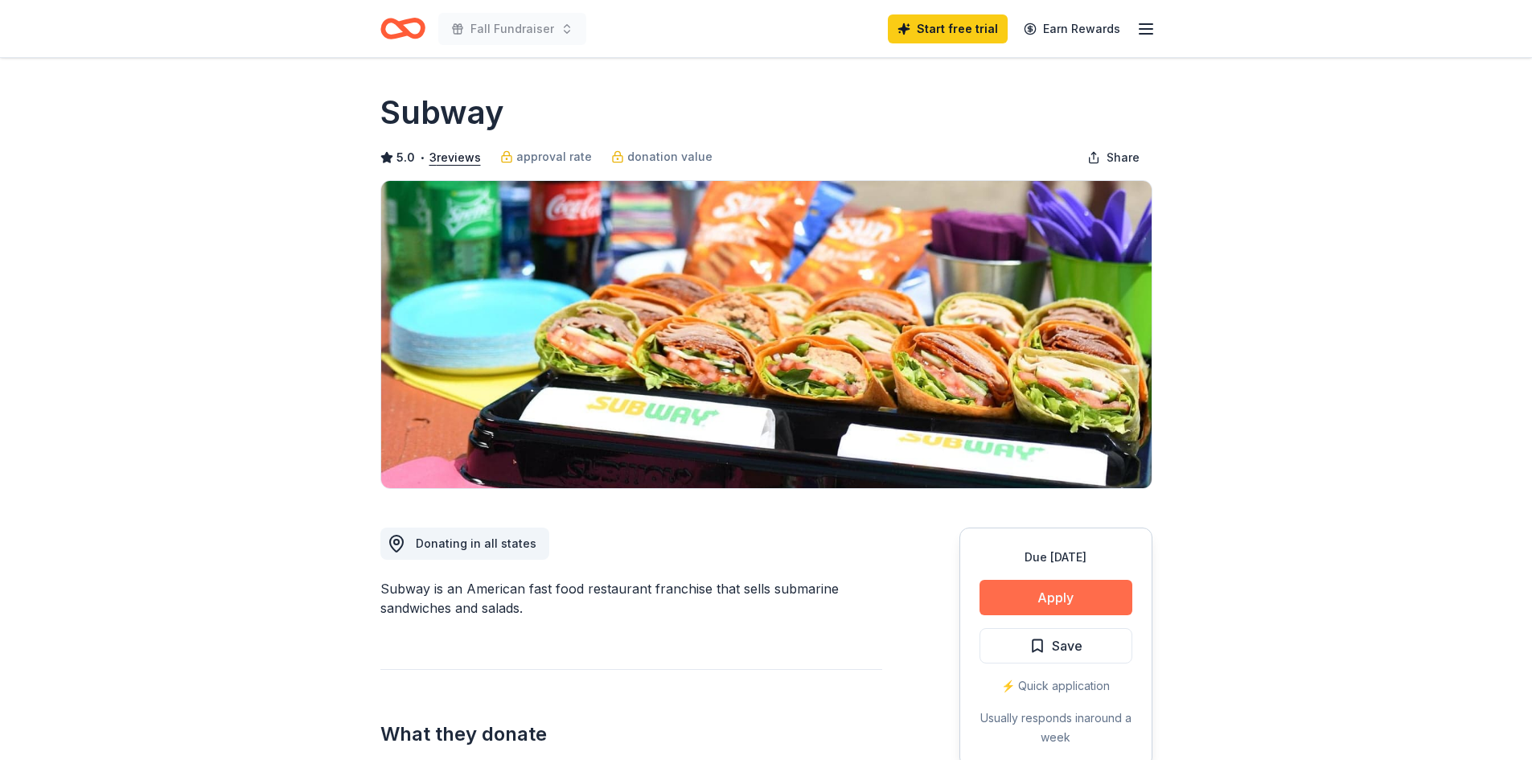
click at [1059, 593] on button "Apply" at bounding box center [1056, 597] width 153 height 35
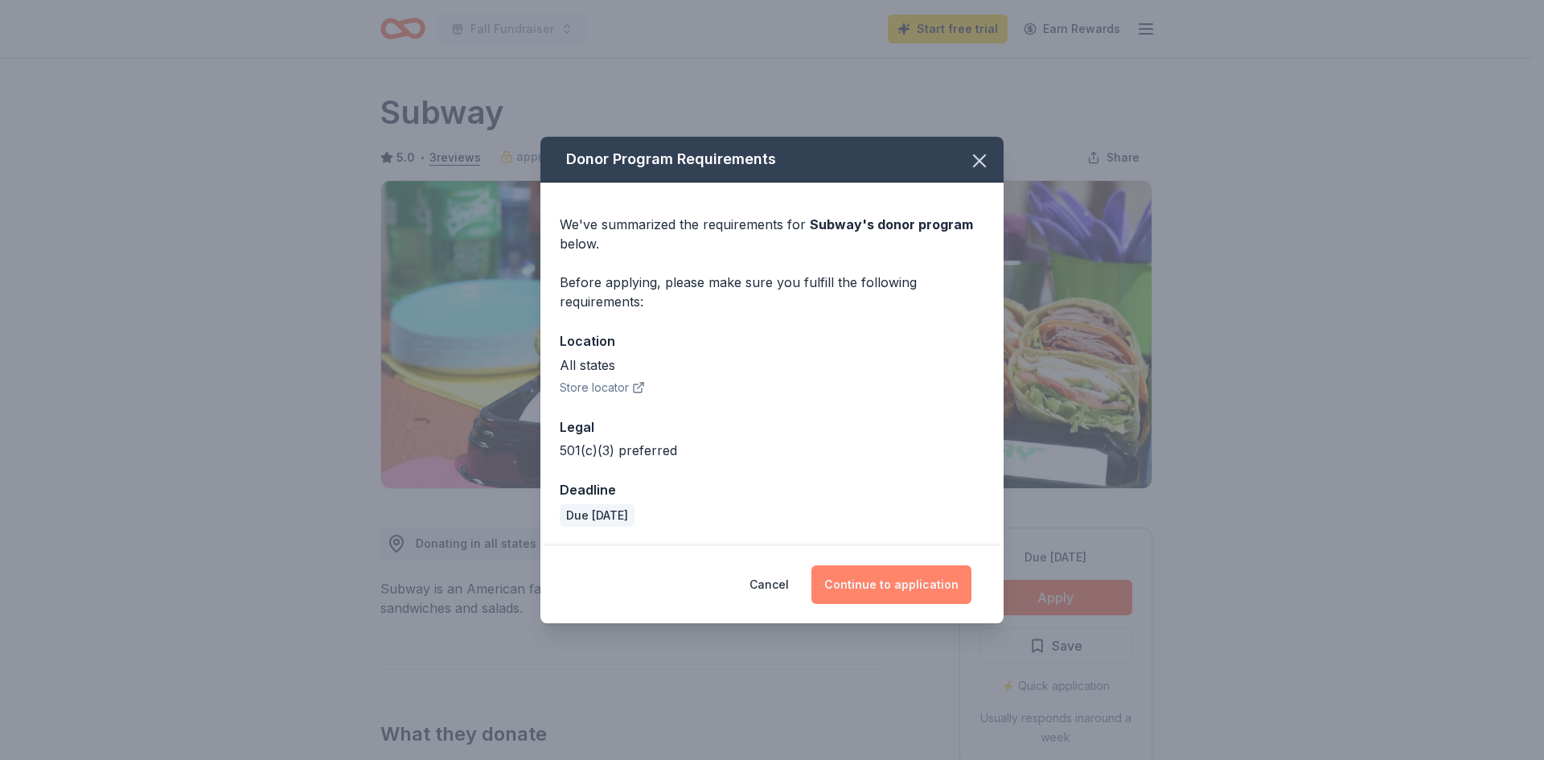
click at [901, 580] on button "Continue to application" at bounding box center [892, 584] width 160 height 39
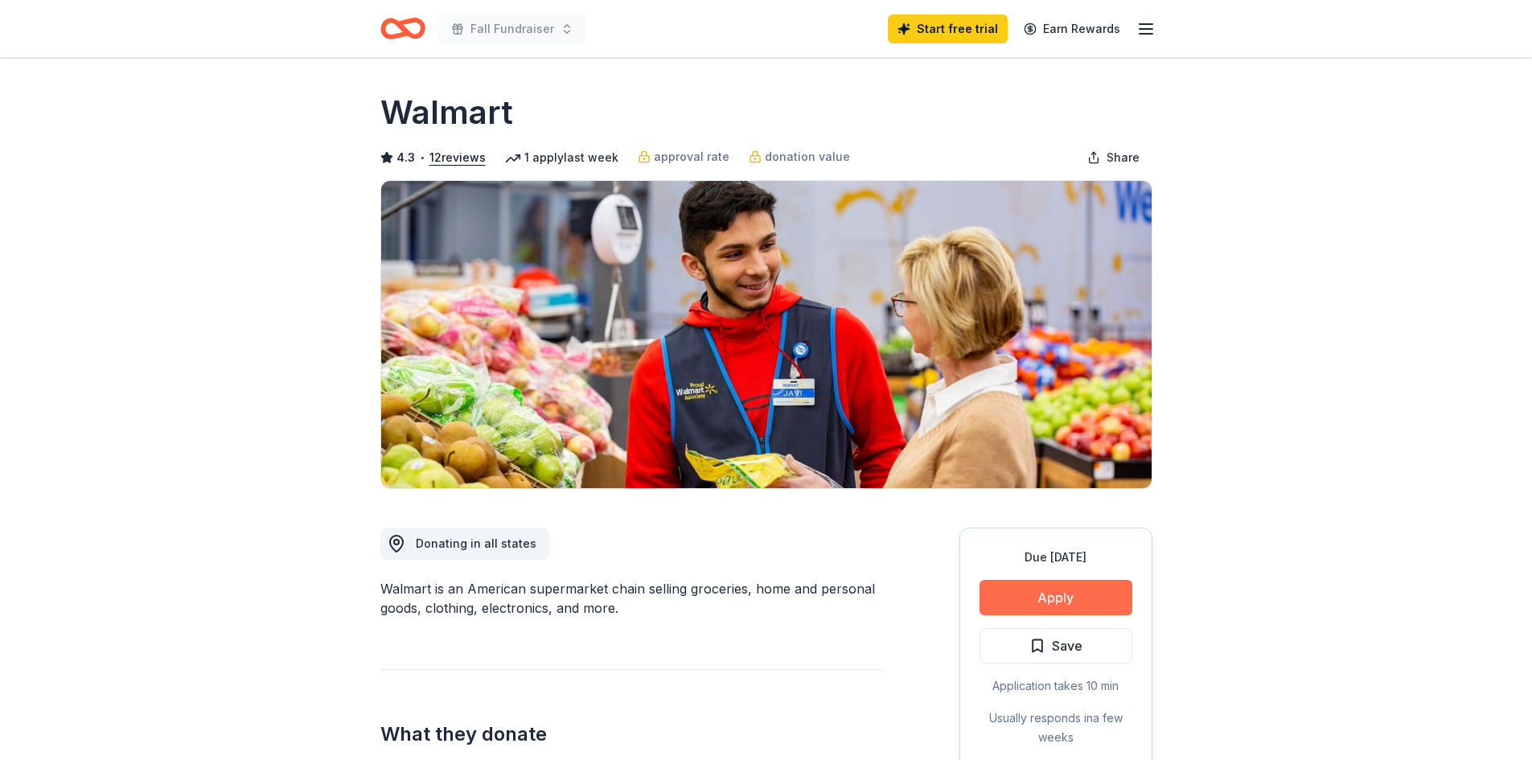
click at [1090, 594] on button "Apply" at bounding box center [1056, 597] width 153 height 35
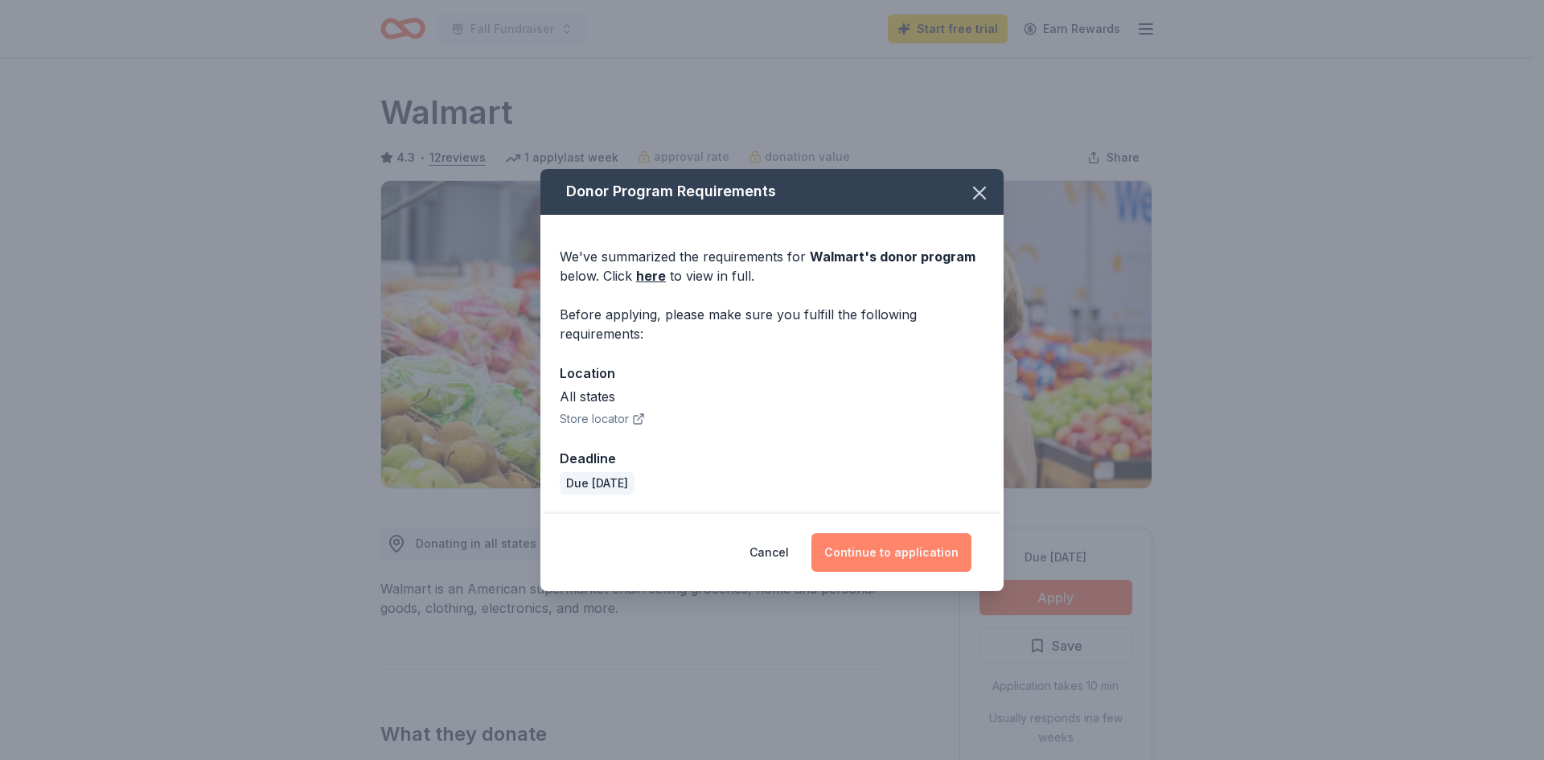
click at [903, 555] on button "Continue to application" at bounding box center [892, 552] width 160 height 39
